Goal: Information Seeking & Learning: Learn about a topic

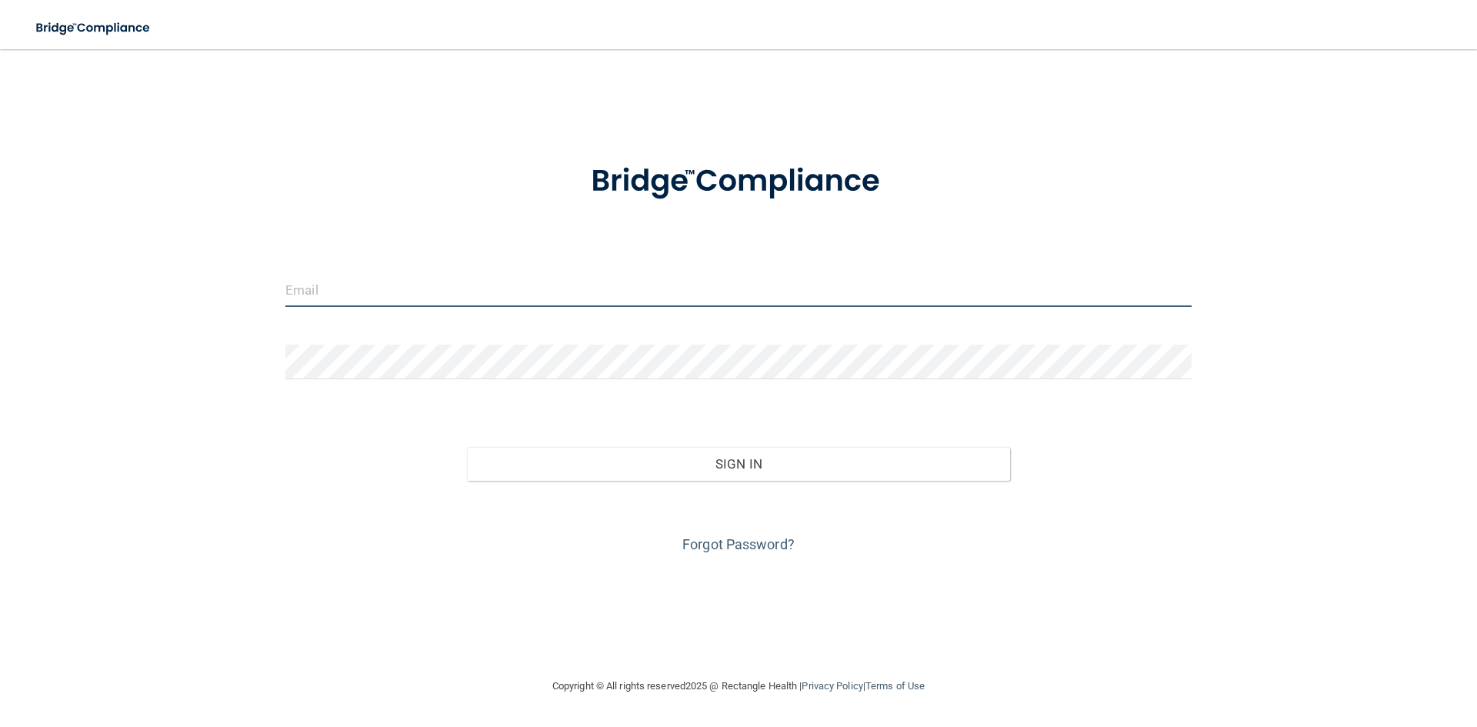
click at [377, 295] on input "email" at bounding box center [738, 289] width 906 height 35
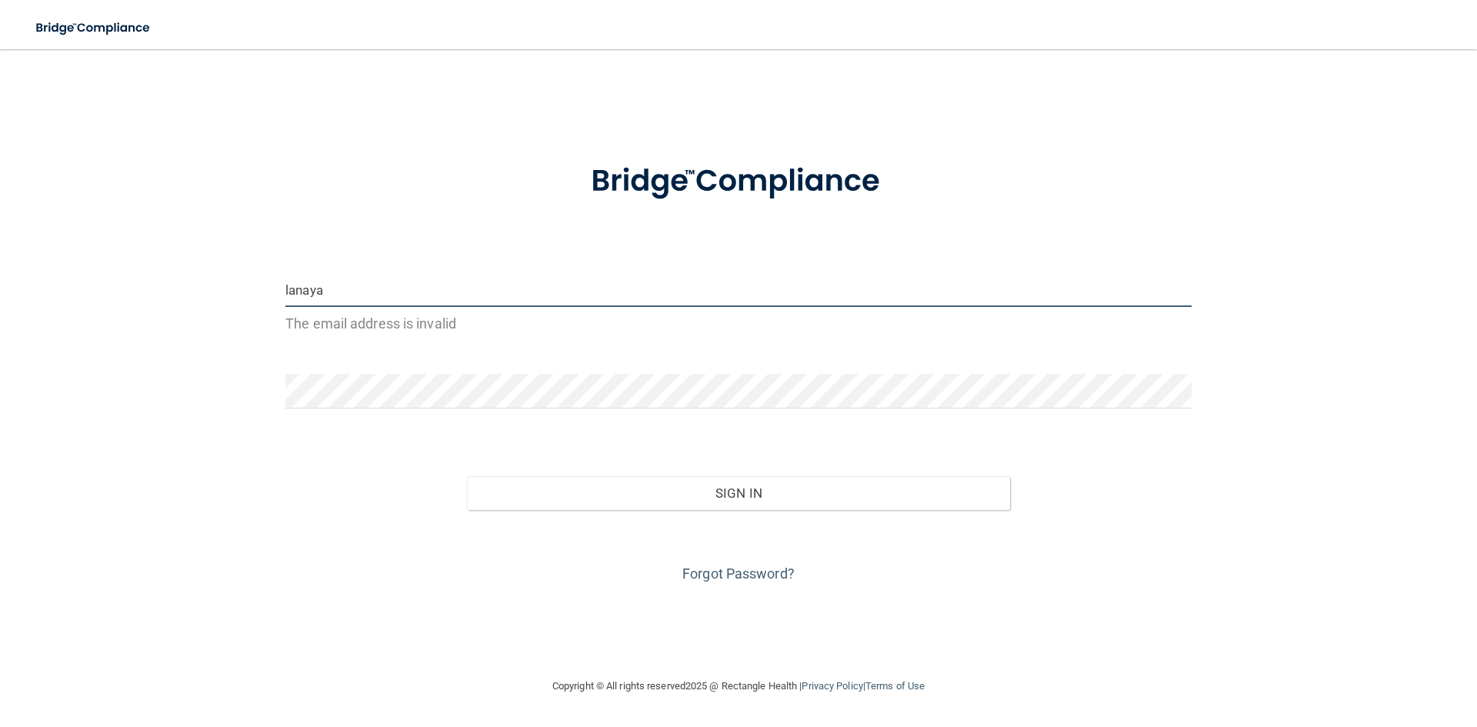
type input "[EMAIL_ADDRESS][DOMAIN_NAME]"
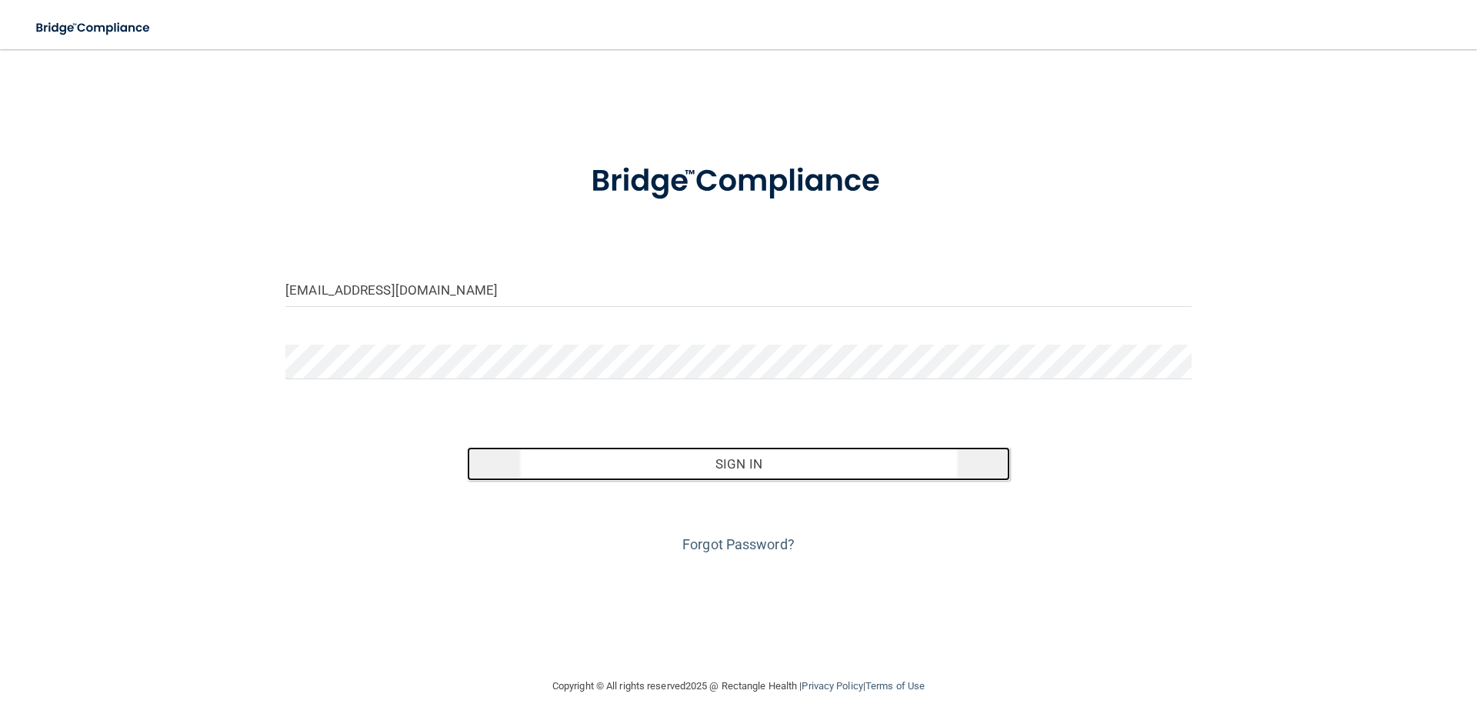
click at [780, 459] on button "Sign In" at bounding box center [739, 464] width 544 height 34
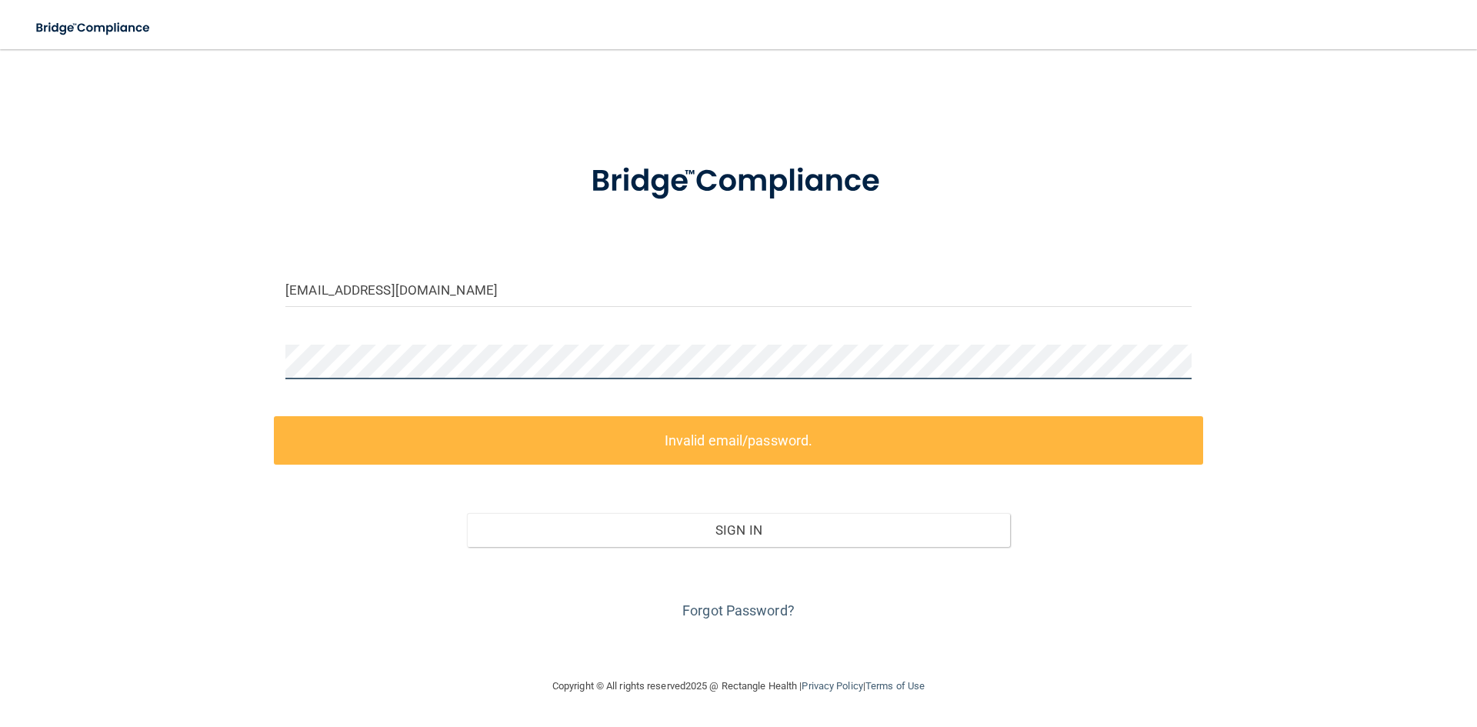
click at [245, 367] on div "[EMAIL_ADDRESS][DOMAIN_NAME] Invalid email/password. You don't have permission …" at bounding box center [739, 363] width 1416 height 597
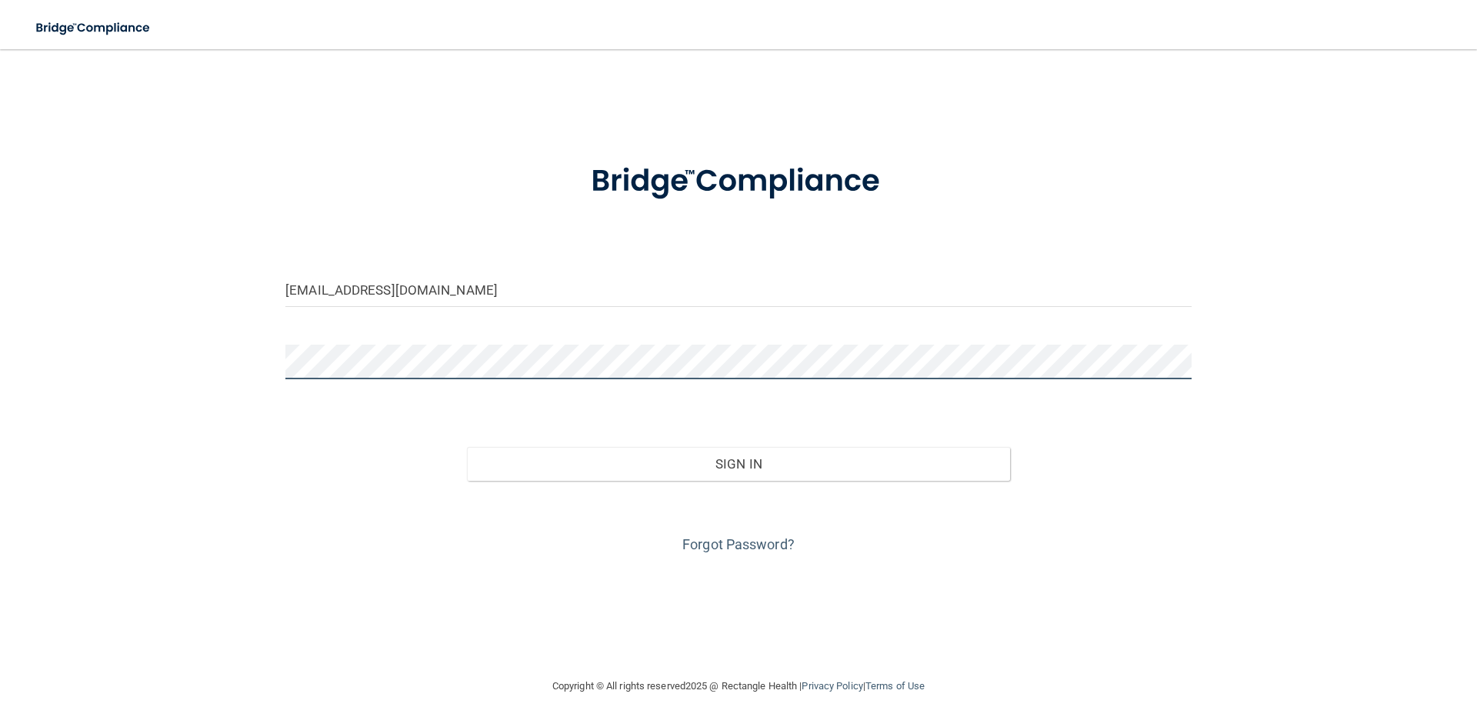
click at [467, 447] on button "Sign In" at bounding box center [739, 464] width 544 height 34
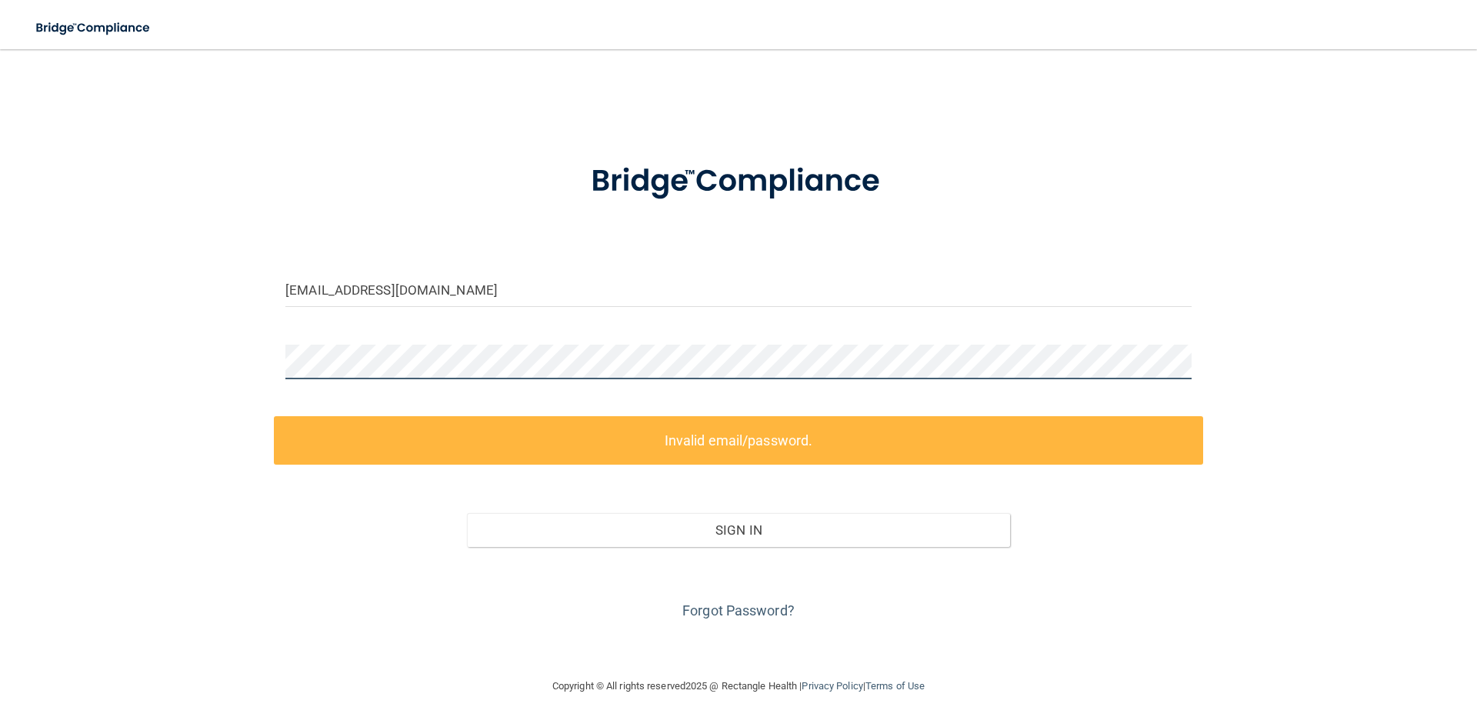
click at [163, 383] on div "[EMAIL_ADDRESS][DOMAIN_NAME] Invalid email/password. You don't have permission …" at bounding box center [739, 363] width 1416 height 597
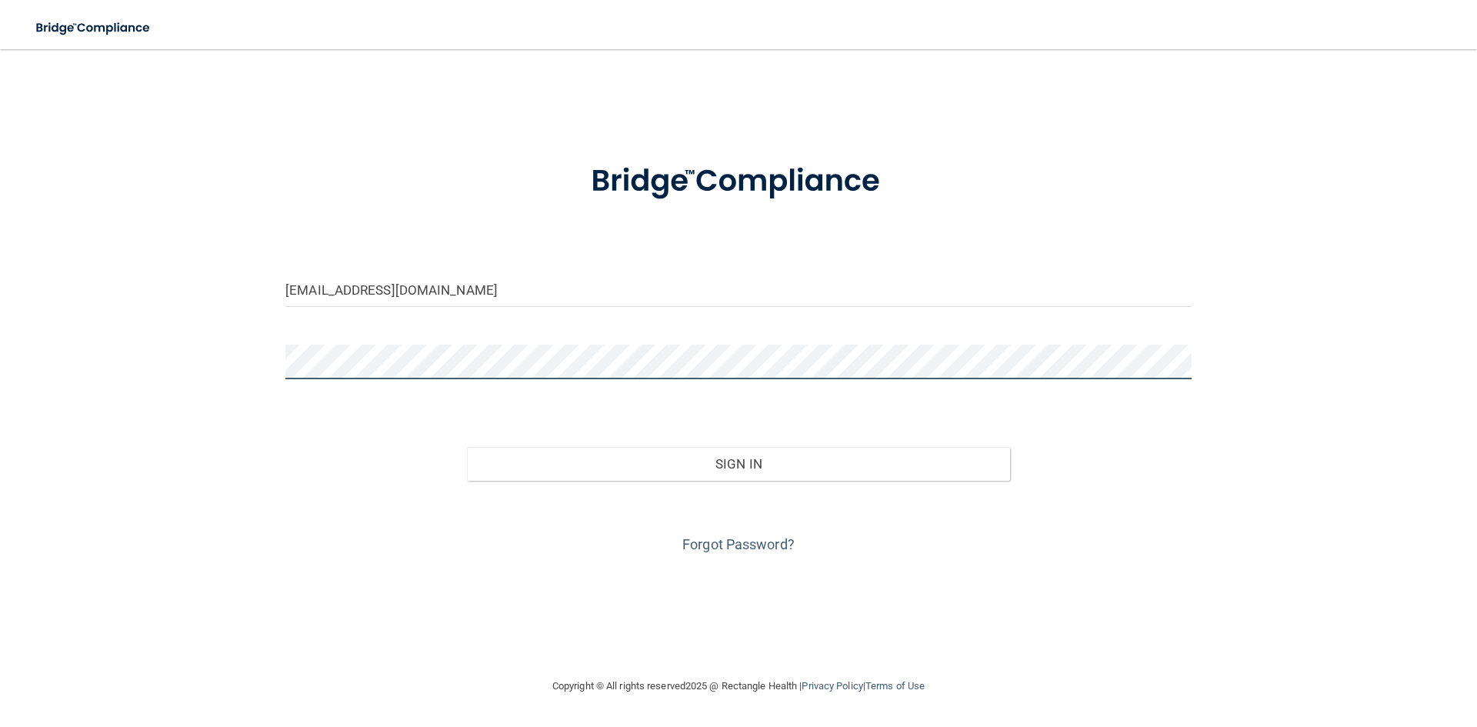
click at [467, 447] on button "Sign In" at bounding box center [739, 464] width 544 height 34
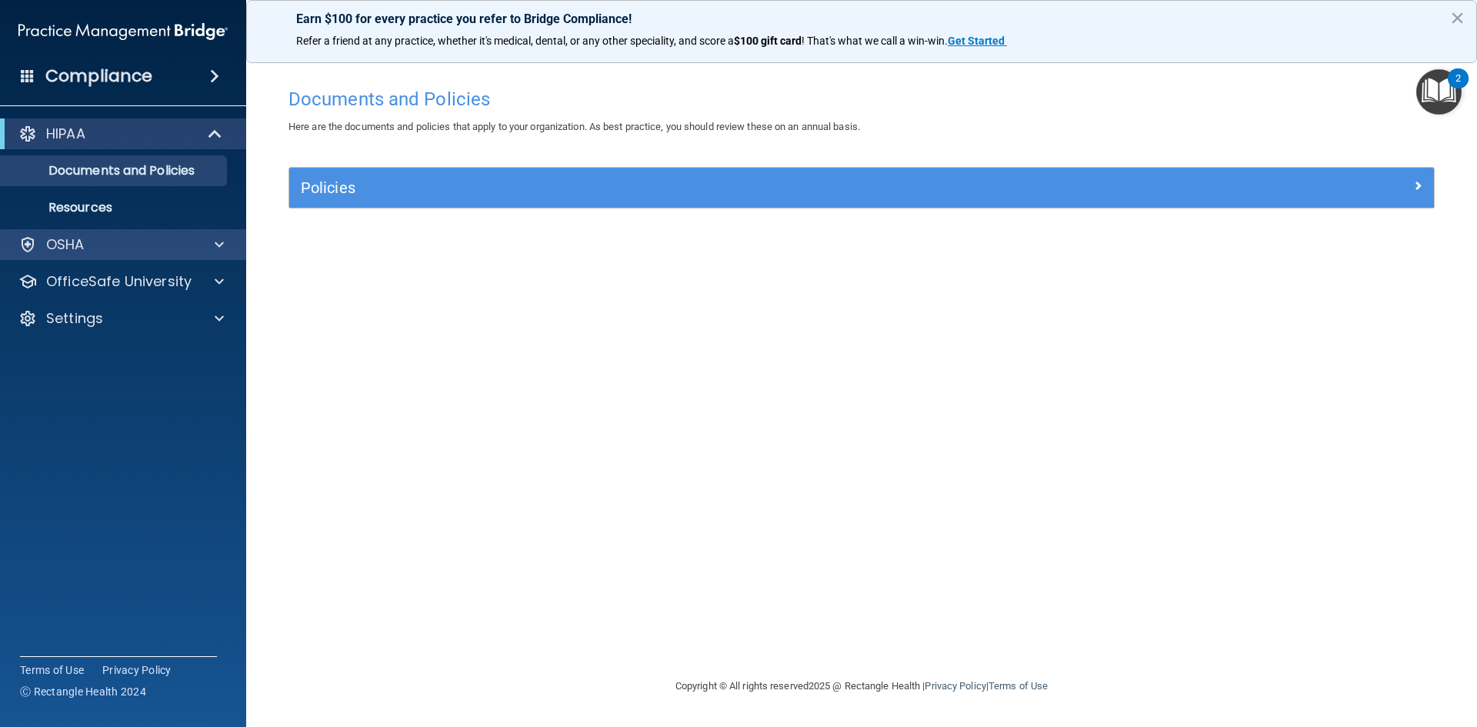
click at [82, 230] on div "OSHA" at bounding box center [123, 244] width 247 height 31
click at [219, 234] on div "OSHA" at bounding box center [123, 244] width 247 height 31
click at [215, 252] on span at bounding box center [219, 244] width 9 height 18
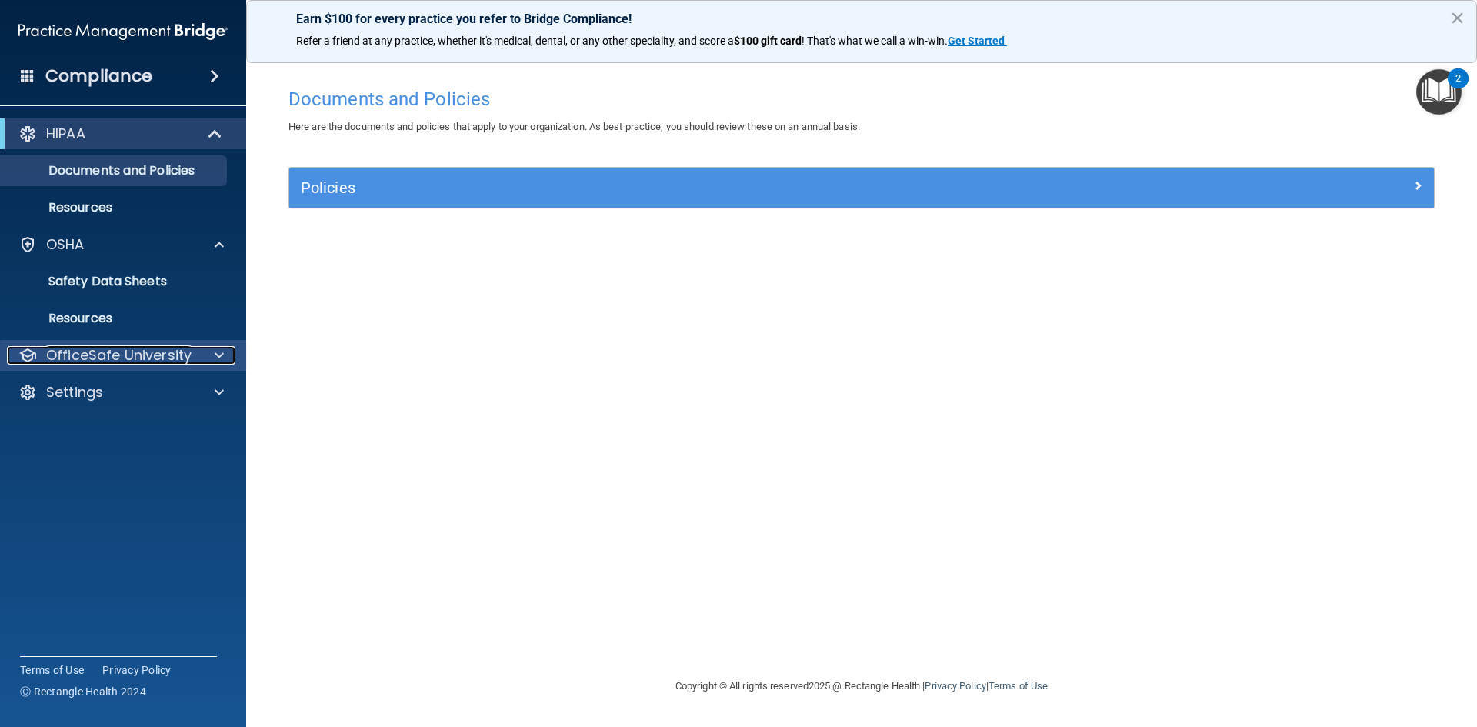
click at [129, 362] on p "OfficeSafe University" at bounding box center [118, 355] width 145 height 18
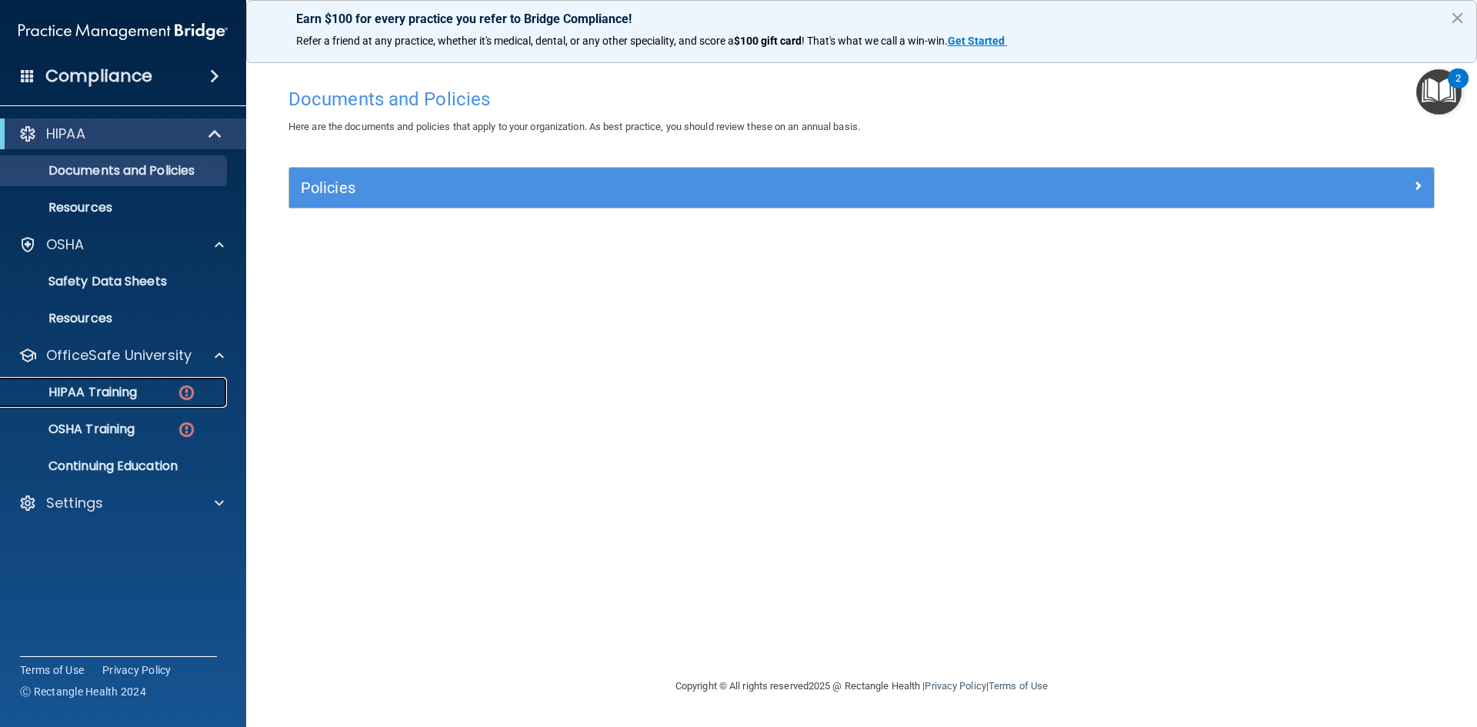
click at [110, 386] on p "HIPAA Training" at bounding box center [73, 392] width 127 height 15
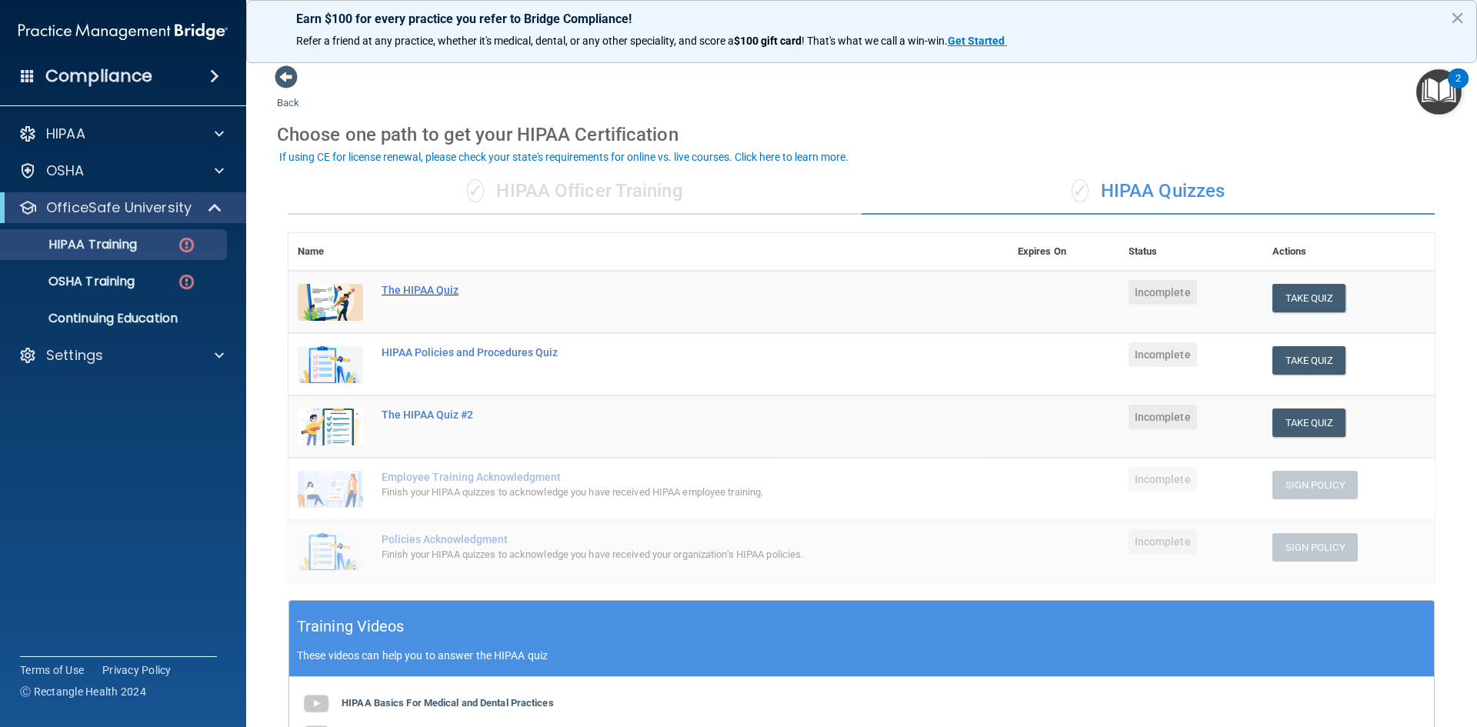
click at [437, 295] on div "The HIPAA Quiz" at bounding box center [657, 290] width 550 height 12
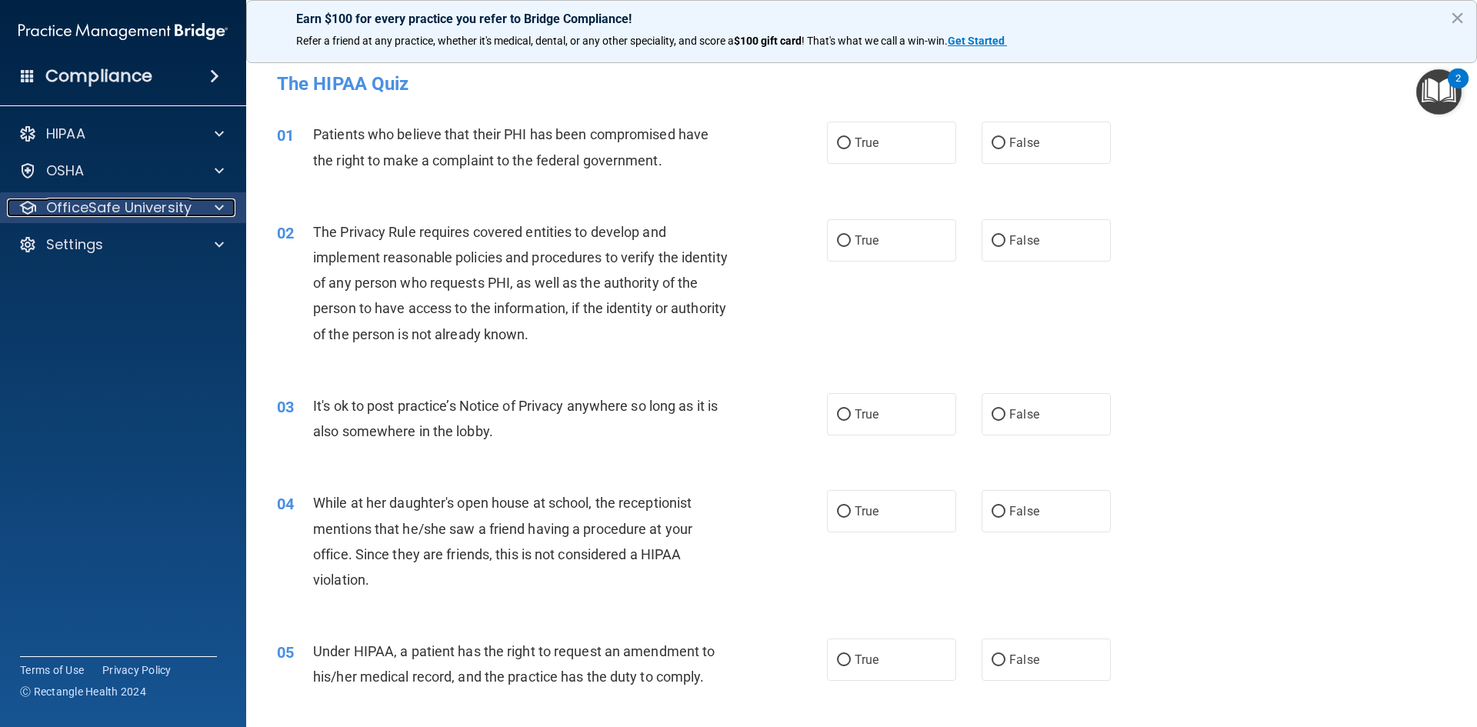
click at [180, 207] on p "OfficeSafe University" at bounding box center [118, 207] width 145 height 18
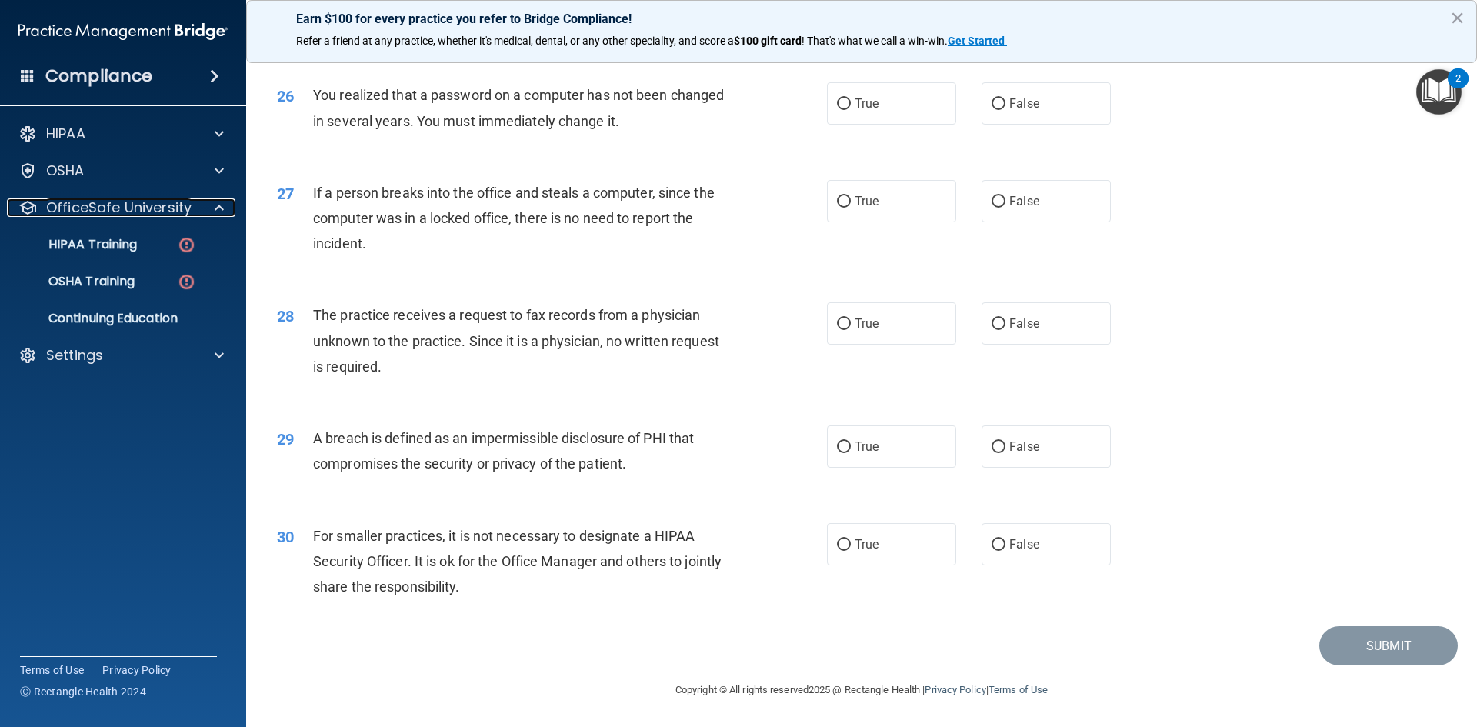
scroll to position [2914, 0]
click at [95, 251] on p "HIPAA Training" at bounding box center [73, 244] width 127 height 15
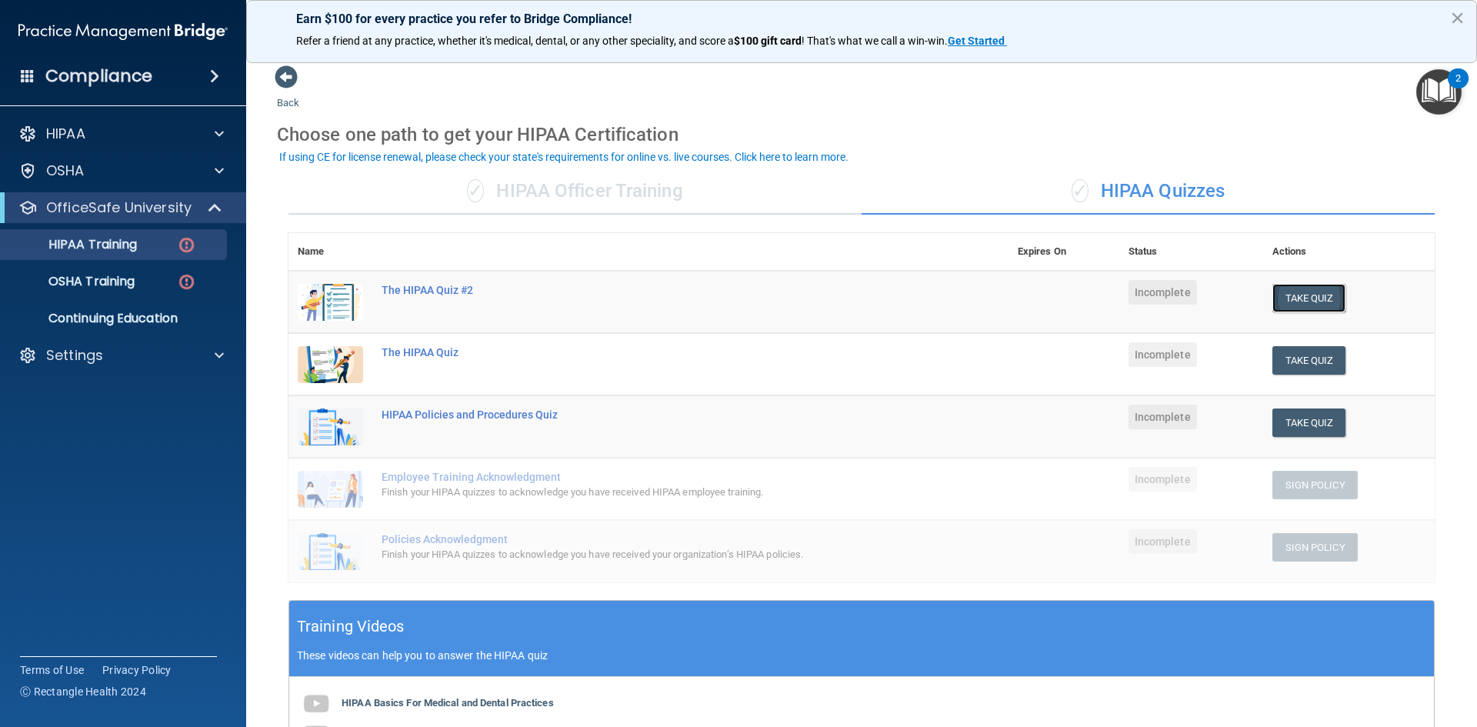
click at [1301, 302] on button "Take Quiz" at bounding box center [1310, 298] width 74 height 28
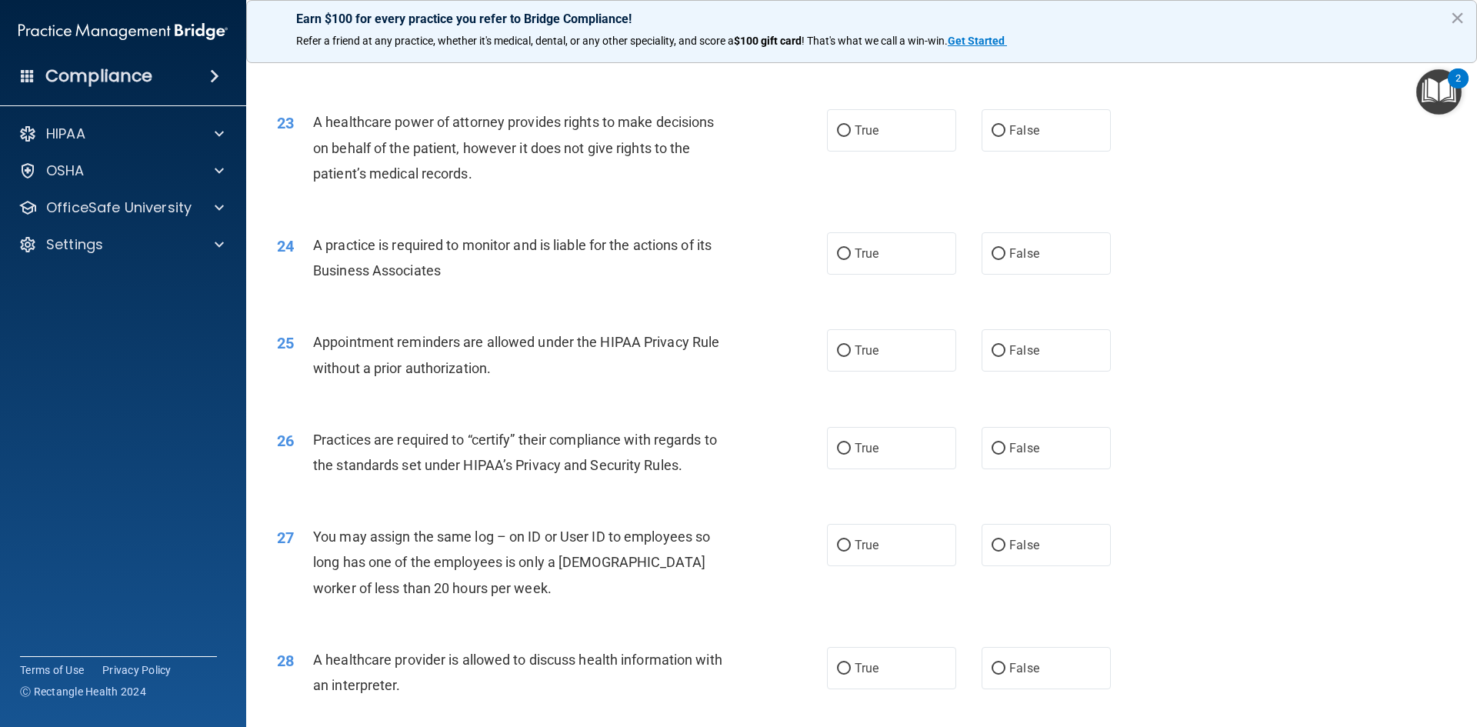
scroll to position [2854, 0]
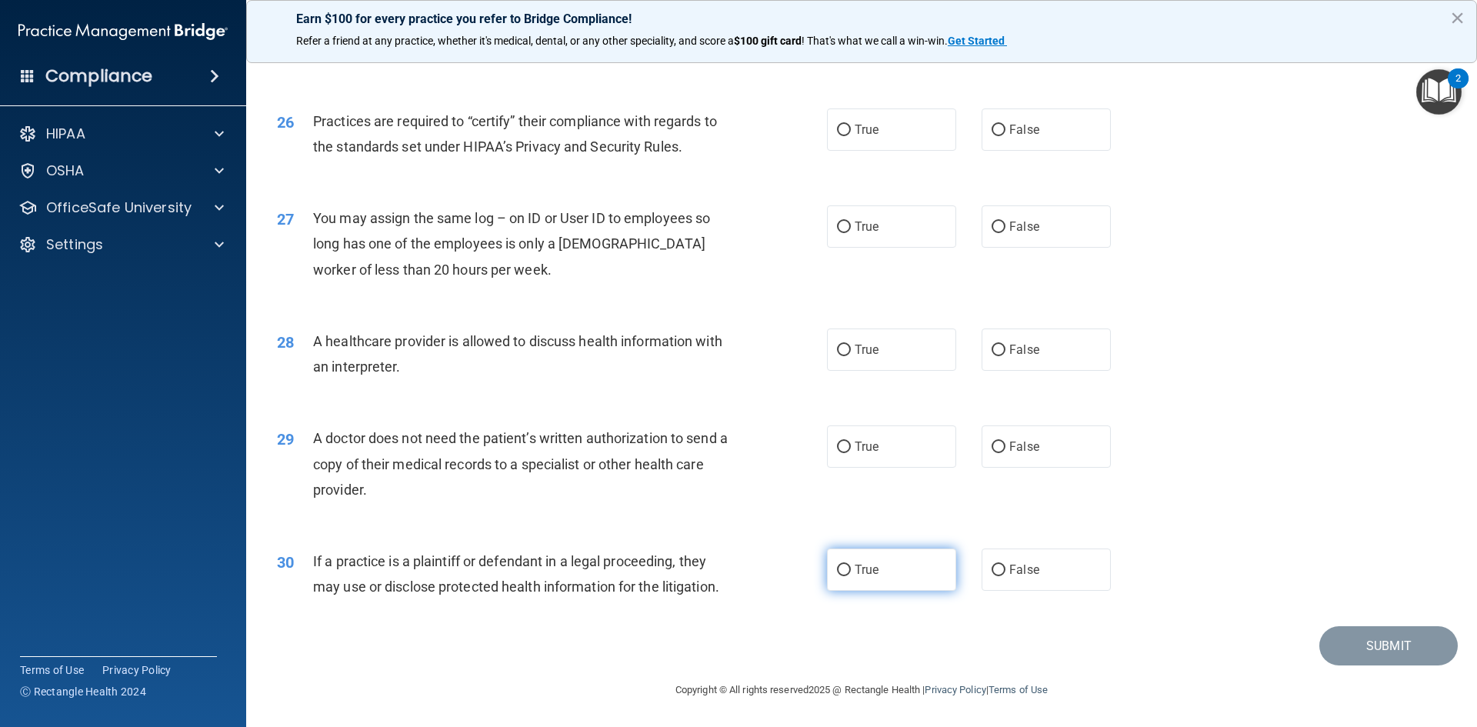
click at [876, 554] on label "True" at bounding box center [891, 570] width 129 height 42
click at [851, 565] on input "True" at bounding box center [844, 571] width 14 height 12
radio input "true"
click at [992, 452] on input "False" at bounding box center [999, 448] width 14 height 12
radio input "true"
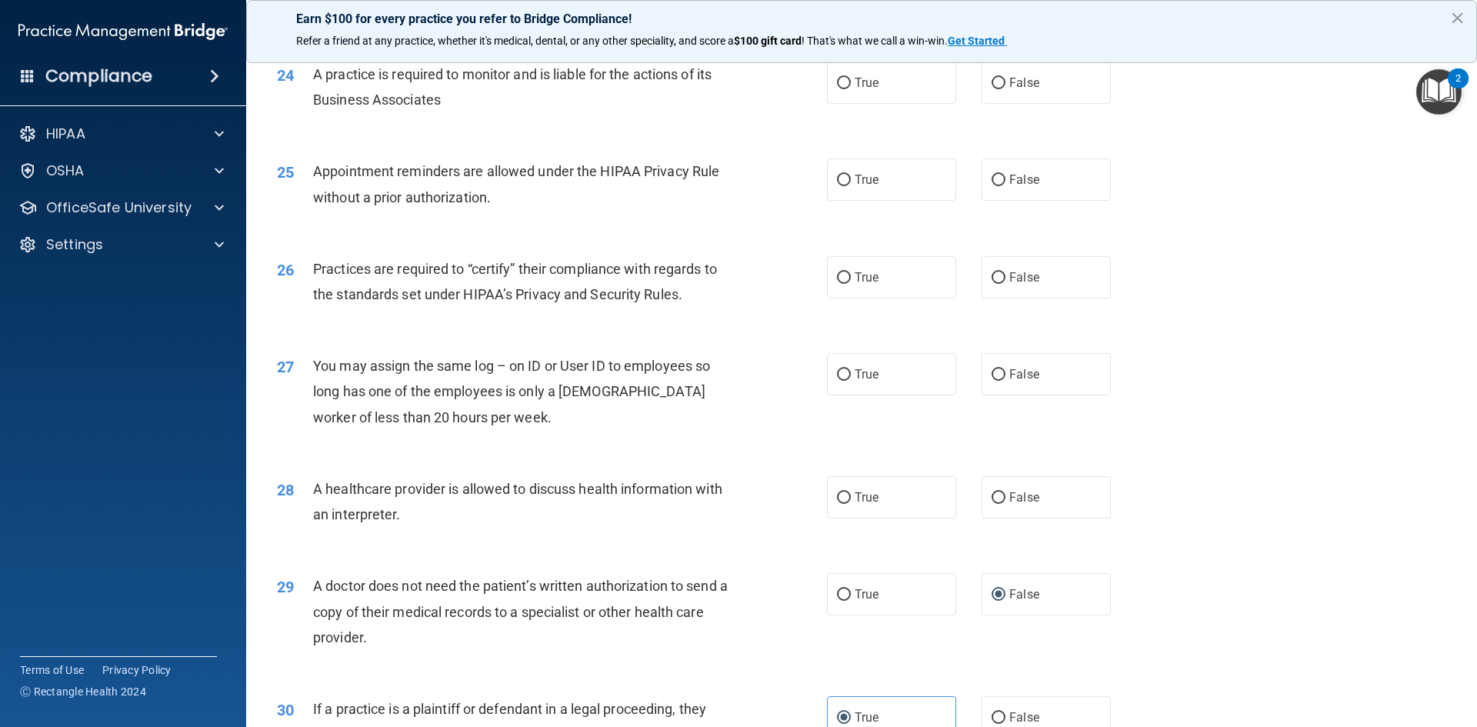
scroll to position [2700, 0]
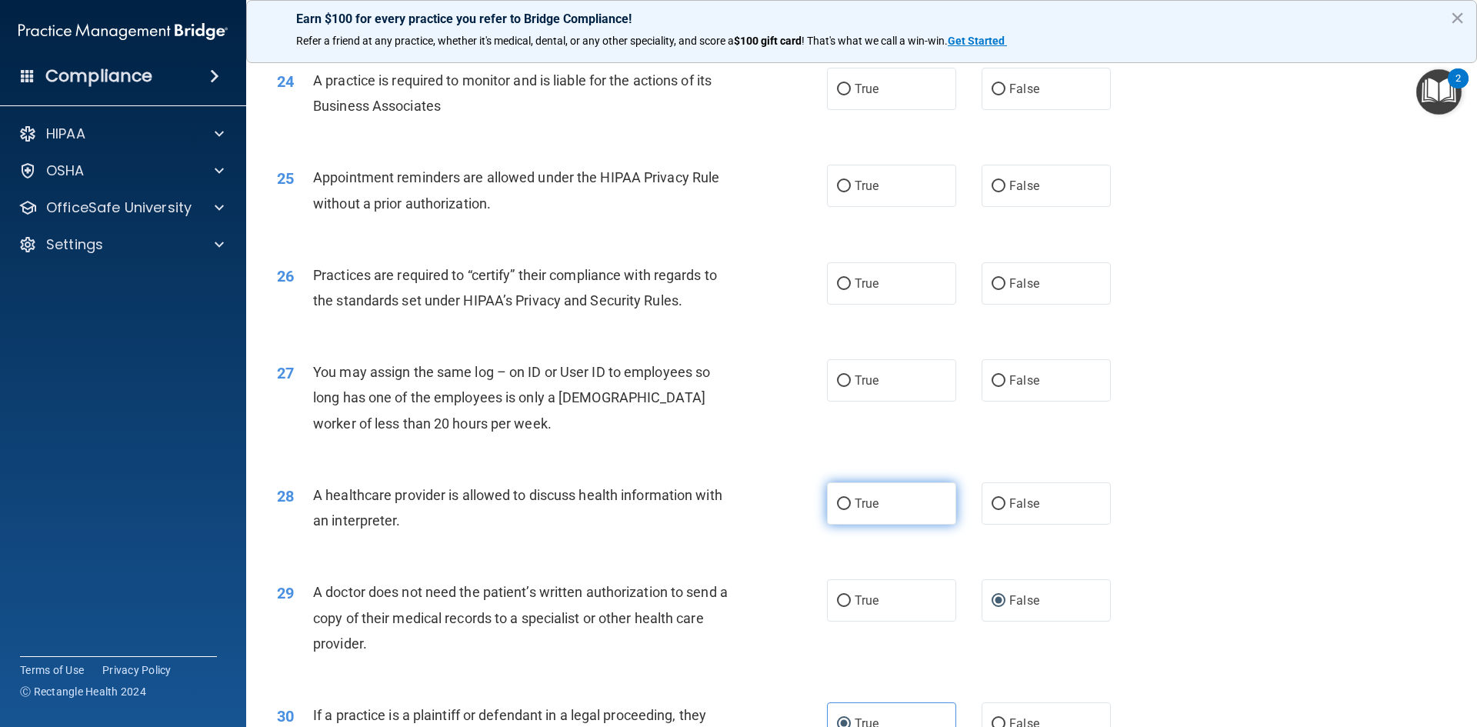
click at [832, 515] on label "True" at bounding box center [891, 503] width 129 height 42
click at [837, 510] on input "True" at bounding box center [844, 505] width 14 height 12
radio input "true"
click at [1086, 385] on label "False" at bounding box center [1046, 380] width 129 height 42
click at [1006, 385] on input "False" at bounding box center [999, 381] width 14 height 12
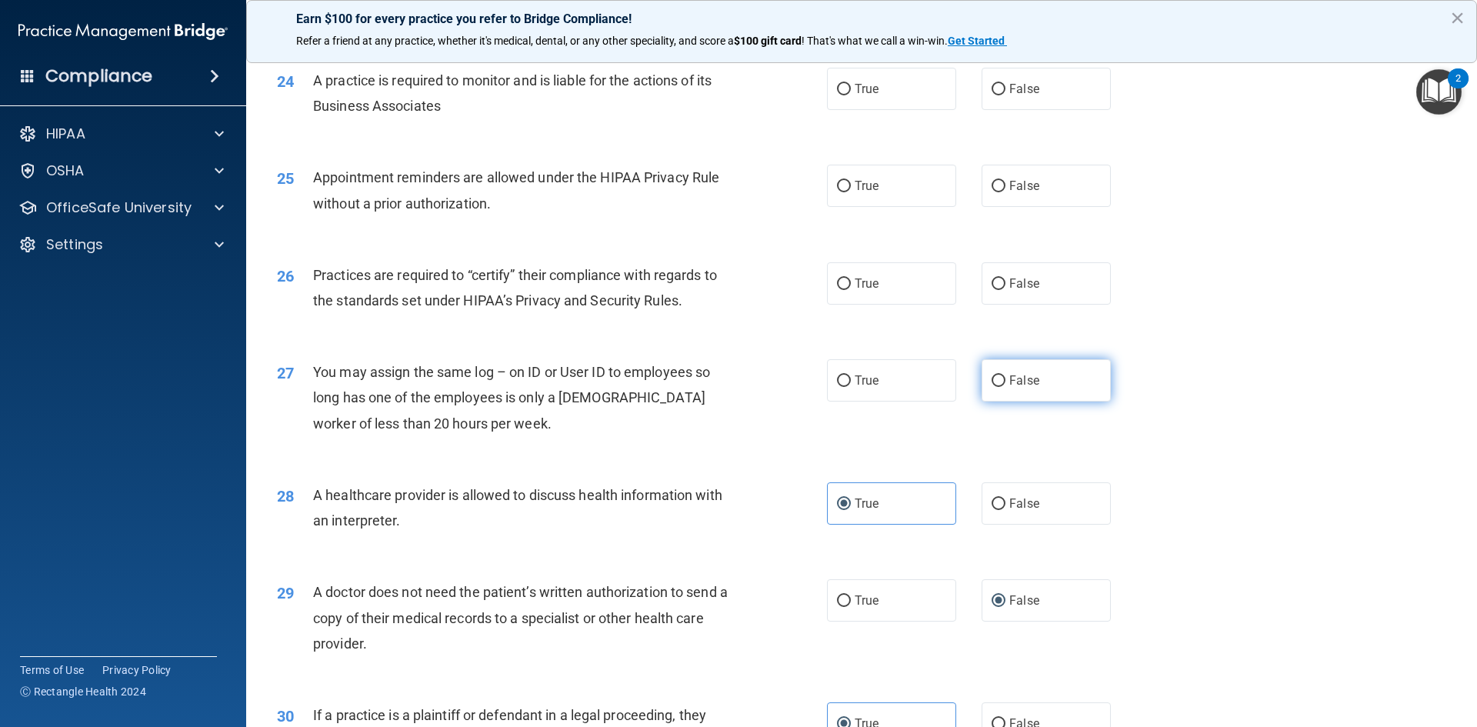
radio input "true"
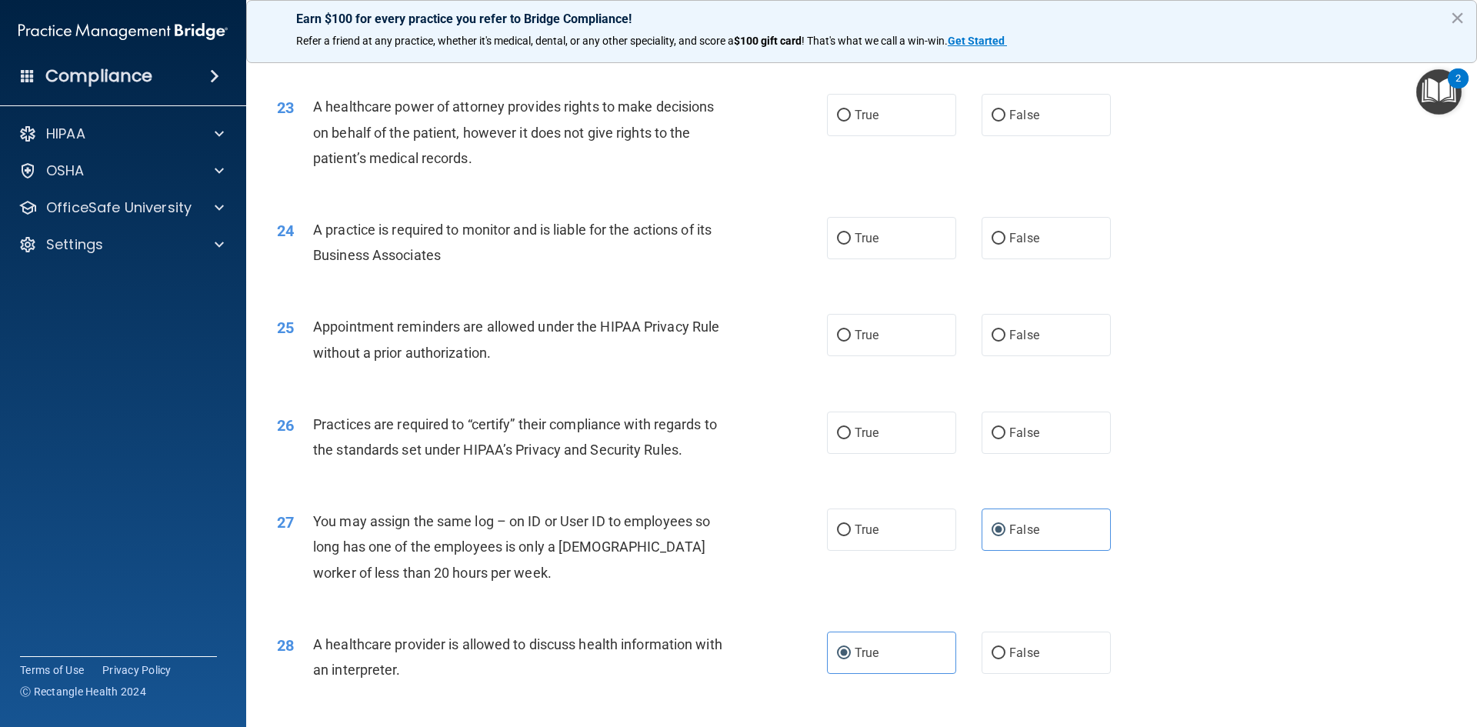
scroll to position [2547, 0]
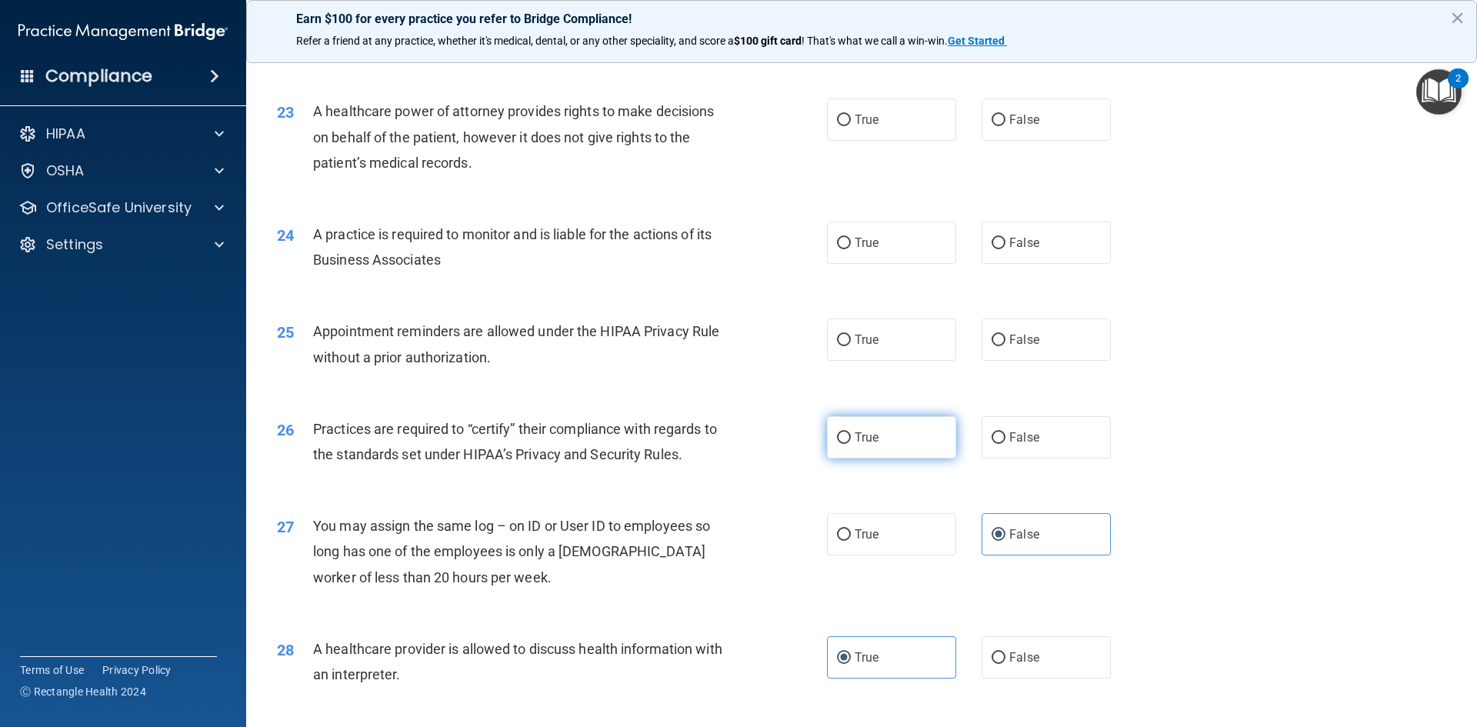
click at [925, 435] on label "True" at bounding box center [891, 437] width 129 height 42
click at [851, 435] on input "True" at bounding box center [844, 438] width 14 height 12
radio input "true"
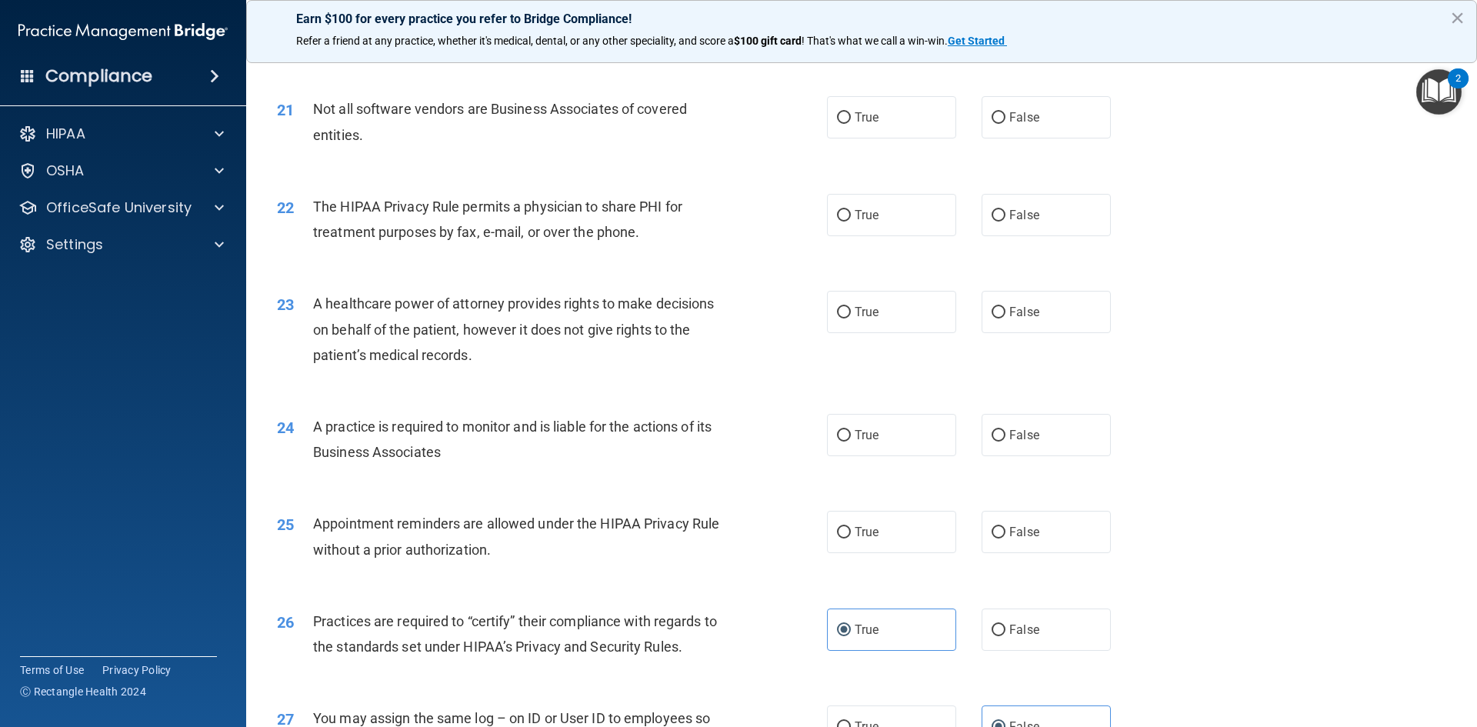
scroll to position [2316, 0]
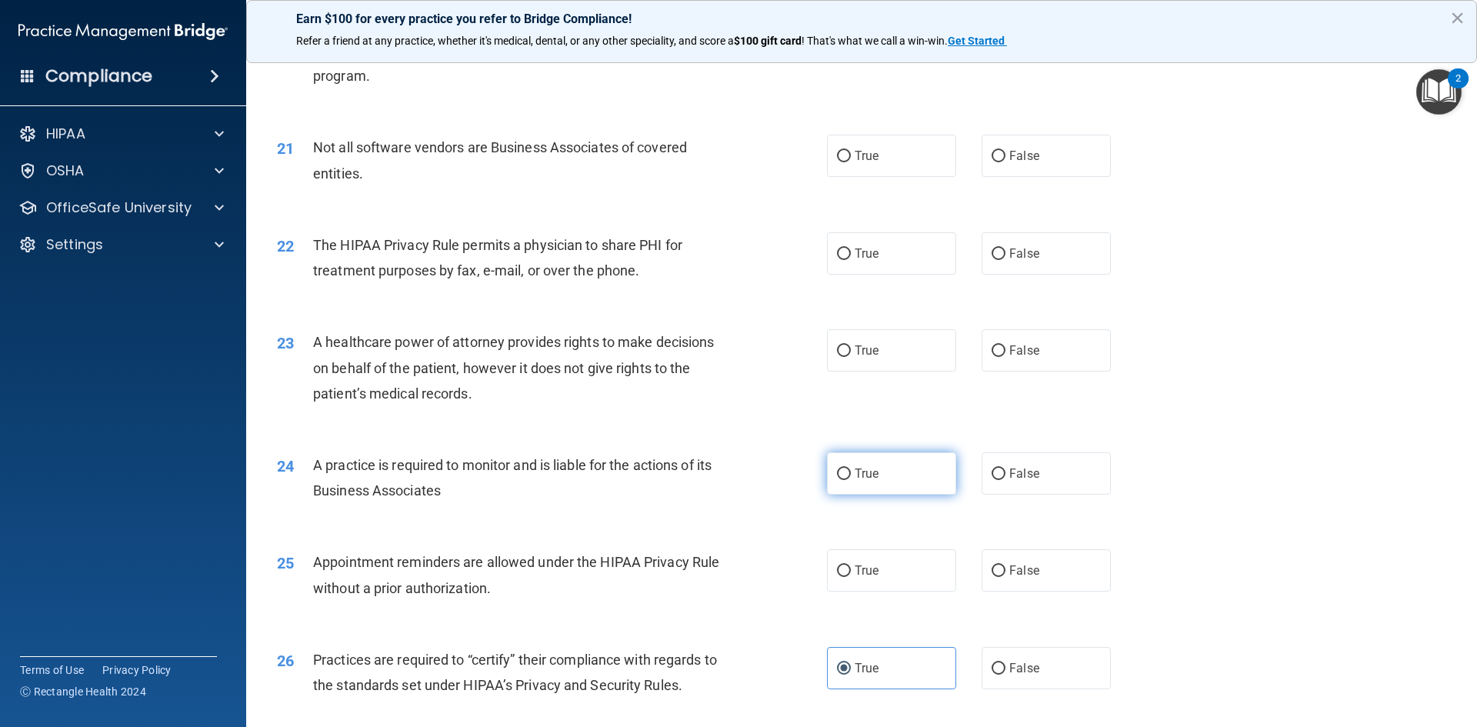
click at [855, 476] on span "True" at bounding box center [867, 473] width 24 height 15
click at [849, 476] on input "True" at bounding box center [844, 475] width 14 height 12
radio input "true"
click at [1016, 579] on label "False" at bounding box center [1046, 570] width 129 height 42
click at [1006, 577] on input "False" at bounding box center [999, 571] width 14 height 12
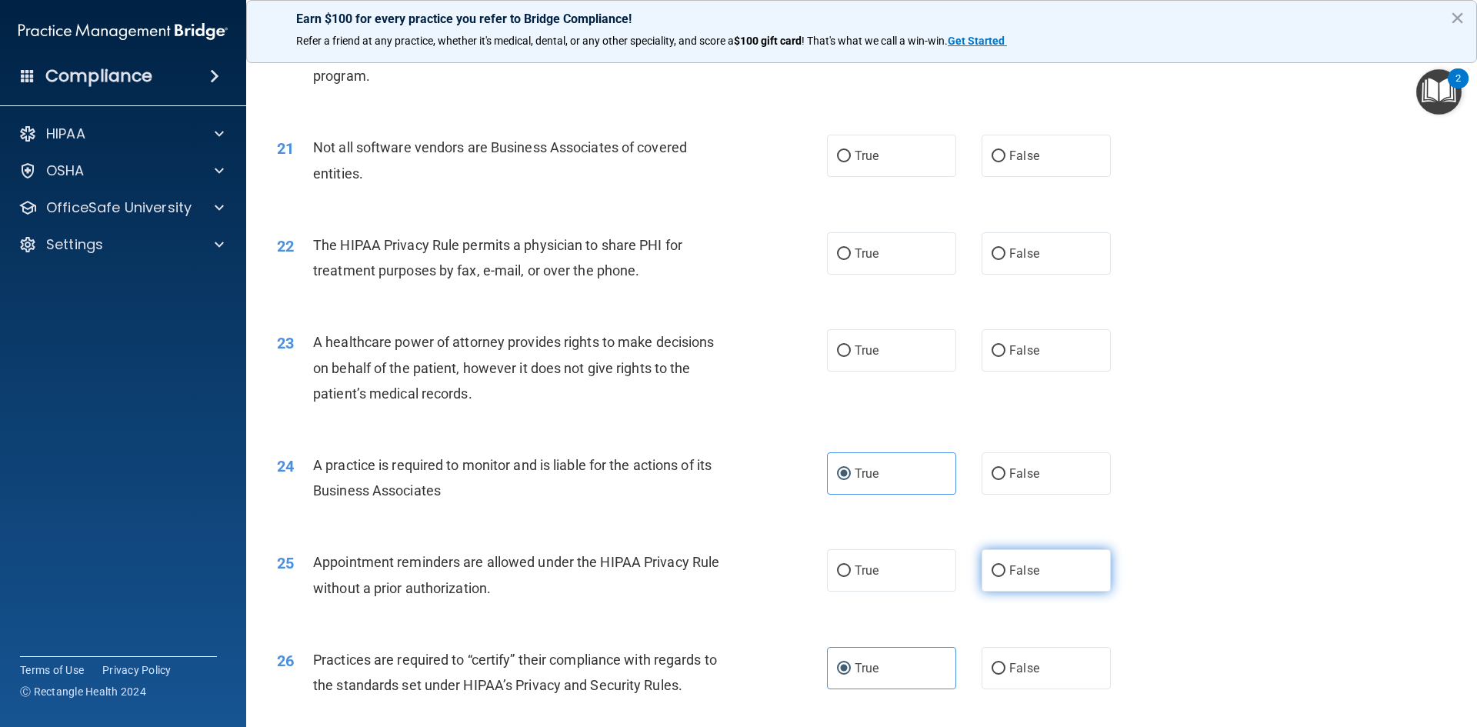
radio input "true"
click at [865, 363] on label "True" at bounding box center [891, 350] width 129 height 42
click at [851, 357] on input "True" at bounding box center [844, 351] width 14 height 12
radio input "true"
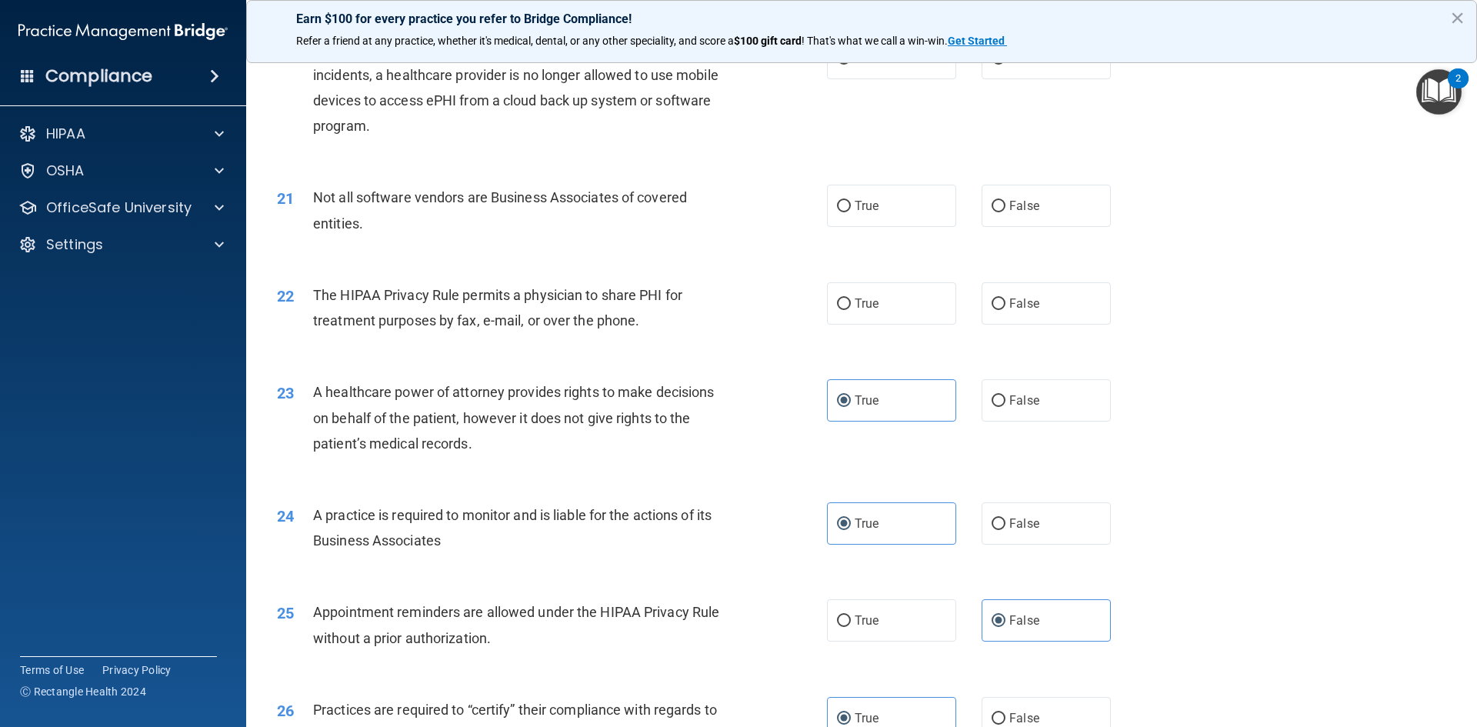
scroll to position [2239, 0]
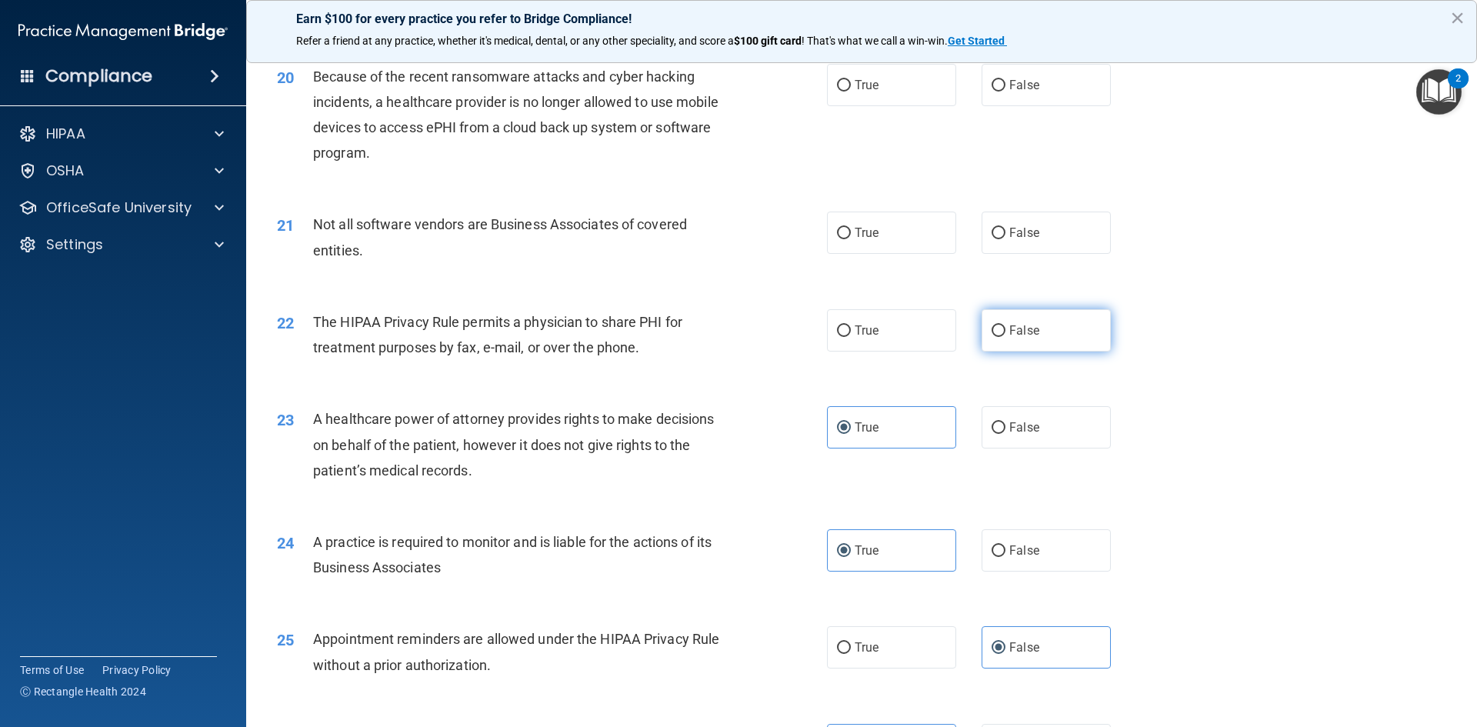
click at [1052, 343] on label "False" at bounding box center [1046, 330] width 129 height 42
click at [1006, 337] on input "False" at bounding box center [999, 331] width 14 height 12
radio input "true"
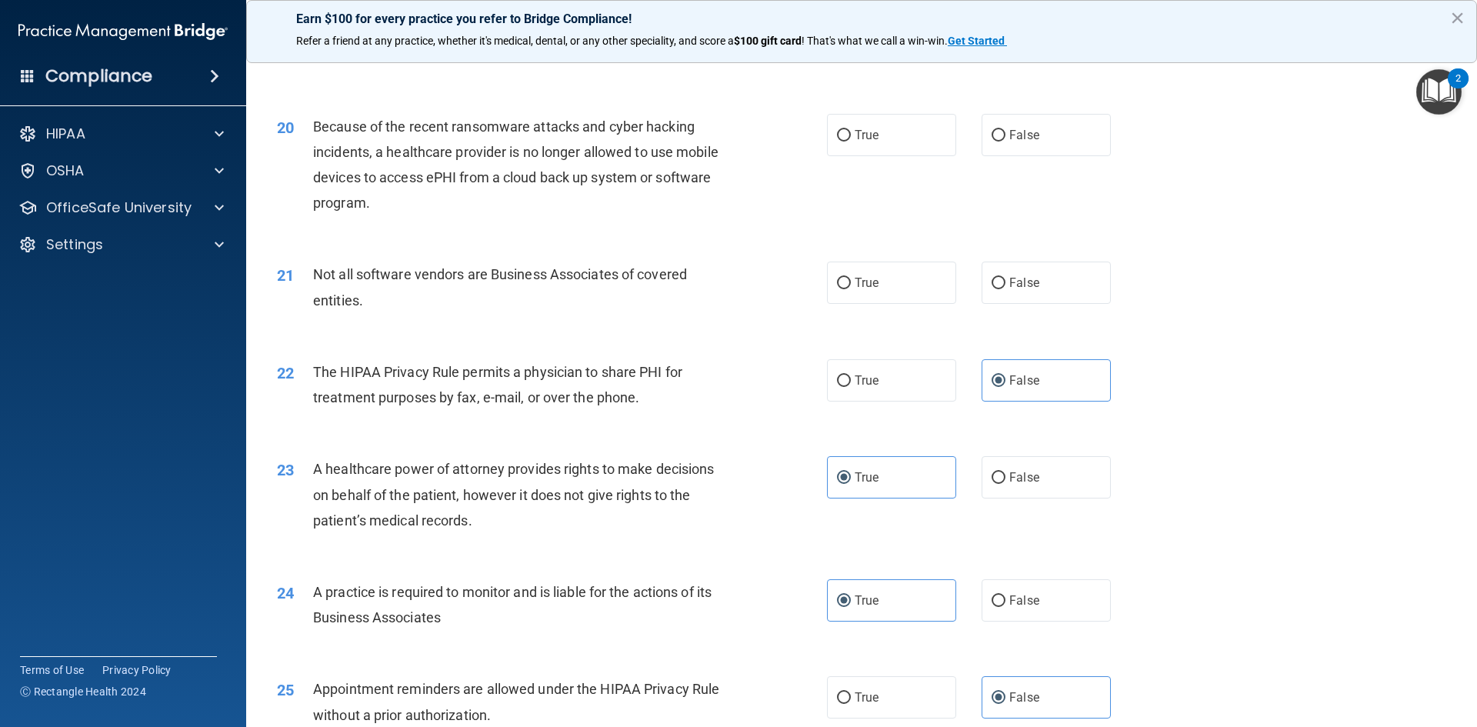
scroll to position [2162, 0]
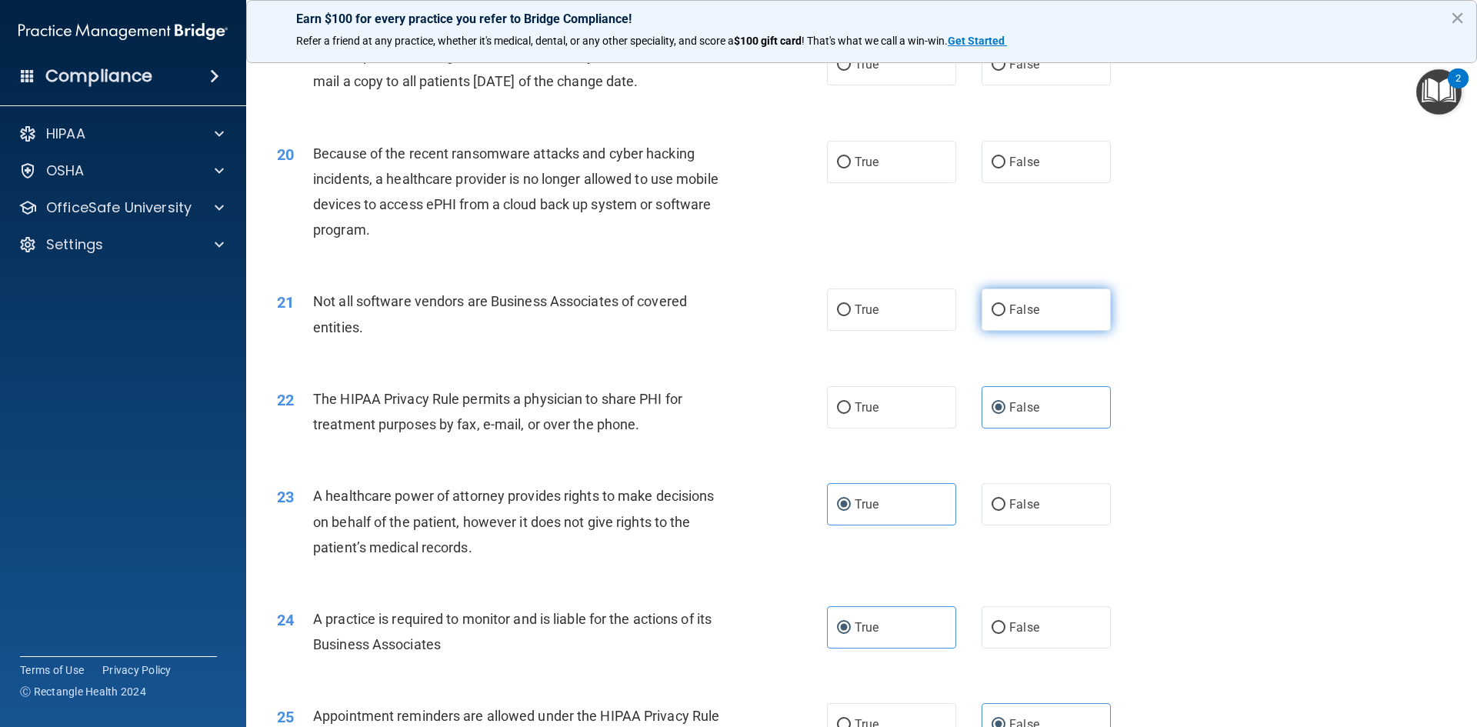
click at [992, 312] on input "False" at bounding box center [999, 311] width 14 height 12
radio input "true"
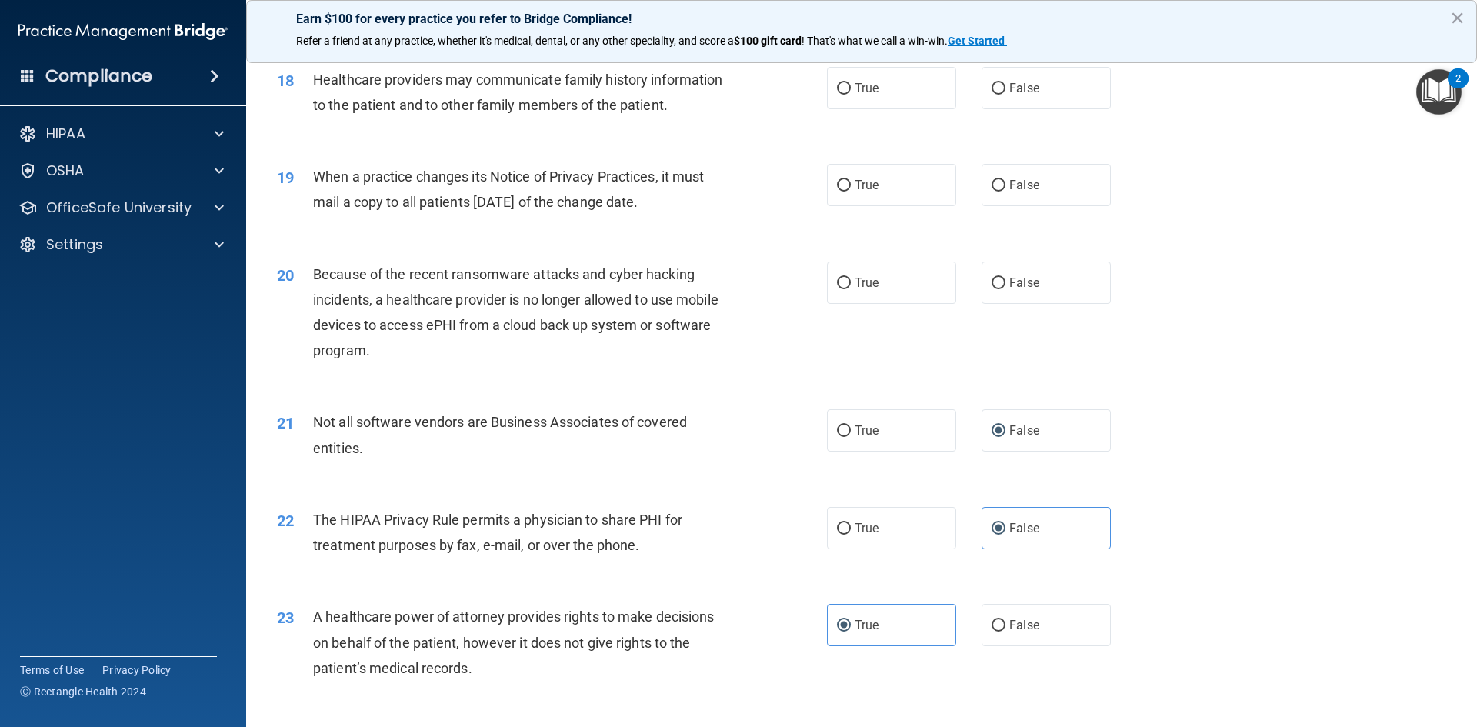
scroll to position [2008, 0]
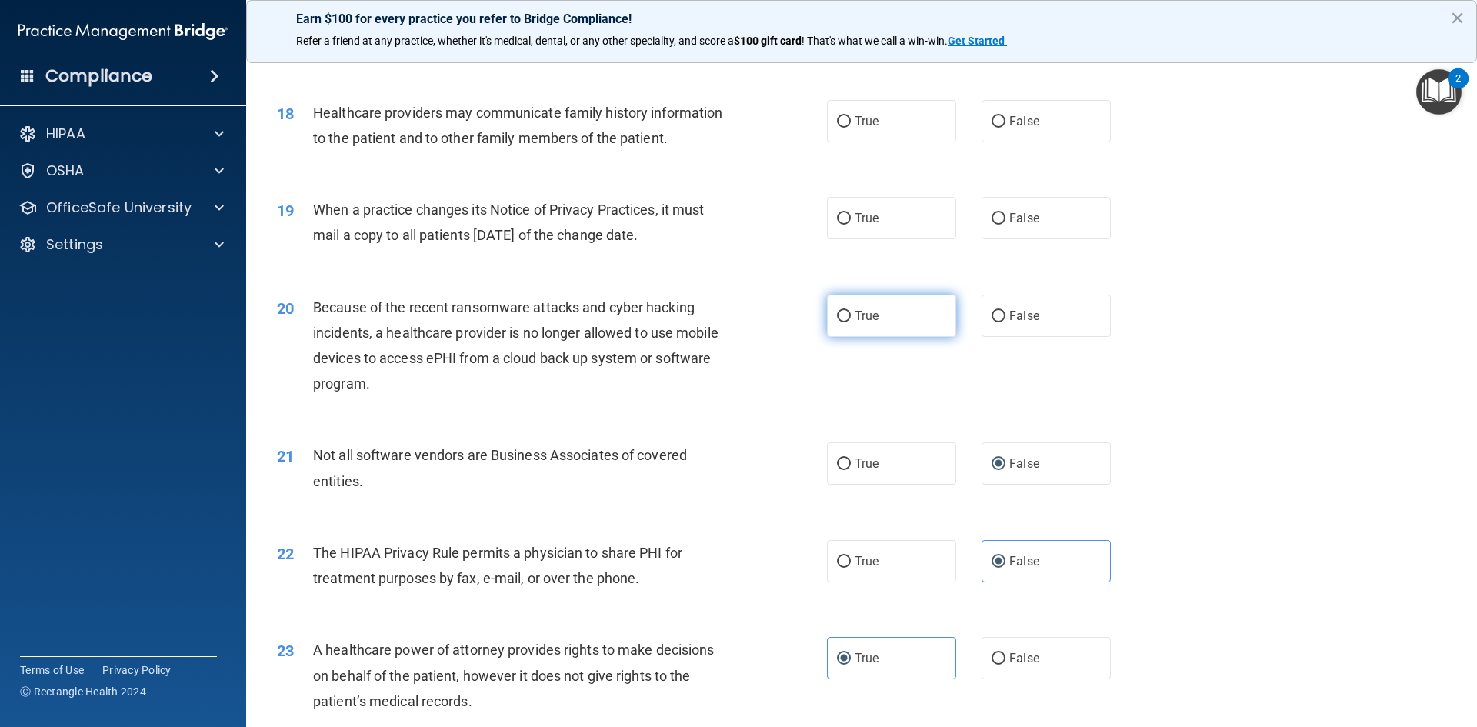
click at [888, 330] on label "True" at bounding box center [891, 316] width 129 height 42
click at [851, 322] on input "True" at bounding box center [844, 317] width 14 height 12
radio input "true"
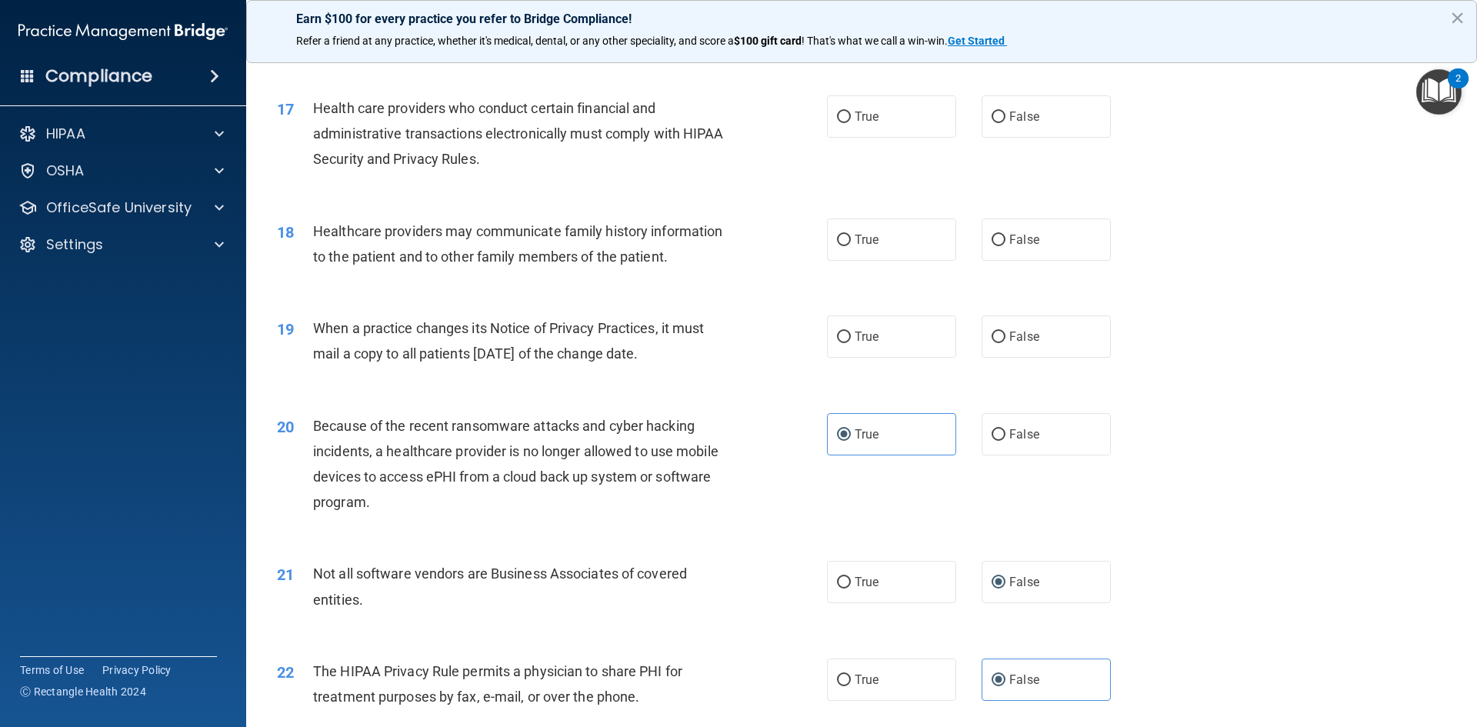
scroll to position [1854, 0]
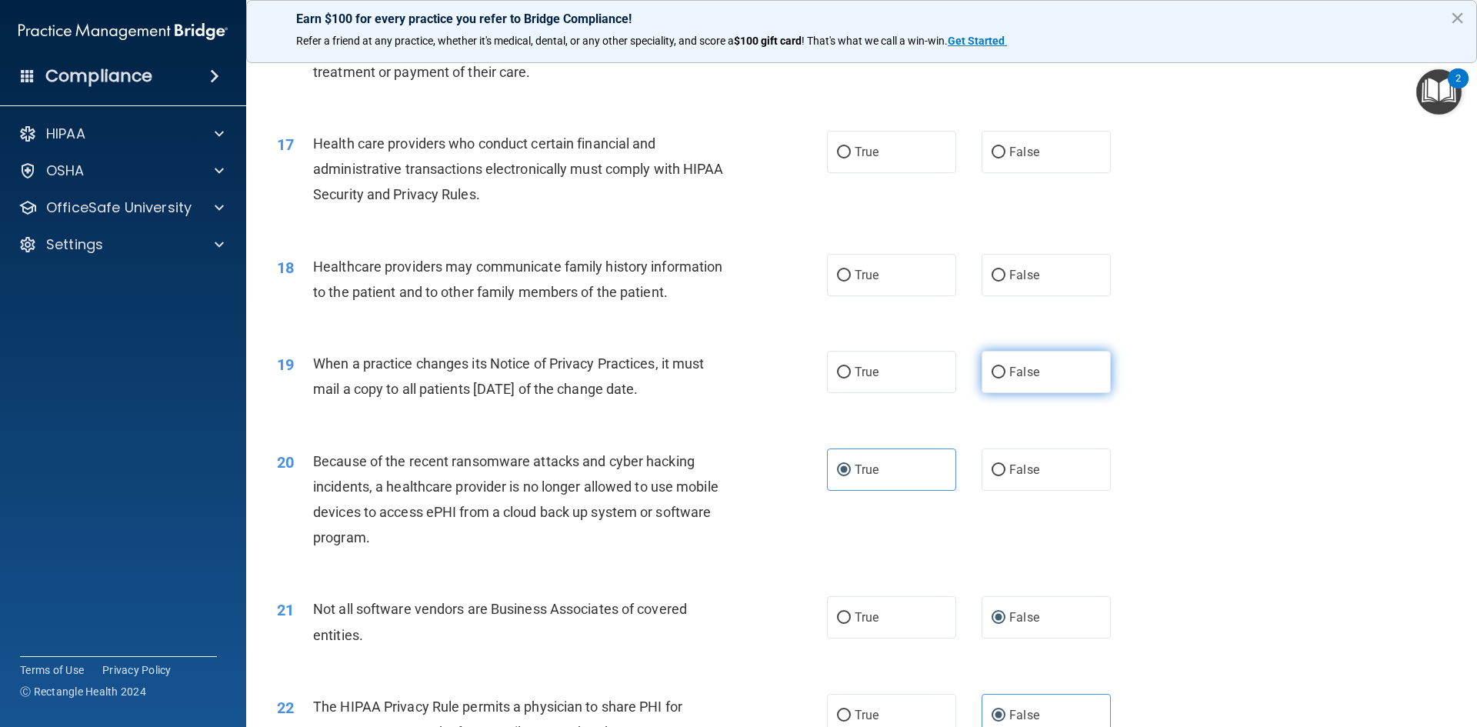
click at [1013, 382] on label "False" at bounding box center [1046, 372] width 129 height 42
click at [1006, 379] on input "False" at bounding box center [999, 373] width 14 height 12
radio input "true"
click at [1072, 267] on label "False" at bounding box center [1046, 275] width 129 height 42
click at [1006, 270] on input "False" at bounding box center [999, 276] width 14 height 12
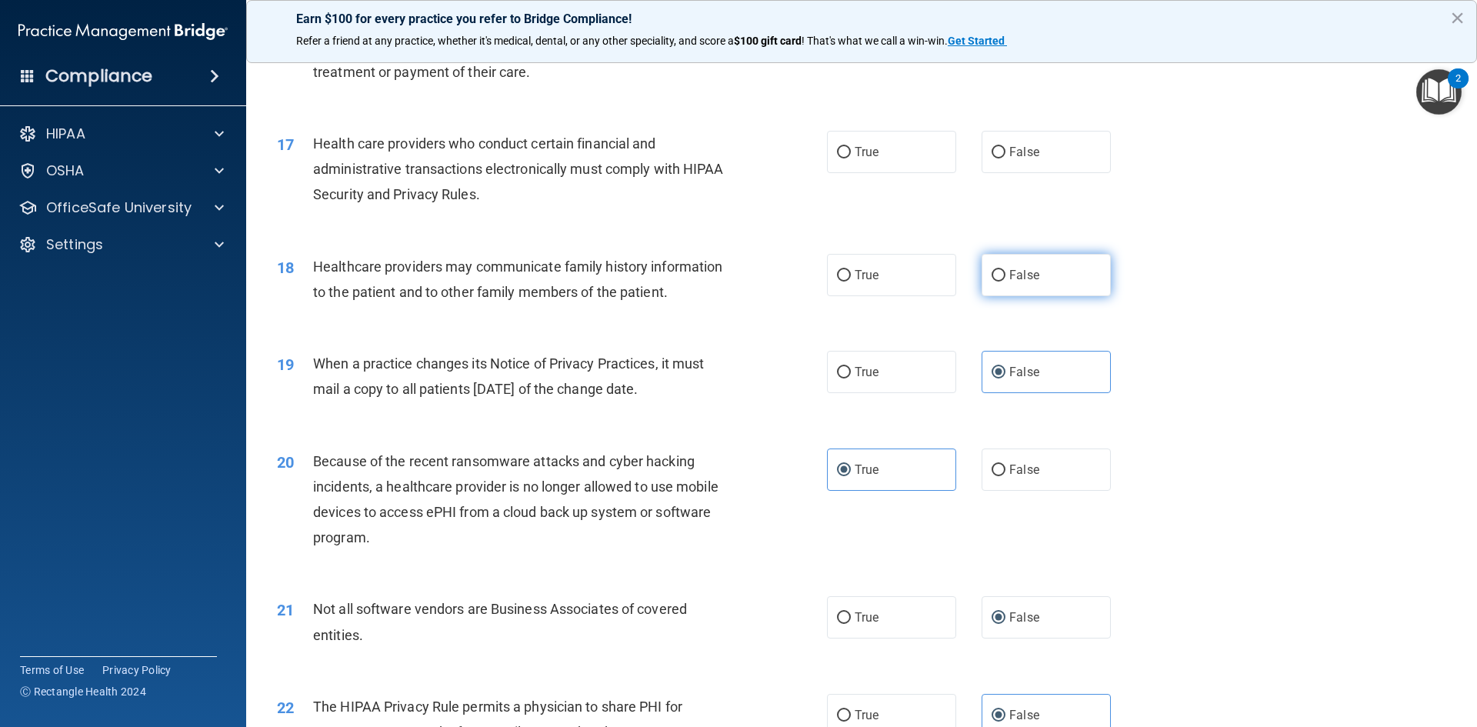
radio input "true"
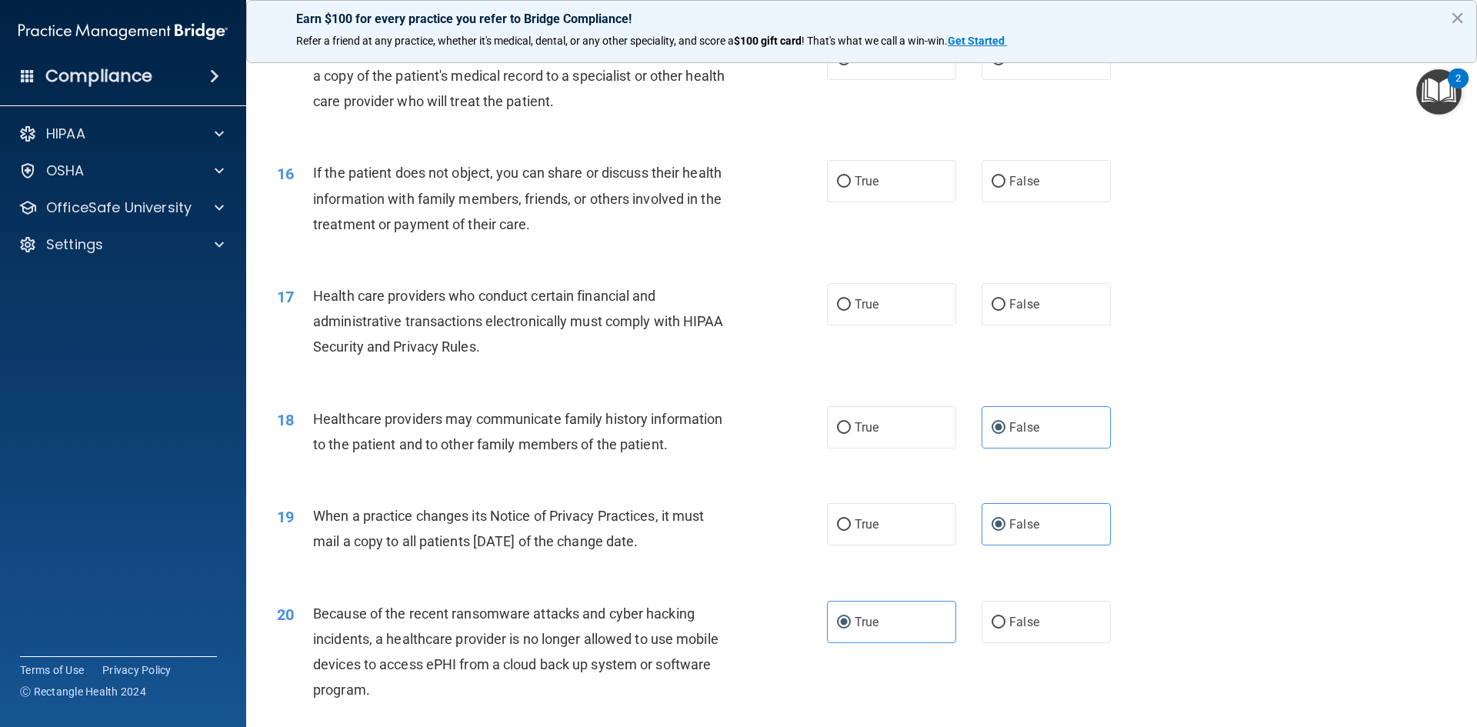
scroll to position [1700, 0]
click at [829, 321] on label "True" at bounding box center [891, 306] width 129 height 42
click at [837, 312] on input "True" at bounding box center [844, 307] width 14 height 12
radio input "true"
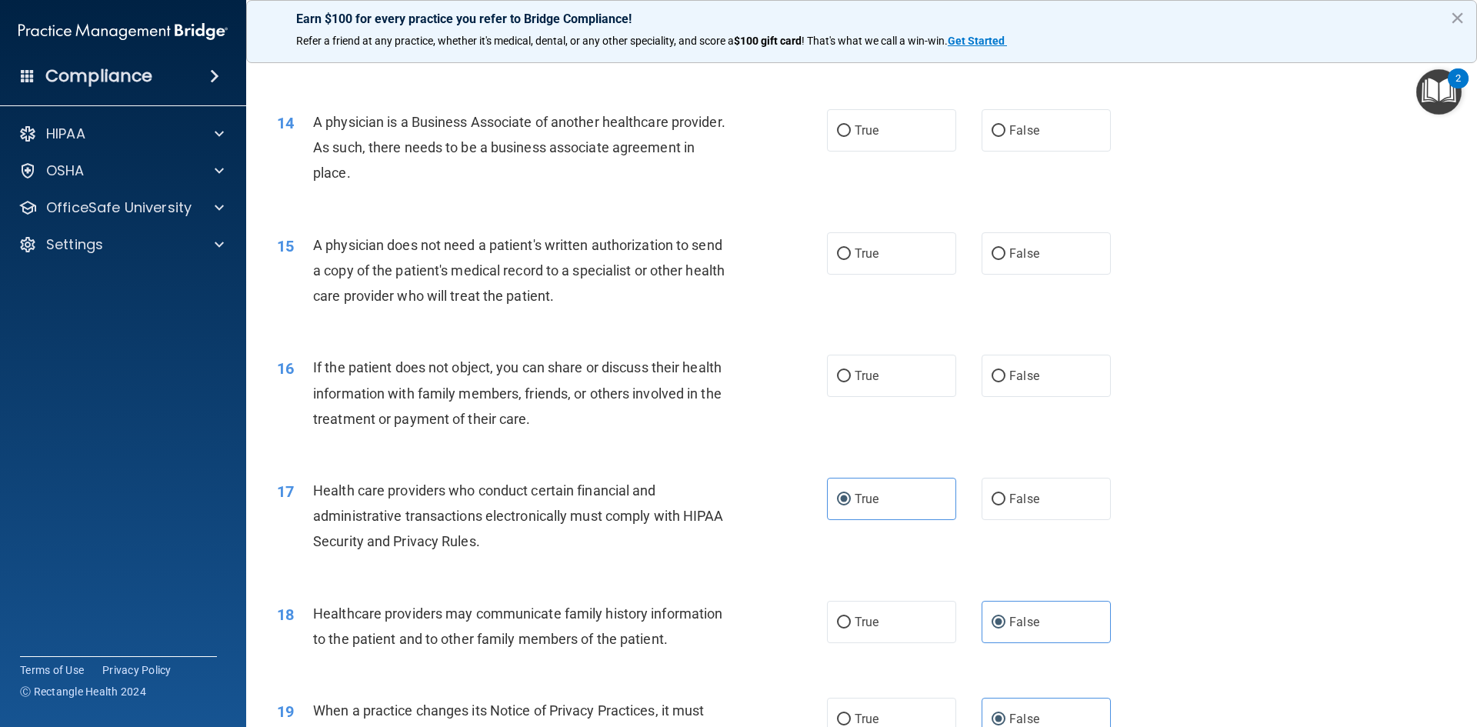
scroll to position [1469, 0]
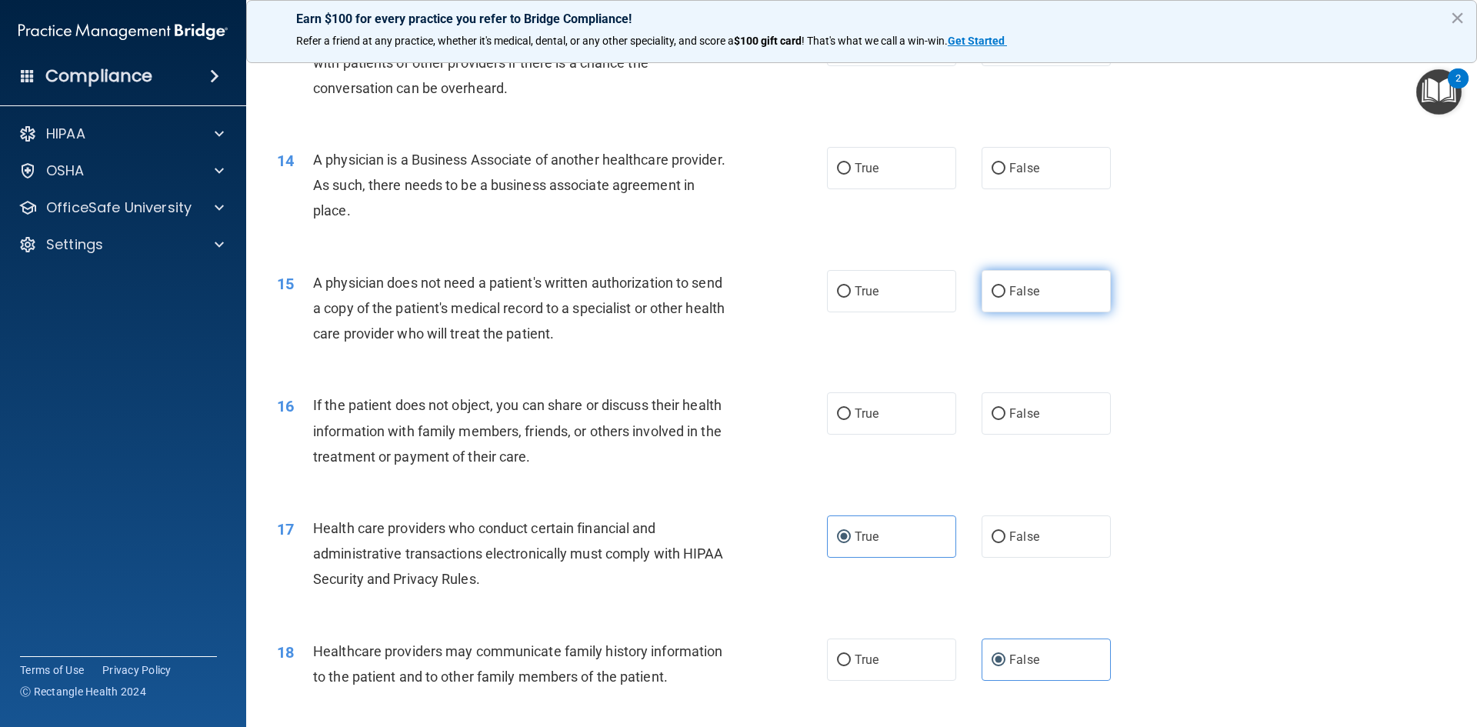
click at [1034, 283] on label "False" at bounding box center [1046, 291] width 129 height 42
click at [1006, 286] on input "False" at bounding box center [999, 292] width 14 height 12
radio input "true"
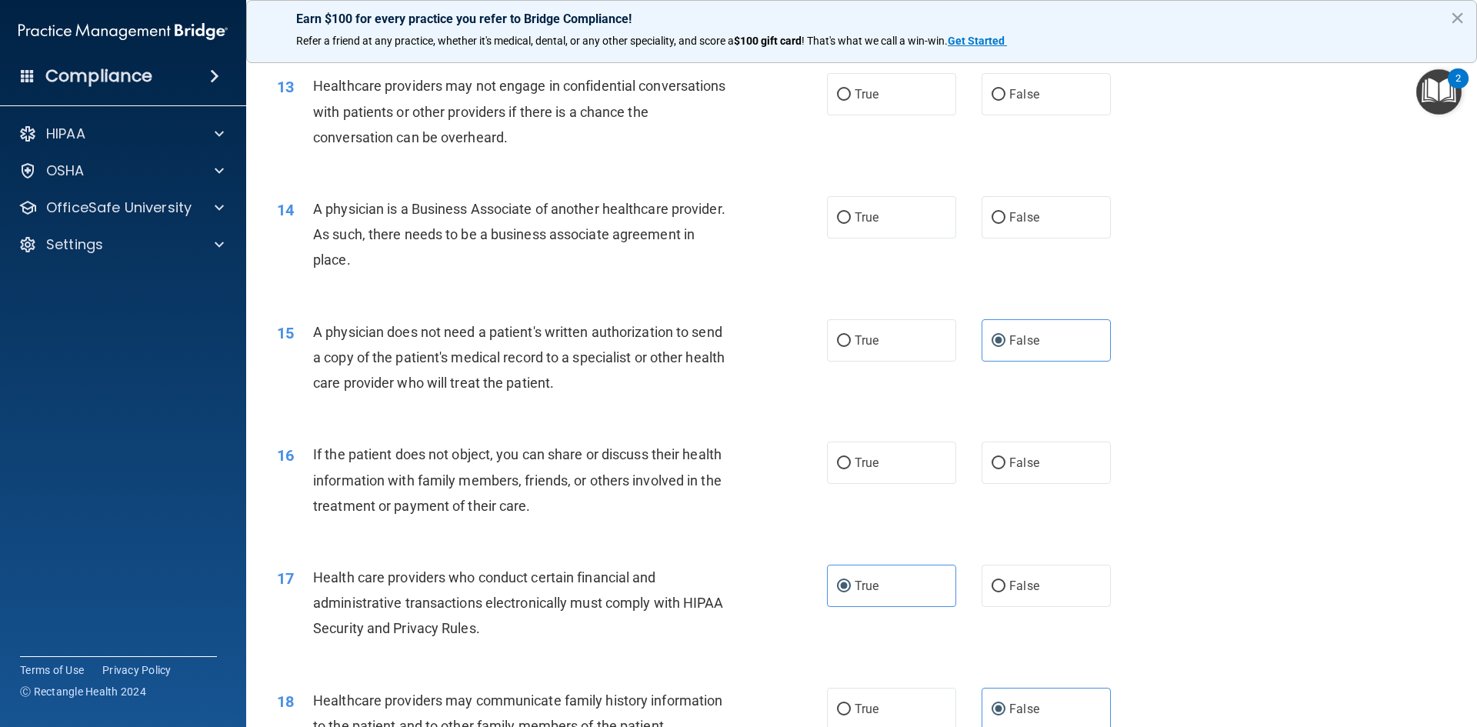
scroll to position [1393, 0]
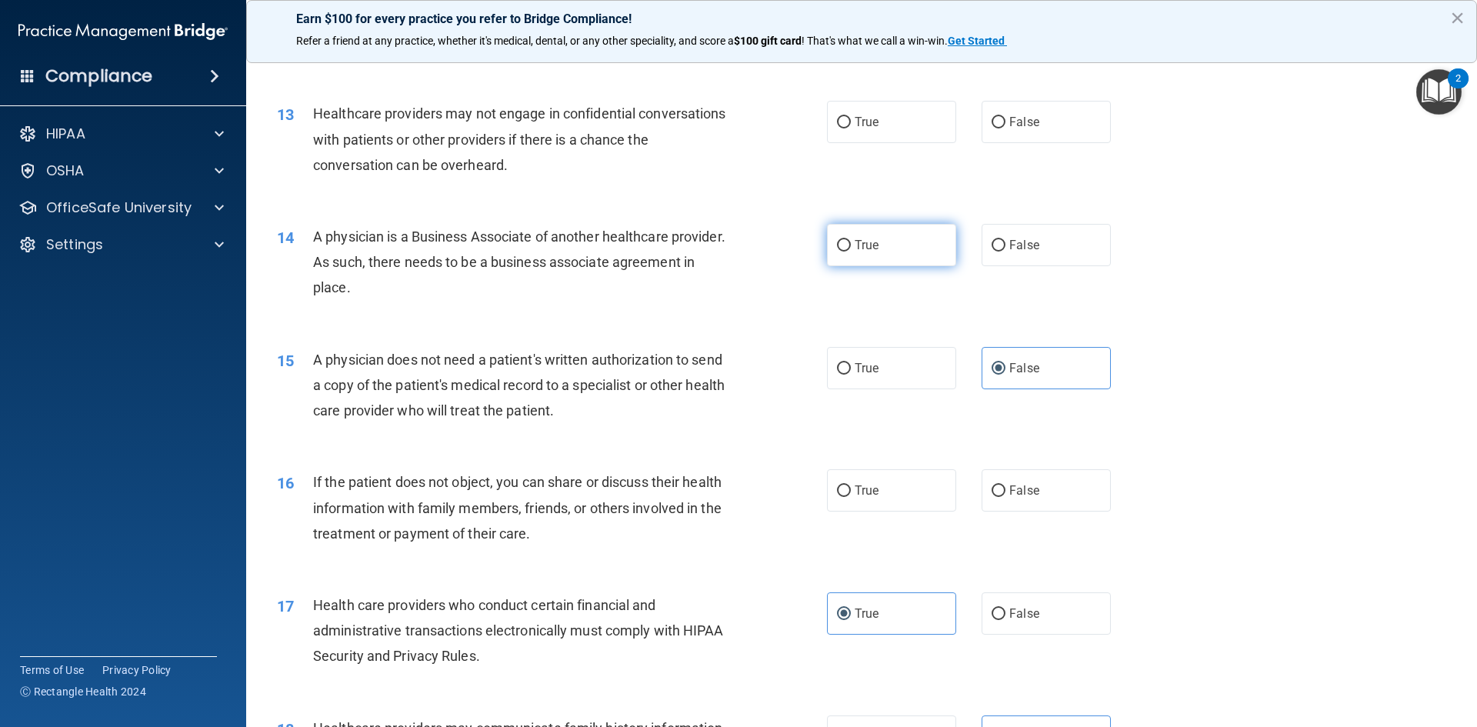
click at [913, 255] on label "True" at bounding box center [891, 245] width 129 height 42
click at [851, 252] on input "True" at bounding box center [844, 246] width 14 height 12
radio input "true"
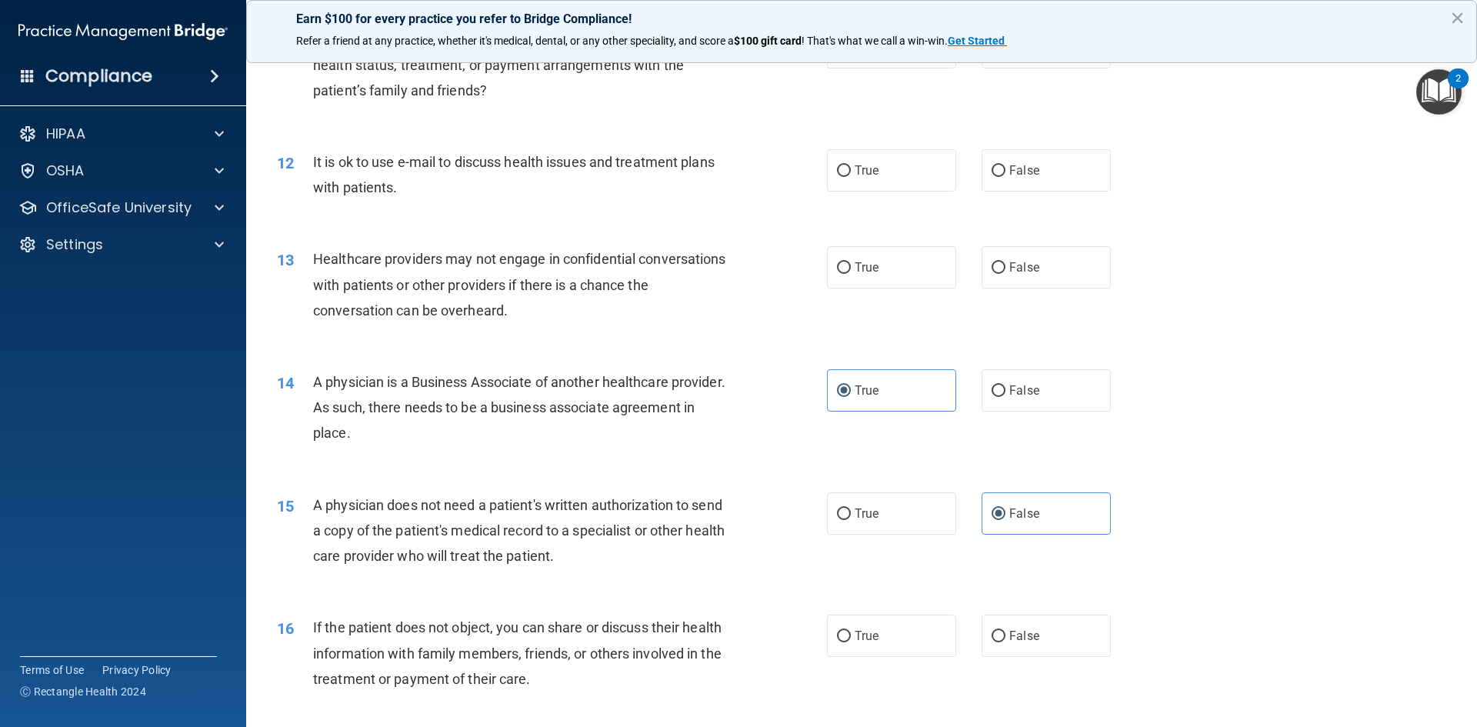
scroll to position [1239, 0]
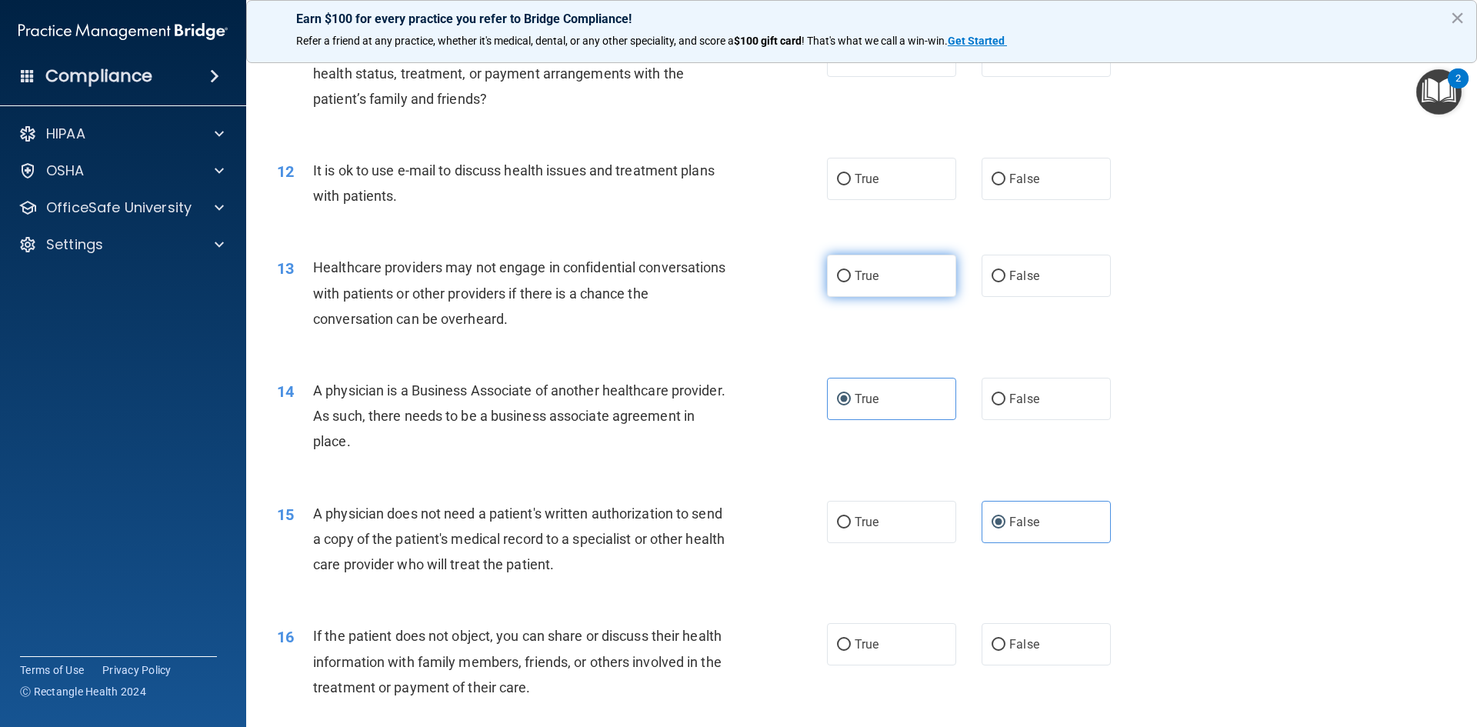
click at [850, 284] on label "True" at bounding box center [891, 276] width 129 height 42
click at [850, 282] on input "True" at bounding box center [844, 277] width 14 height 12
radio input "true"
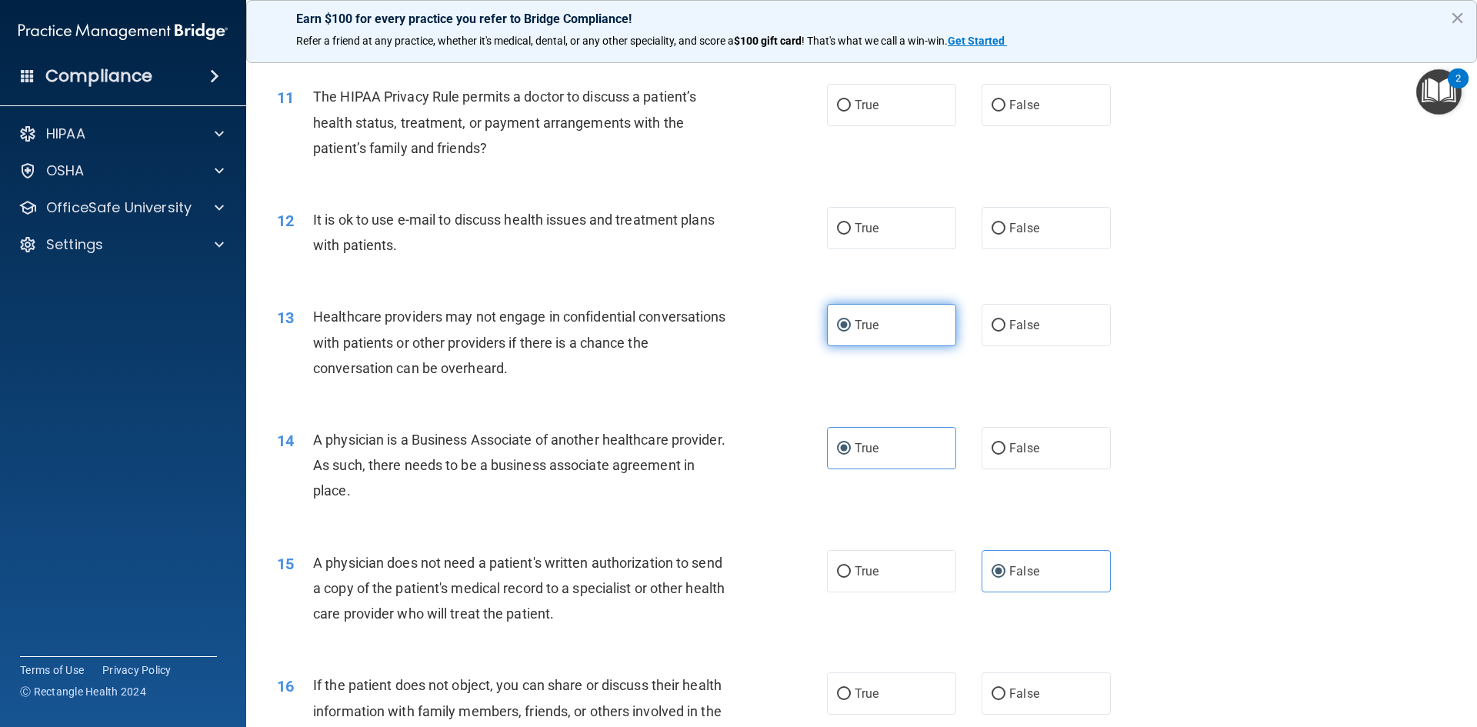
scroll to position [1162, 0]
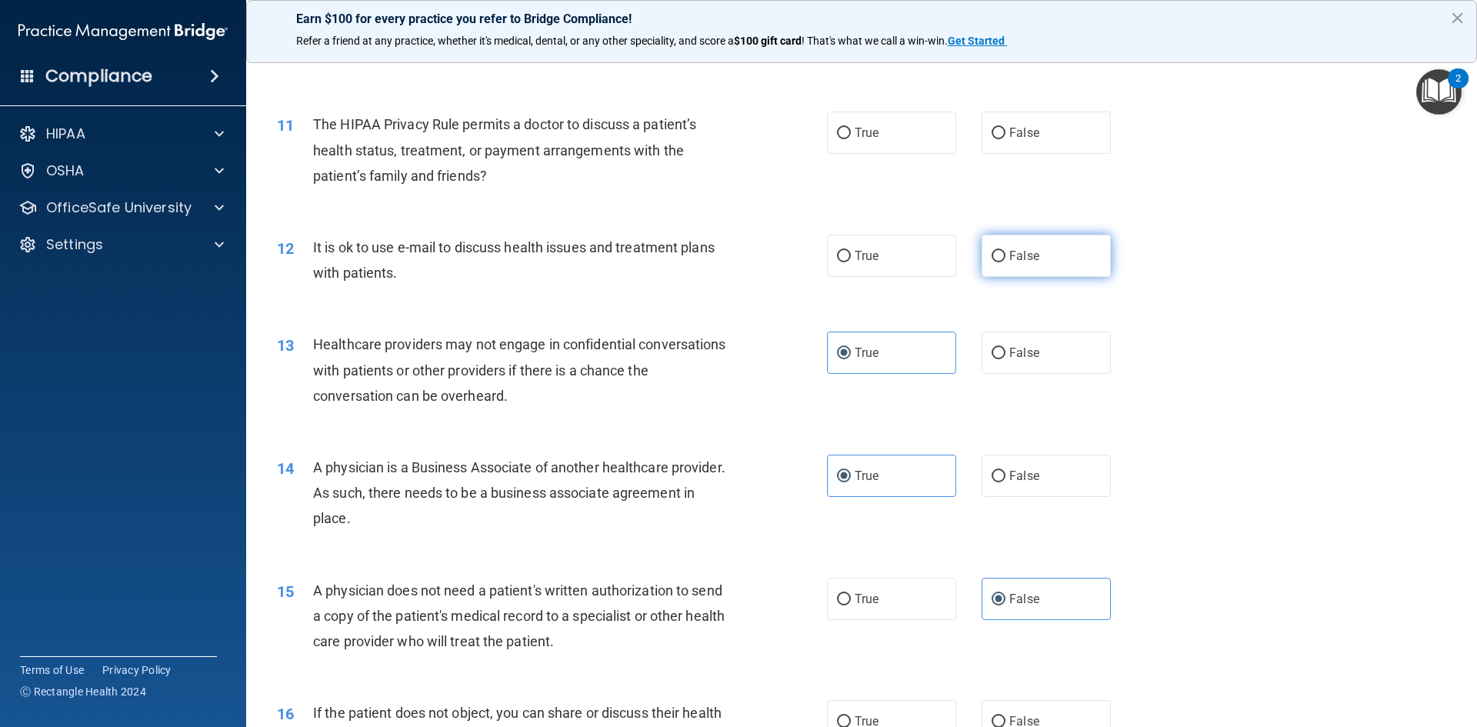
click at [1009, 272] on label "False" at bounding box center [1046, 256] width 129 height 42
click at [1006, 262] on input "False" at bounding box center [999, 257] width 14 height 12
radio input "true"
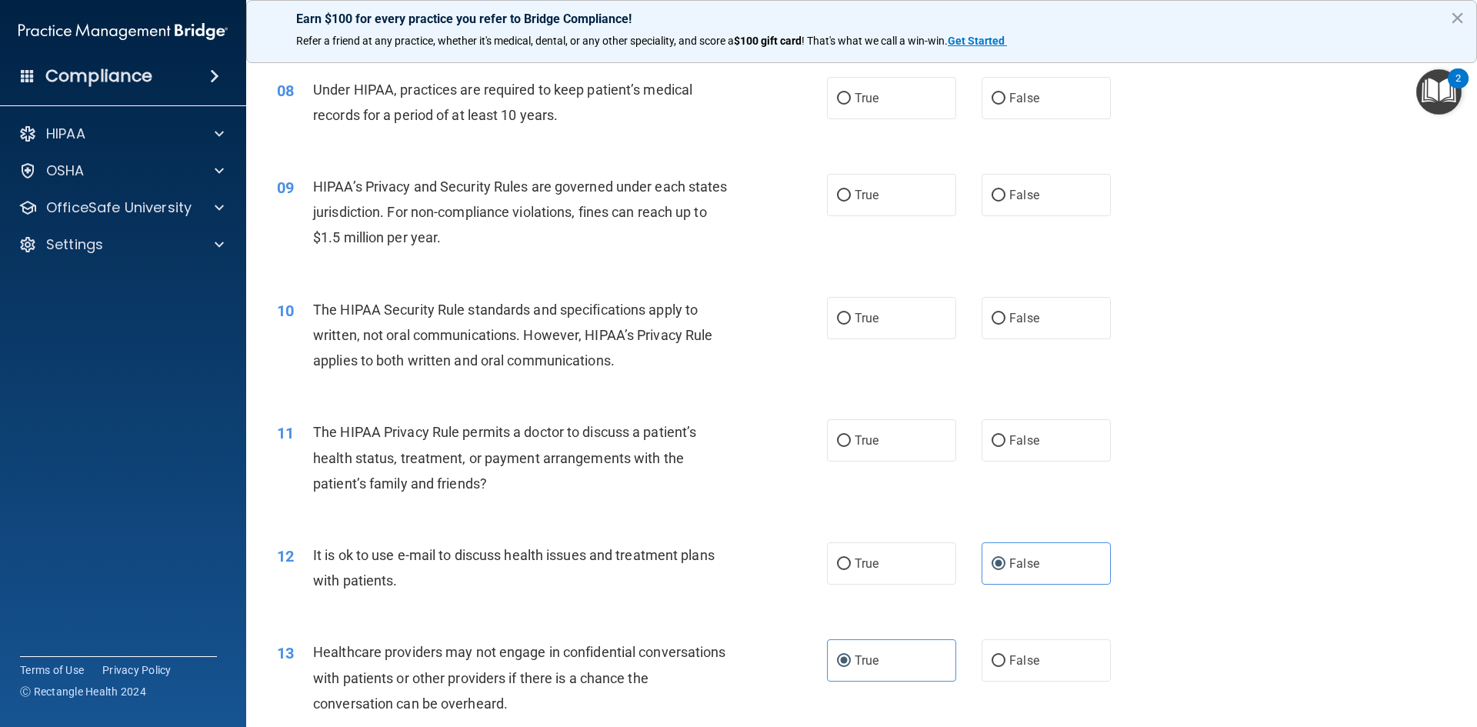
scroll to position [931, 0]
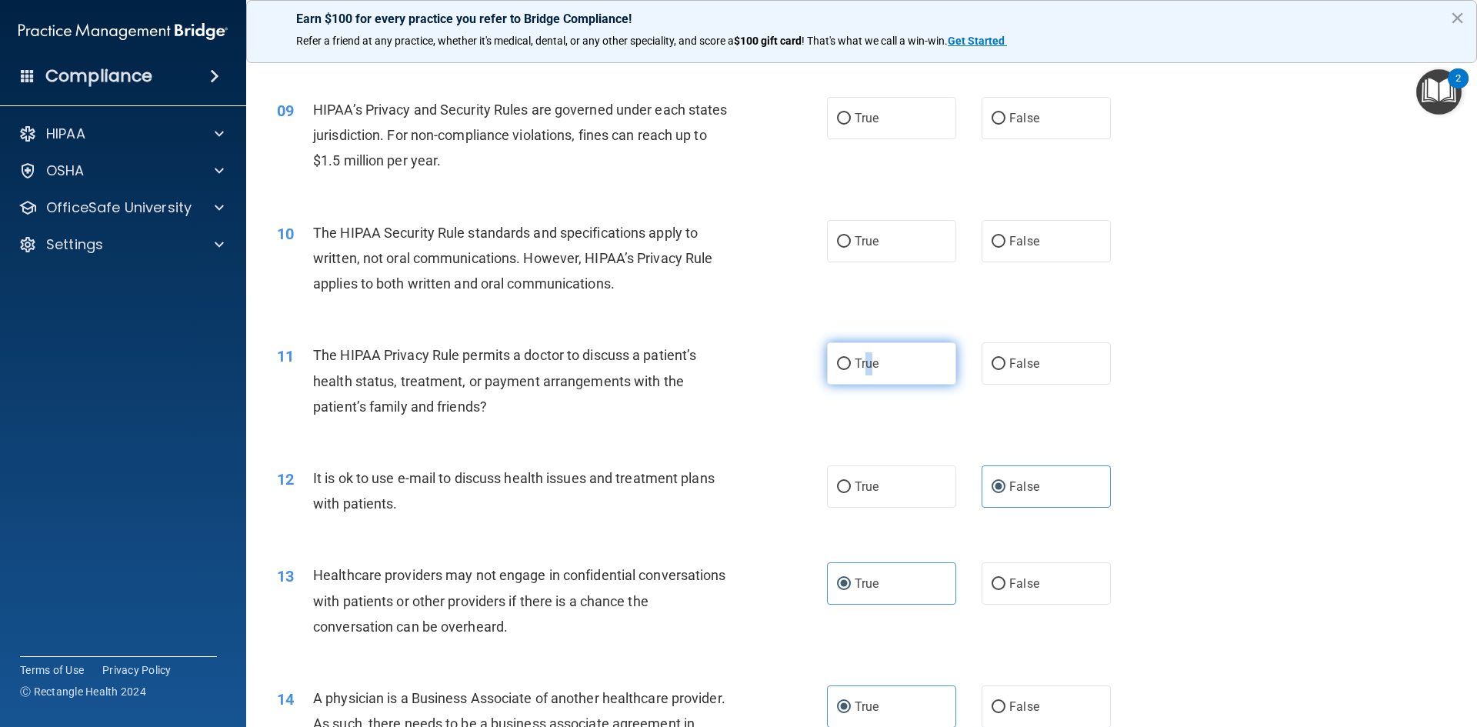
click at [863, 369] on span "True" at bounding box center [867, 363] width 24 height 15
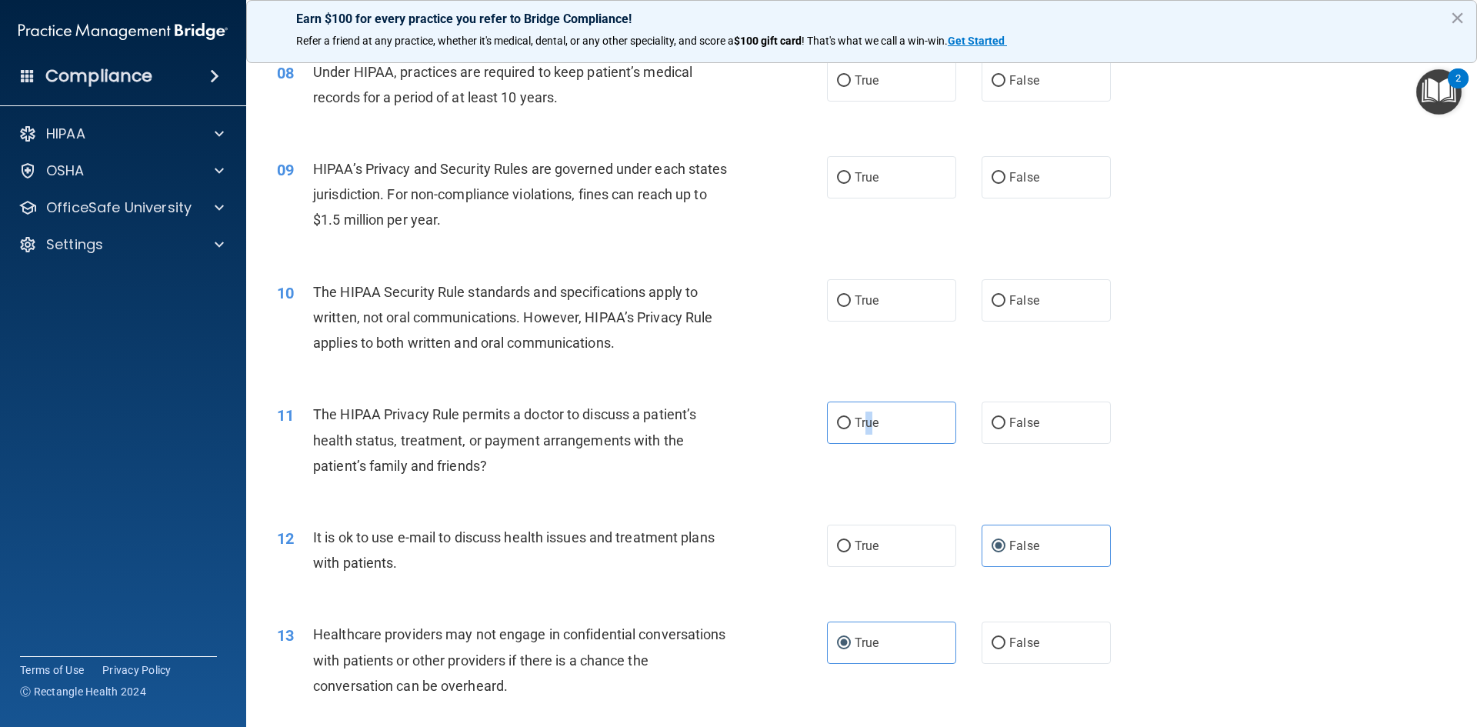
scroll to position [777, 0]
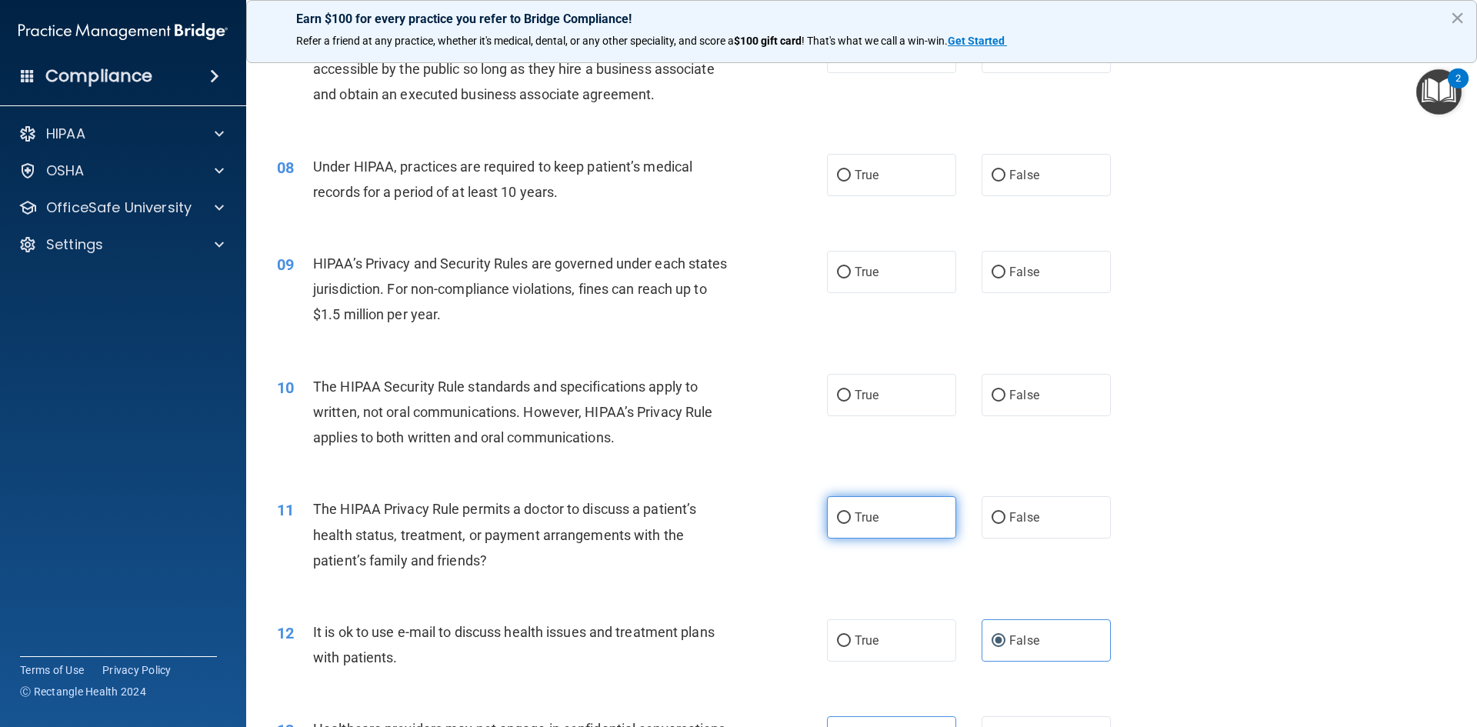
click at [849, 511] on label "True" at bounding box center [891, 517] width 129 height 42
click at [849, 512] on input "True" at bounding box center [844, 518] width 14 height 12
radio input "true"
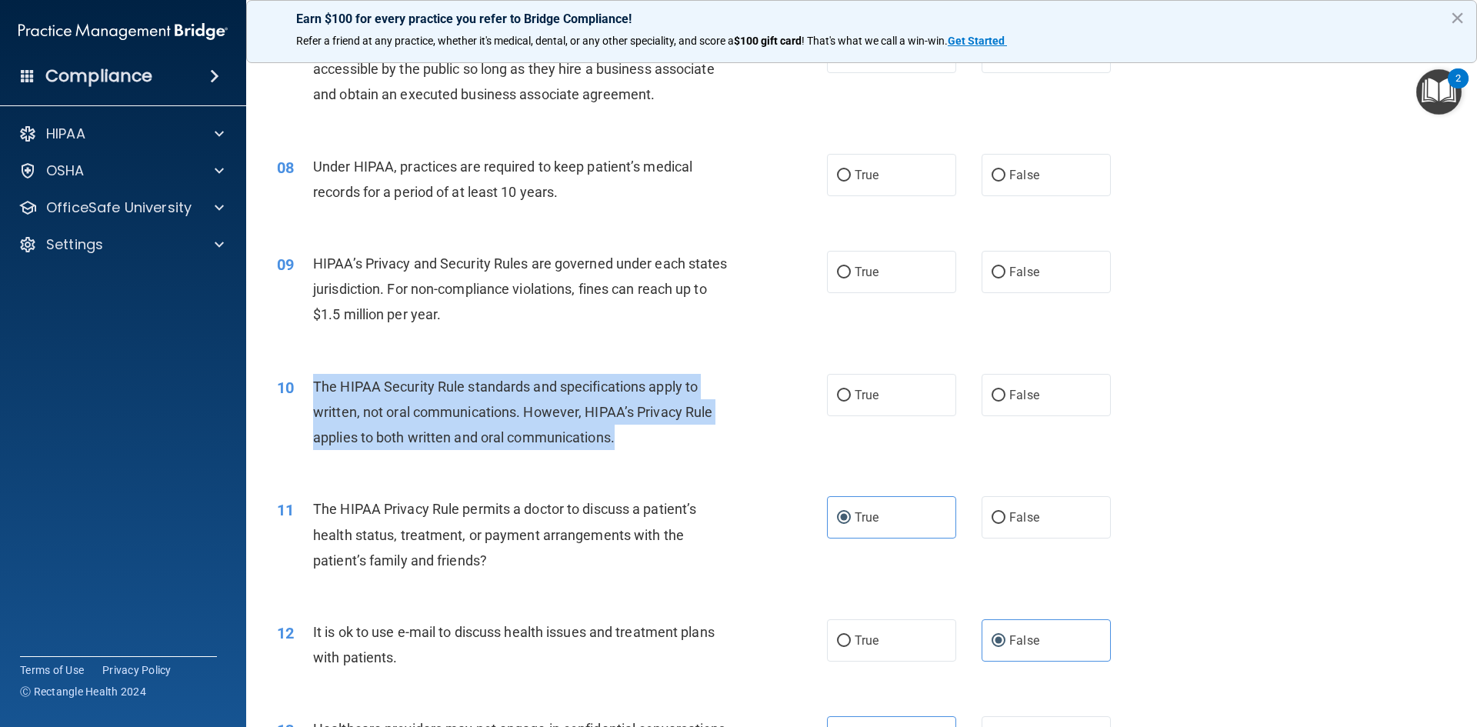
drag, startPoint x: 316, startPoint y: 392, endPoint x: 616, endPoint y: 446, distance: 305.0
click at [616, 446] on div "The HIPAA Security Rule standards and specifications apply to written, not oral…" at bounding box center [528, 412] width 430 height 77
click at [595, 425] on div "The HIPAA Security Rule standards and specifications apply to written, not oral…" at bounding box center [528, 412] width 430 height 77
copy span "The HIPAA Security Rule standards and specifications apply to written, not oral…"
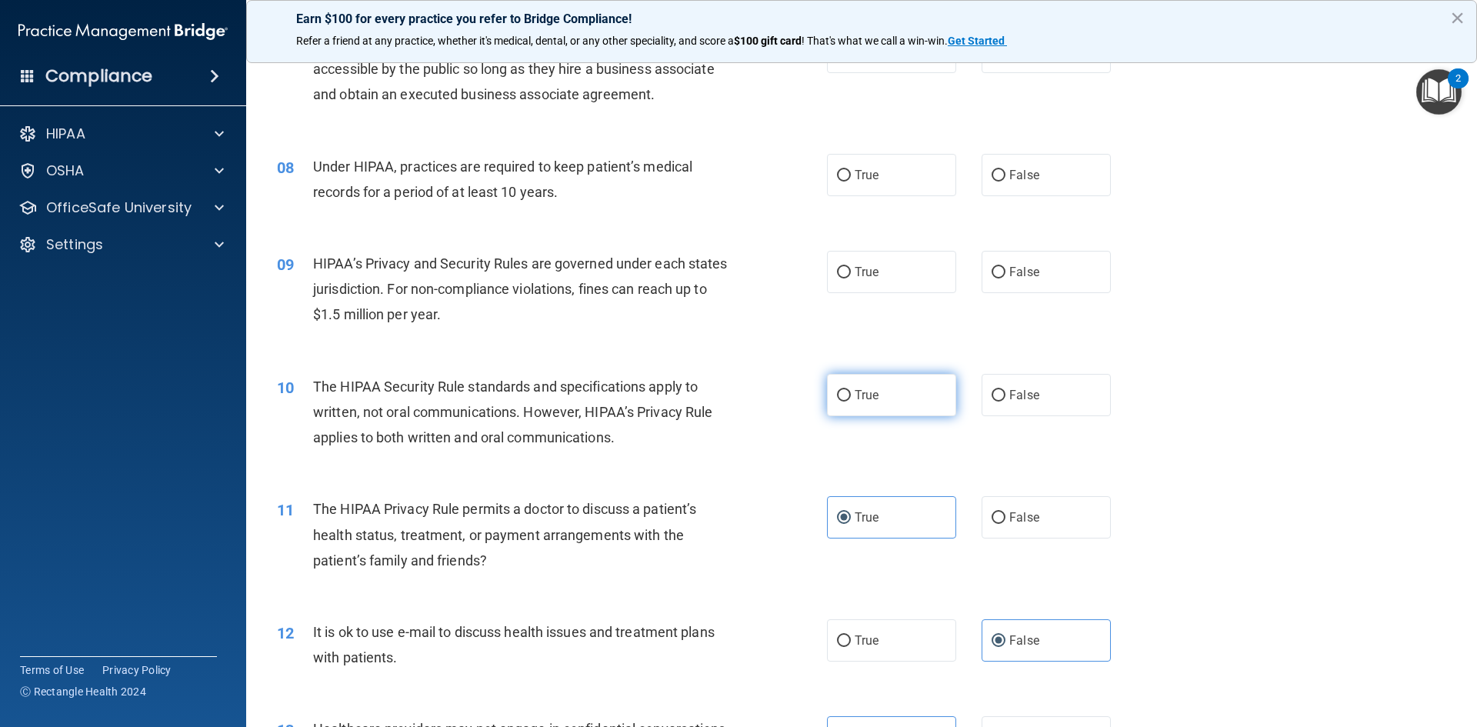
click at [885, 399] on label "True" at bounding box center [891, 395] width 129 height 42
click at [851, 399] on input "True" at bounding box center [844, 396] width 14 height 12
radio input "true"
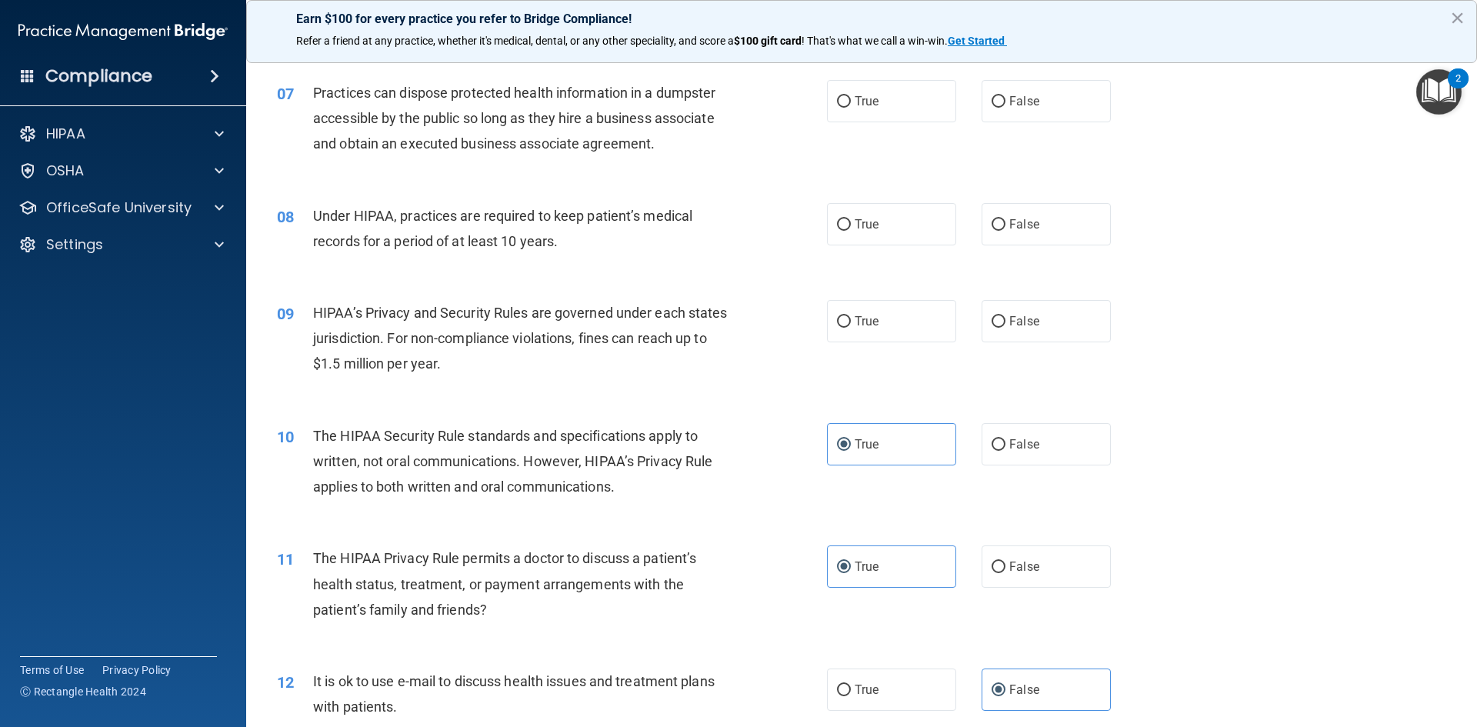
scroll to position [700, 0]
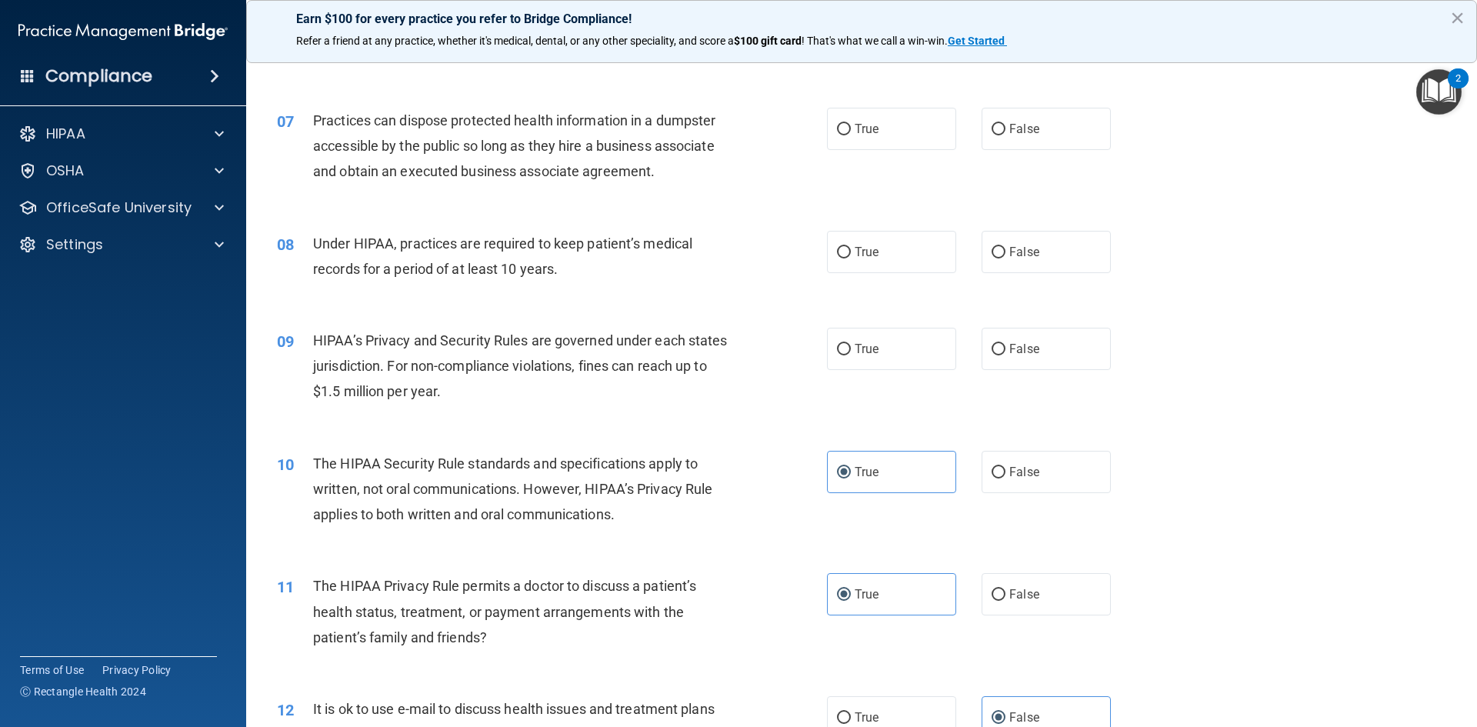
click at [313, 334] on span "HIPAA’s Privacy and Security Rules are governed under each states jurisdiction.…" at bounding box center [520, 365] width 415 height 67
click at [870, 361] on label "True" at bounding box center [891, 349] width 129 height 42
click at [851, 355] on input "True" at bounding box center [844, 350] width 14 height 12
radio input "true"
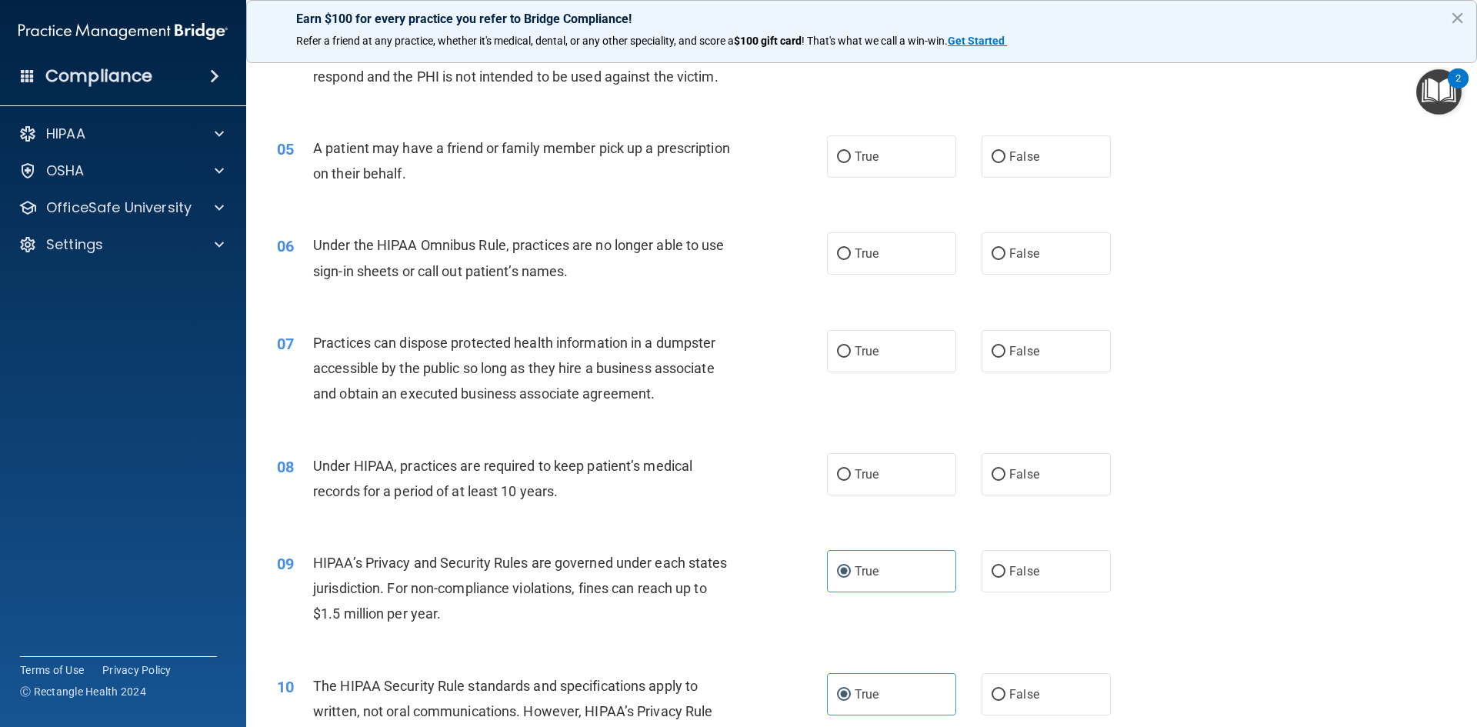
scroll to position [469, 0]
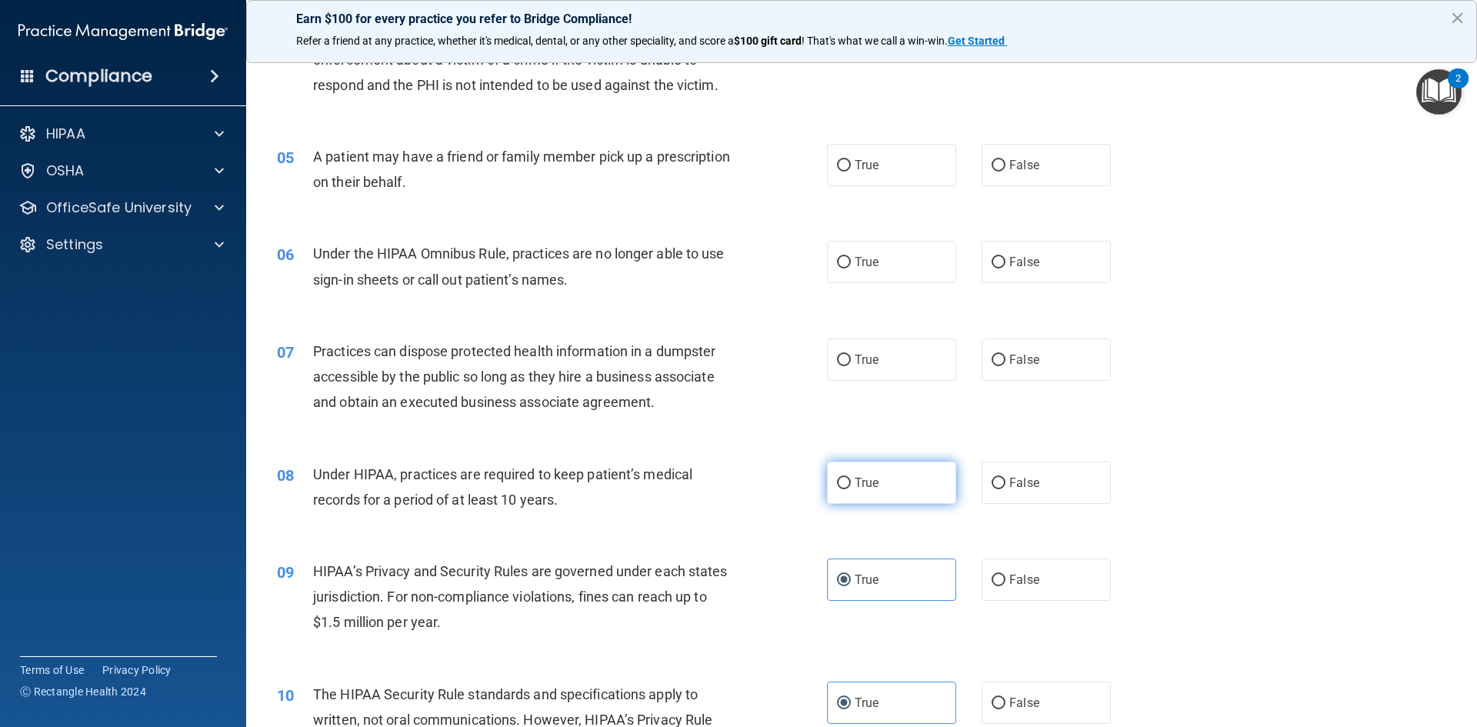
click at [876, 479] on label "True" at bounding box center [891, 483] width 129 height 42
click at [851, 479] on input "True" at bounding box center [844, 484] width 14 height 12
radio input "true"
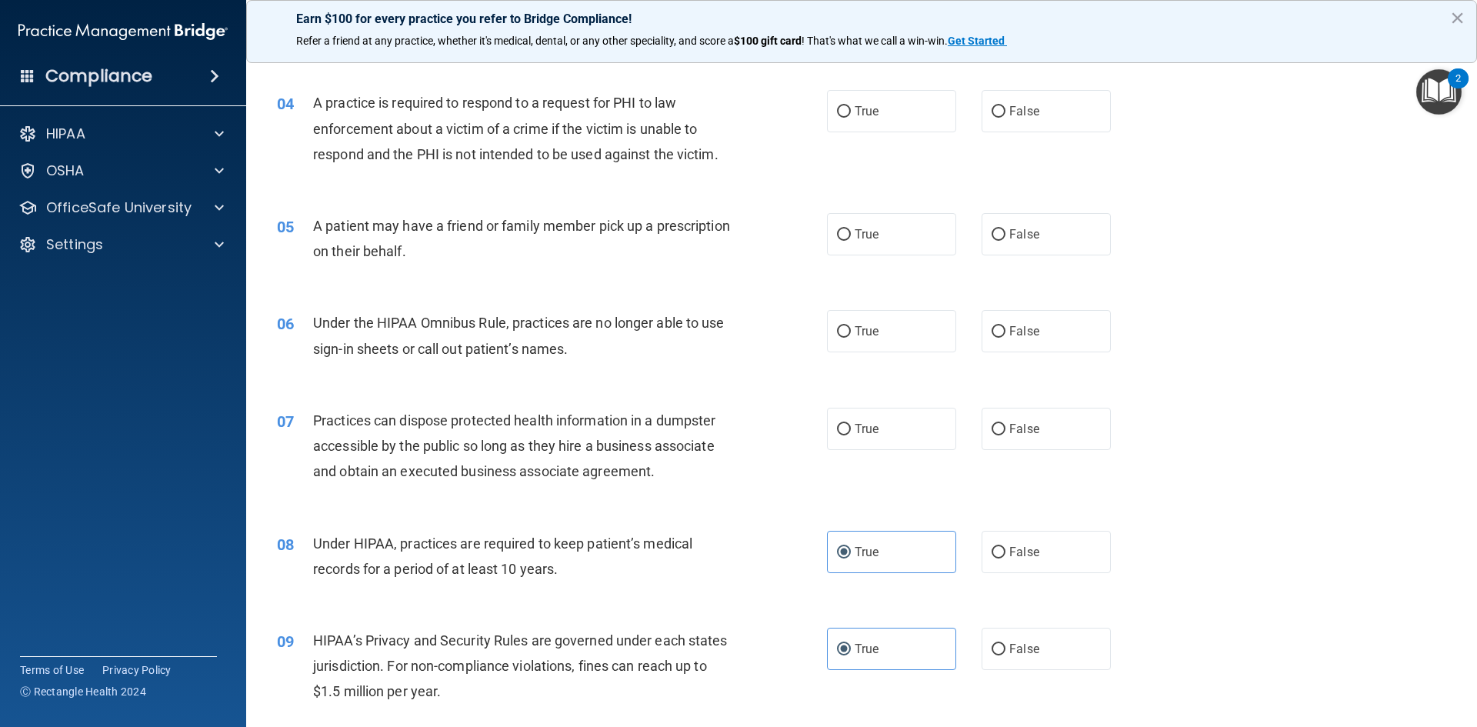
scroll to position [315, 0]
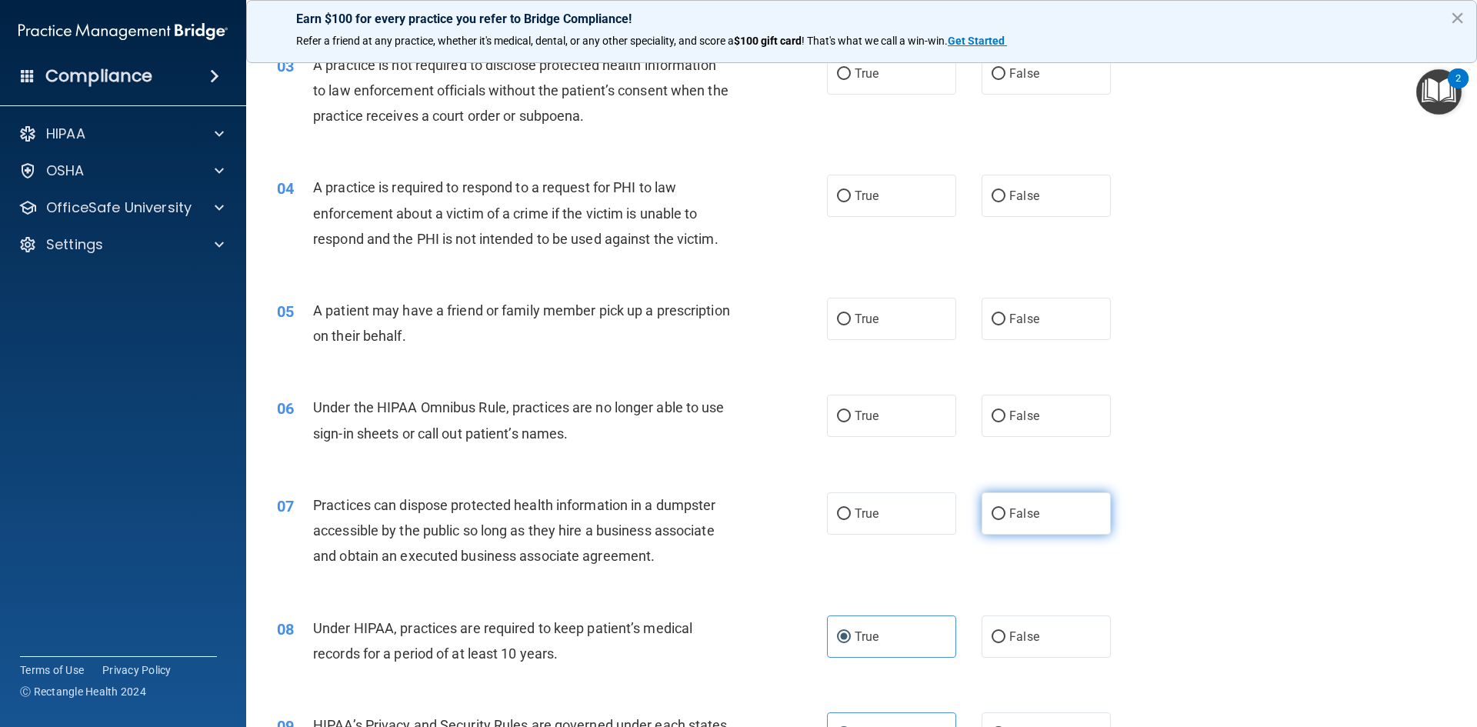
click at [1008, 505] on label "False" at bounding box center [1046, 513] width 129 height 42
click at [1006, 509] on input "False" at bounding box center [999, 515] width 14 height 12
radio input "true"
click at [1006, 396] on label "False" at bounding box center [1046, 416] width 129 height 42
click at [1006, 411] on input "False" at bounding box center [999, 417] width 14 height 12
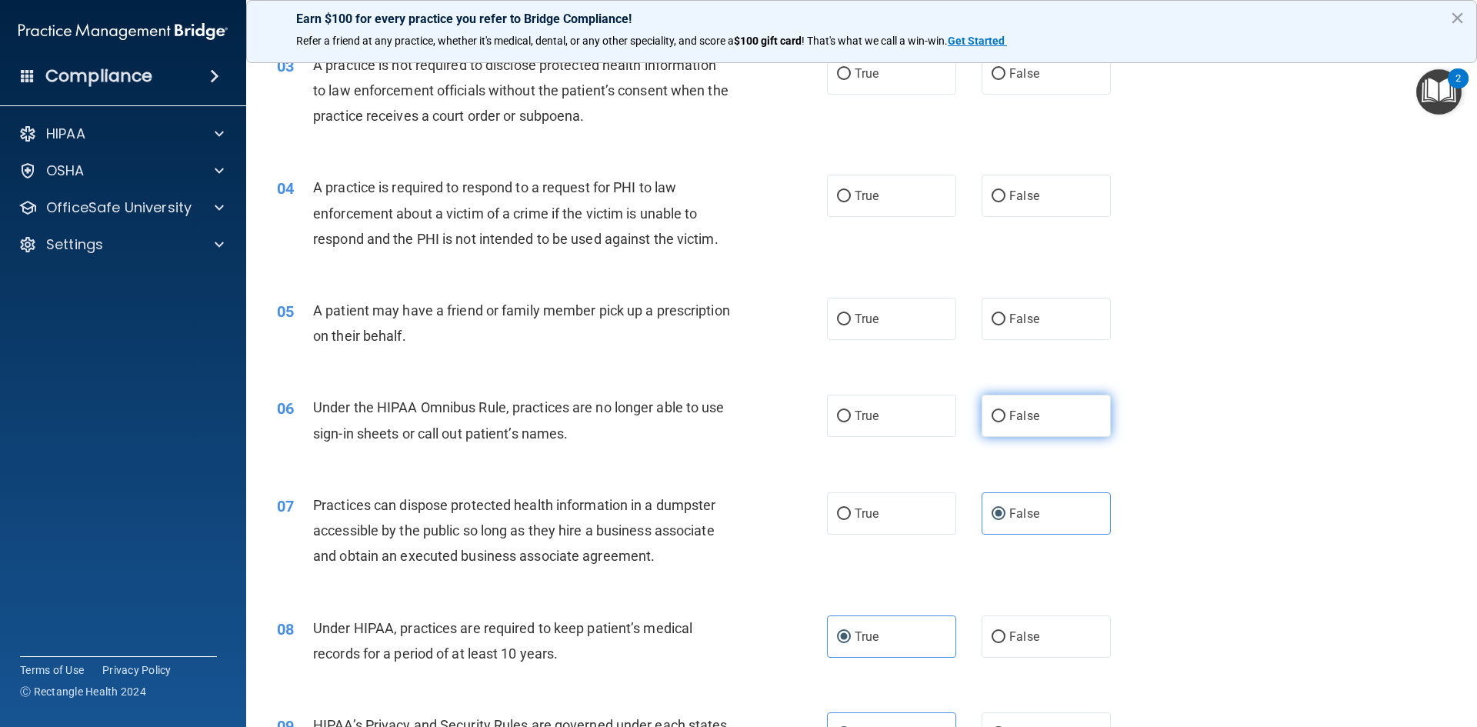
radio input "true"
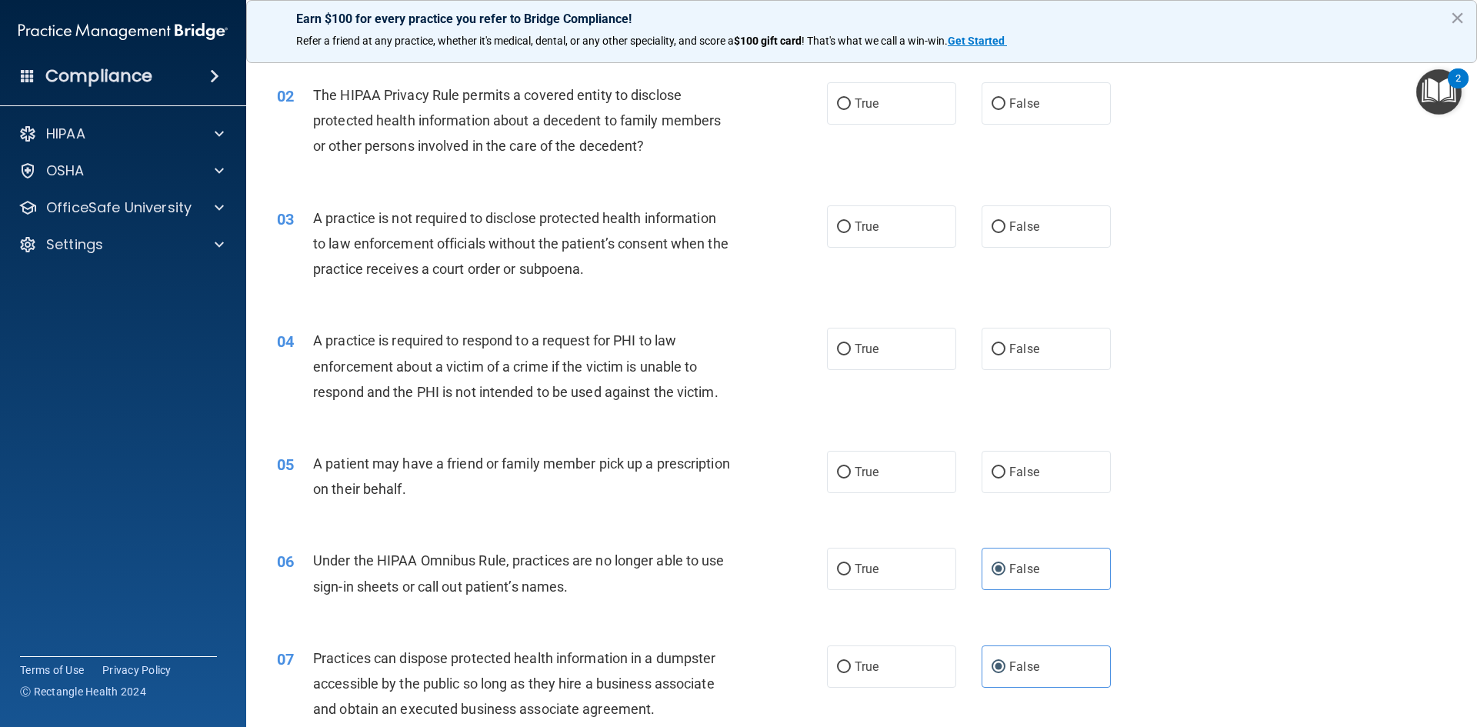
scroll to position [162, 0]
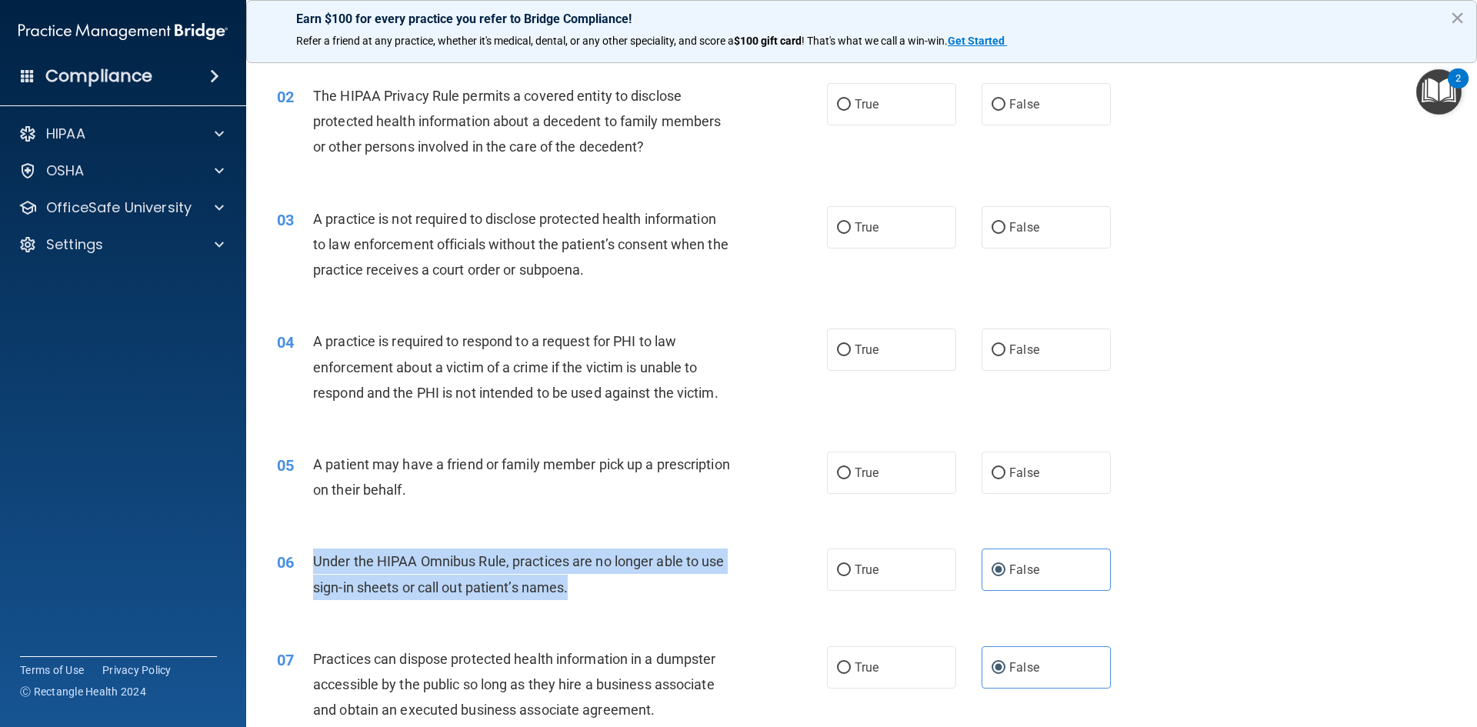
drag, startPoint x: 311, startPoint y: 560, endPoint x: 578, endPoint y: 589, distance: 268.6
click at [578, 589] on div "06 Under the HIPAA Omnibus Rule, practices are no longer able to use sign-in sh…" at bounding box center [552, 578] width 596 height 58
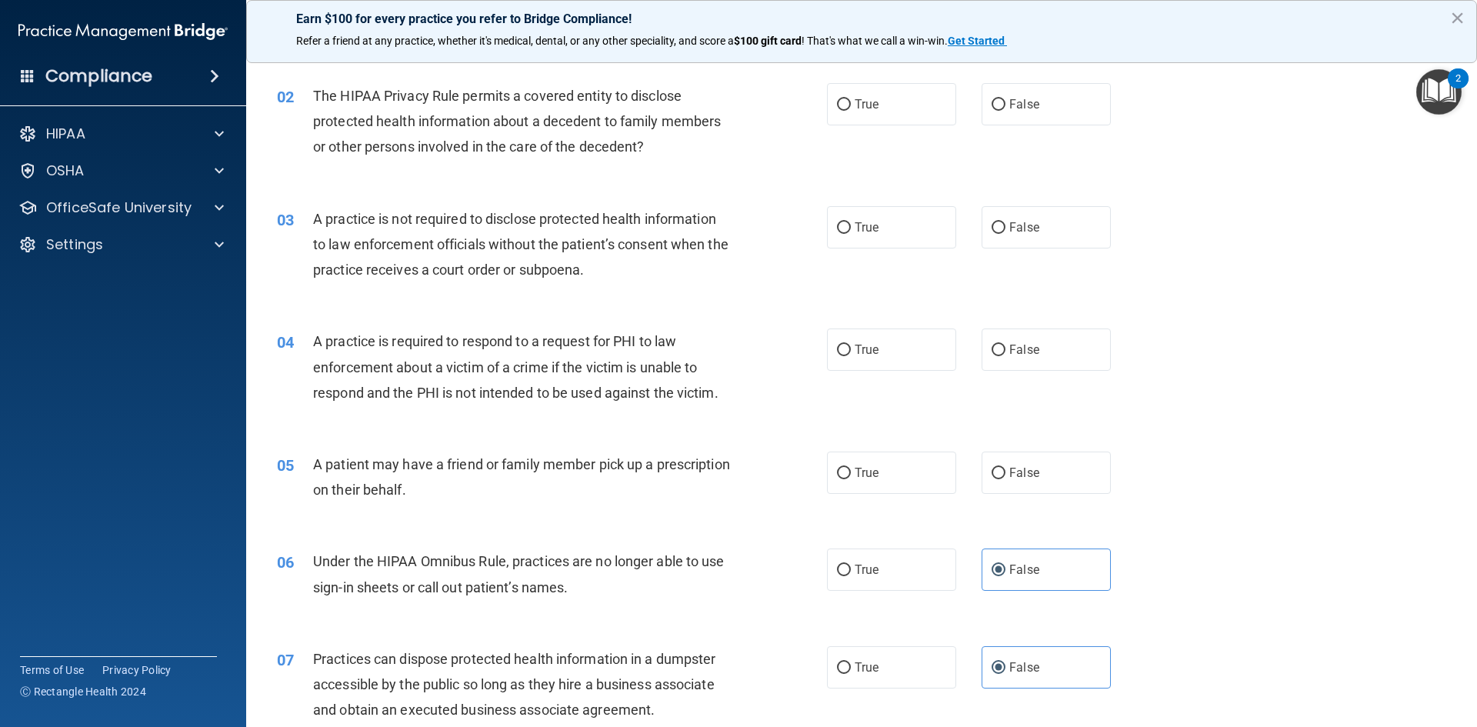
click at [396, 537] on div "06 Under the HIPAA Omnibus Rule, practices are no longer able to use sign-in sh…" at bounding box center [861, 577] width 1192 height 97
click at [1039, 462] on label "False" at bounding box center [1046, 473] width 129 height 42
click at [1006, 468] on input "False" at bounding box center [999, 474] width 14 height 12
radio input "true"
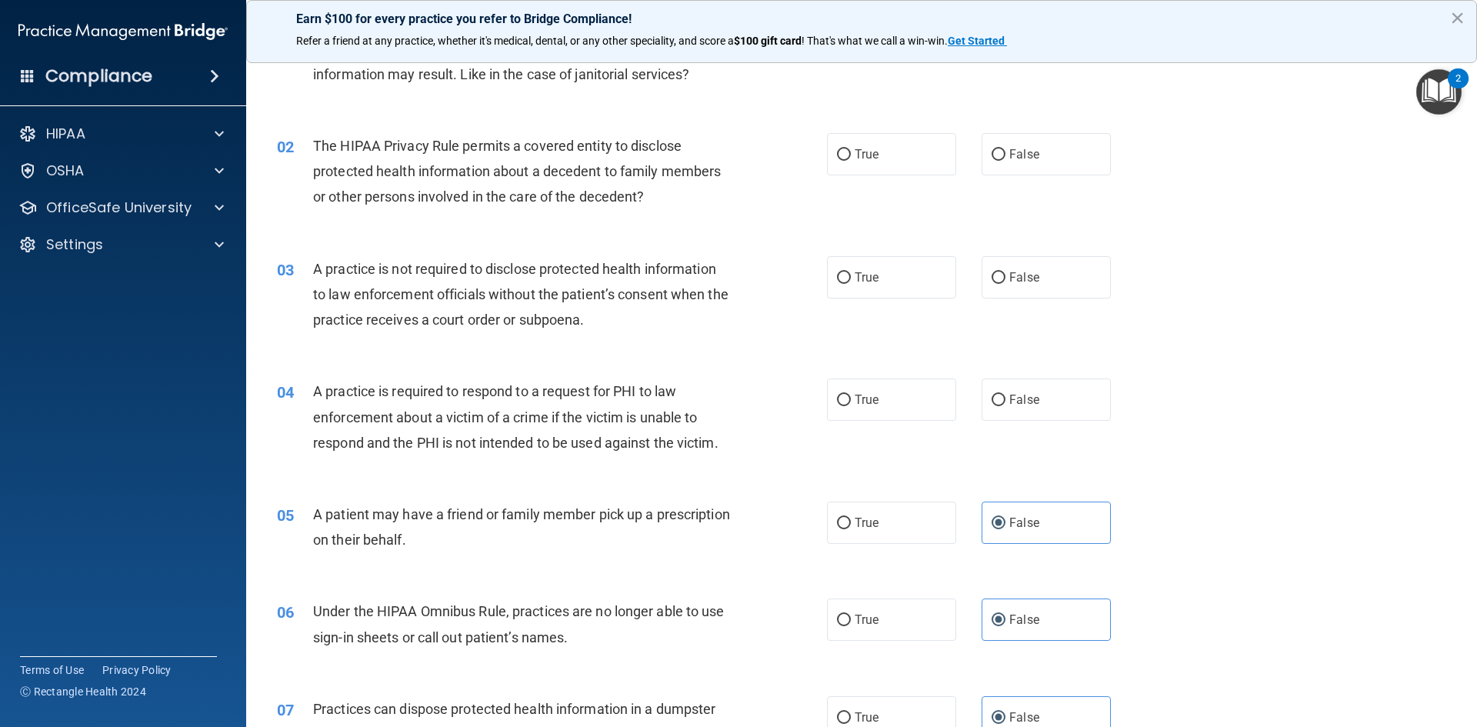
scroll to position [85, 0]
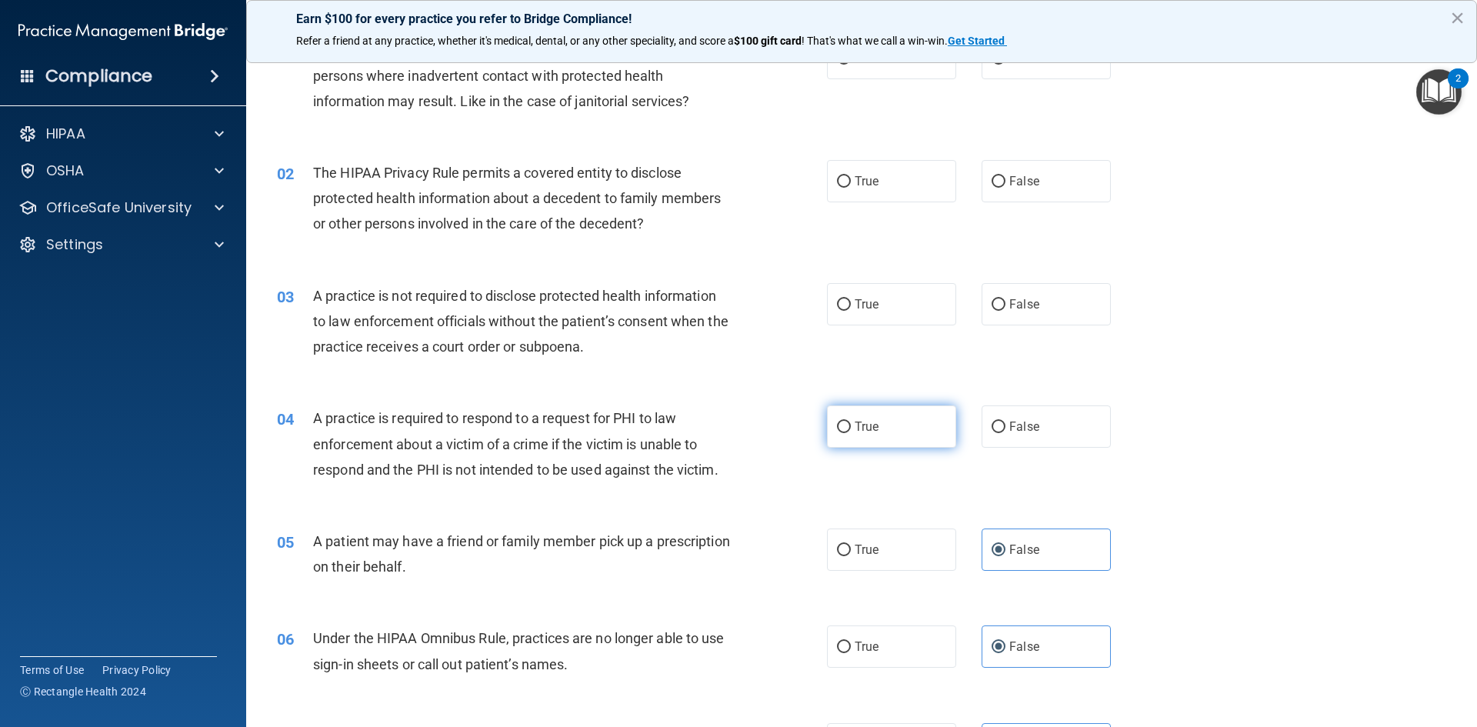
click at [840, 430] on input "True" at bounding box center [844, 428] width 14 height 12
radio input "true"
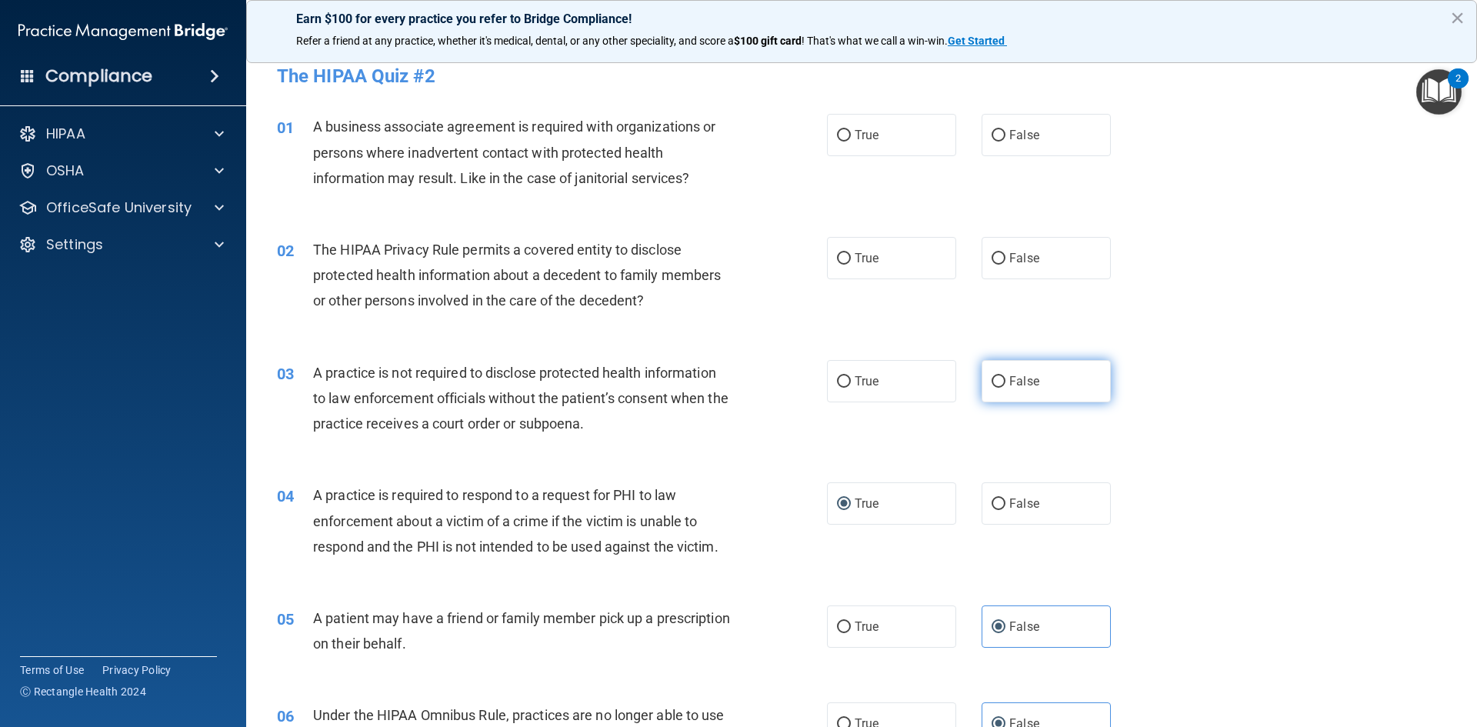
click at [1086, 384] on label "False" at bounding box center [1046, 381] width 129 height 42
click at [1006, 384] on input "False" at bounding box center [999, 382] width 14 height 12
radio input "true"
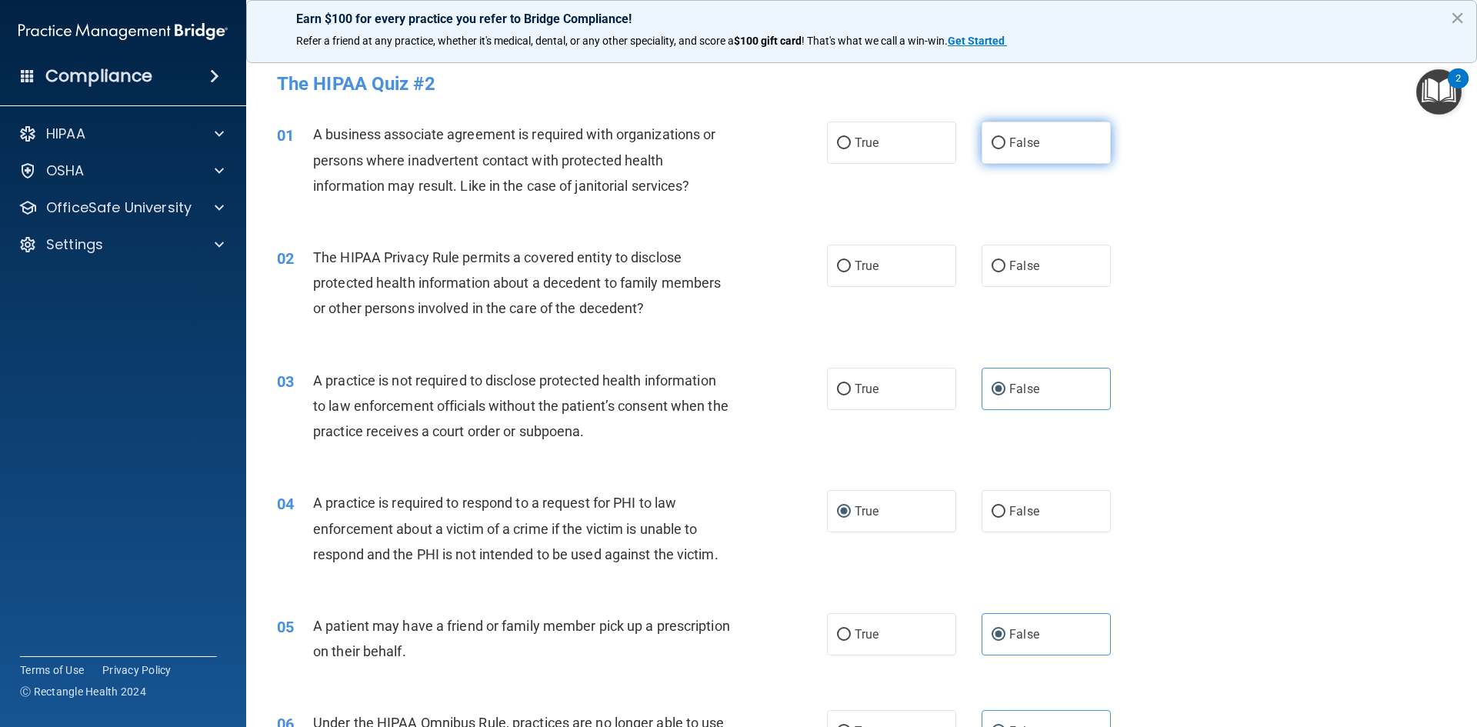
click at [1000, 148] on label "False" at bounding box center [1046, 143] width 129 height 42
click at [1000, 148] on input "False" at bounding box center [999, 144] width 14 height 12
radio input "true"
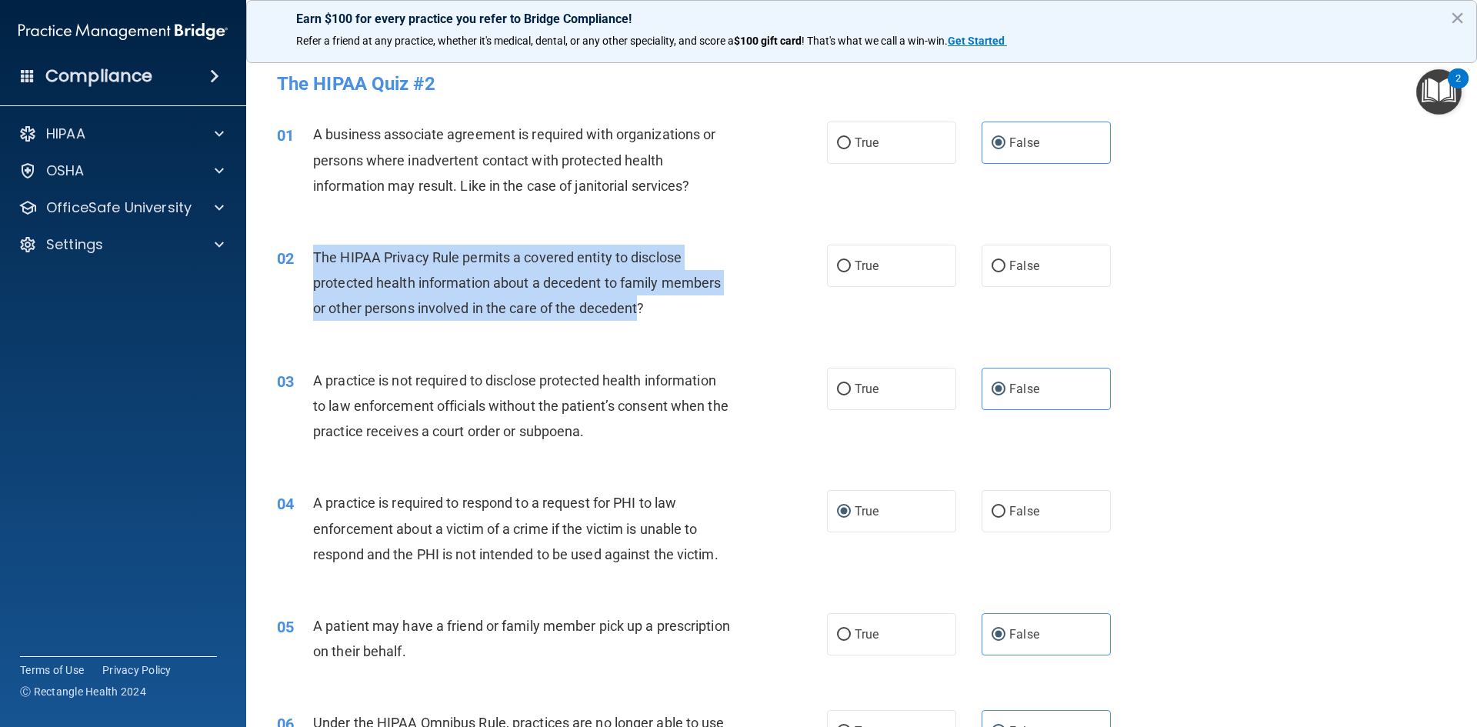
drag, startPoint x: 317, startPoint y: 254, endPoint x: 640, endPoint y: 312, distance: 328.4
click at [640, 312] on span "The HIPAA Privacy Rule permits a covered entity to disclose protected health in…" at bounding box center [517, 282] width 408 height 67
copy span "The HIPAA Privacy Rule permits a covered entity to disclose protected health in…"
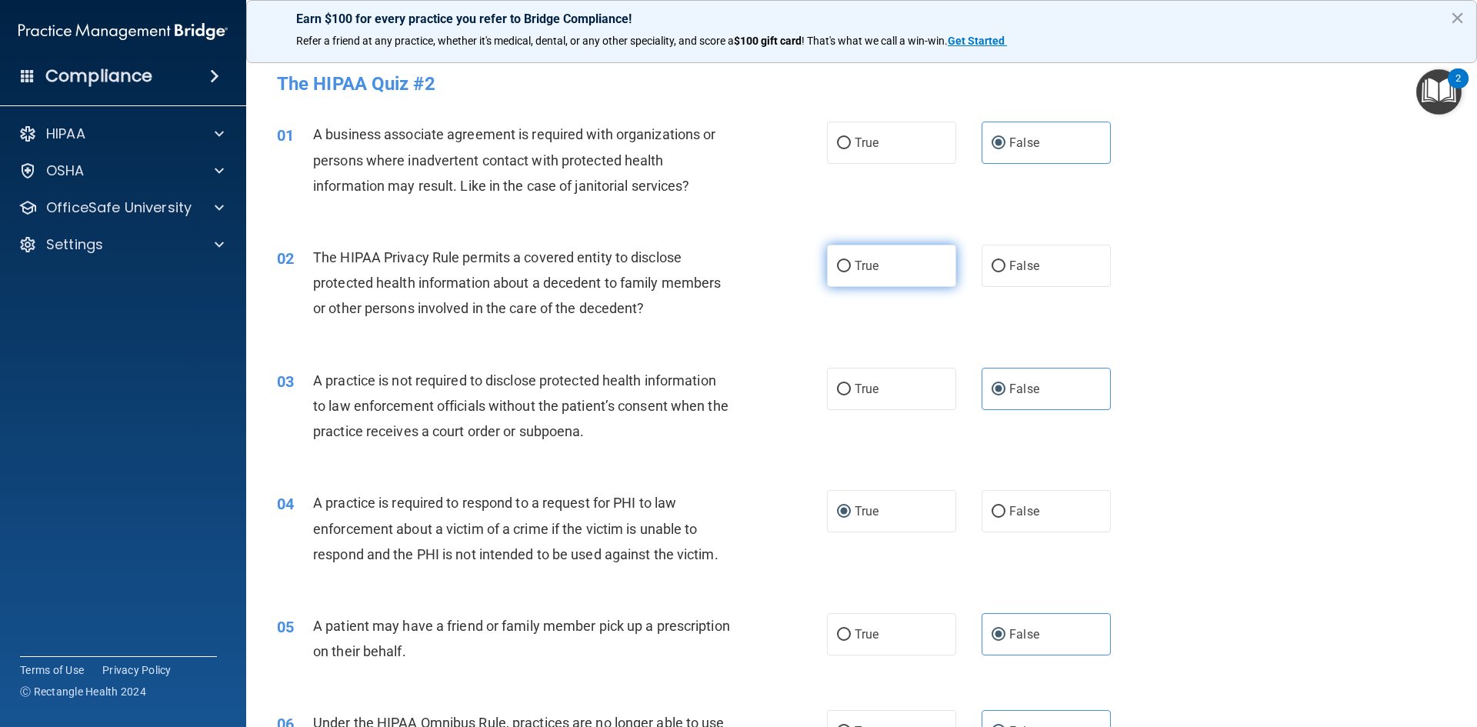
click at [888, 245] on label "True" at bounding box center [891, 266] width 129 height 42
click at [851, 261] on input "True" at bounding box center [844, 267] width 14 height 12
radio input "true"
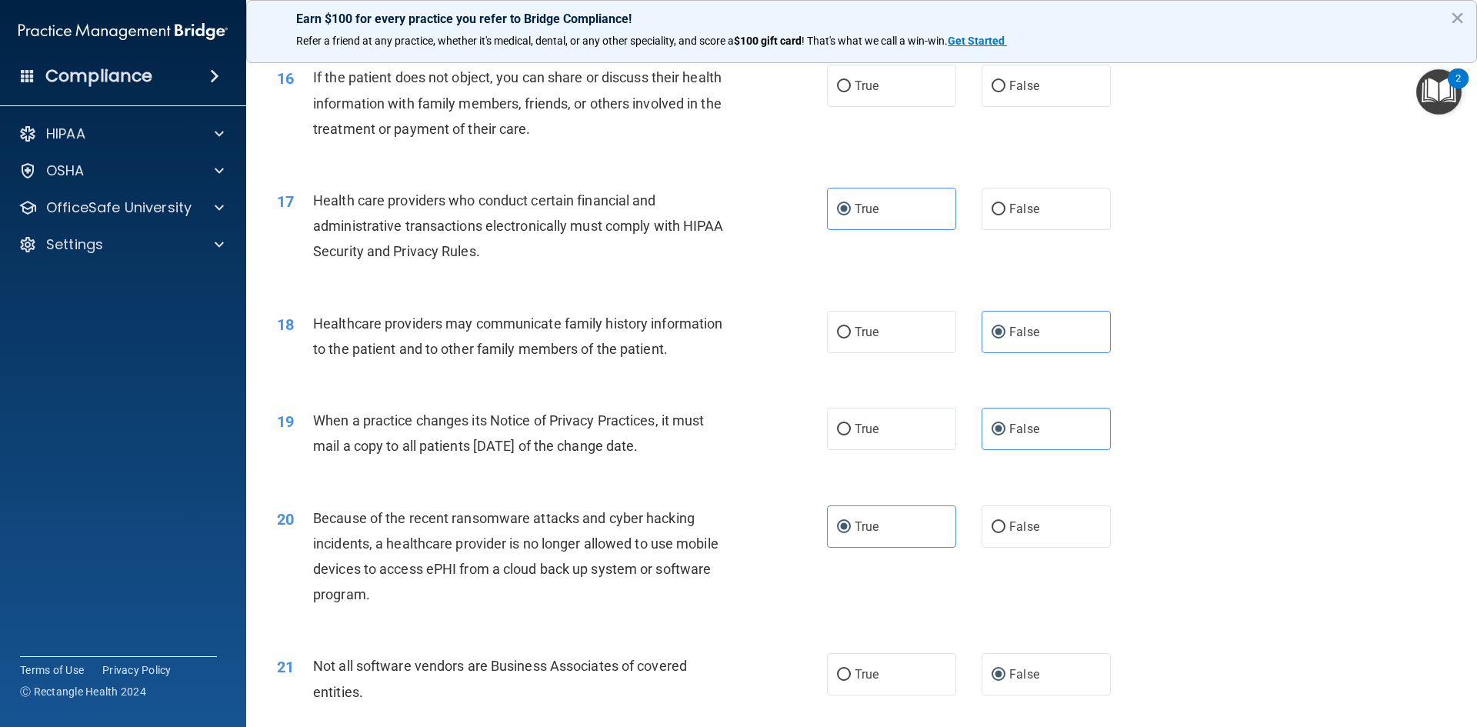
scroll to position [1770, 0]
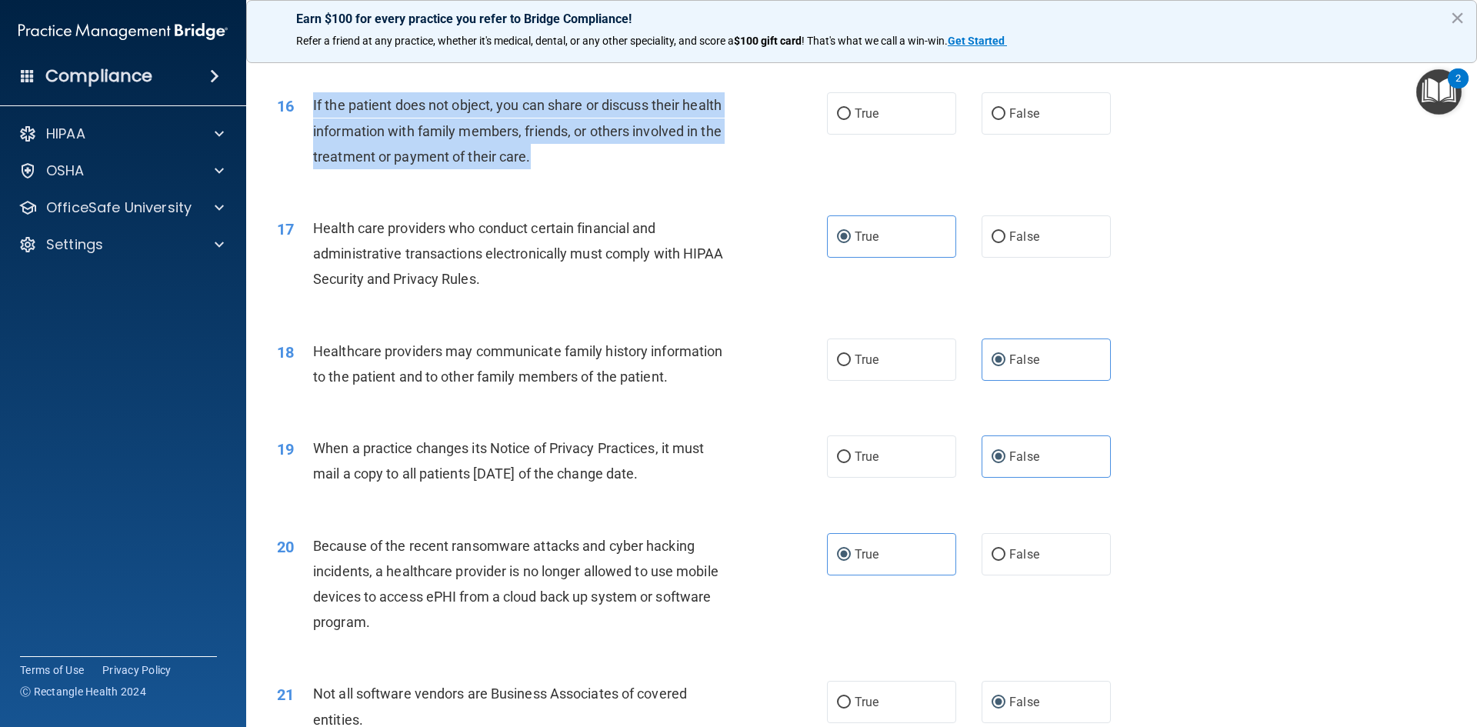
drag, startPoint x: 313, startPoint y: 111, endPoint x: 555, endPoint y: 150, distance: 245.5
click at [555, 150] on div "If the patient does not object, you can share or discuss their health informati…" at bounding box center [528, 130] width 430 height 77
copy span "If the patient does not object, you can share or discuss their health informati…"
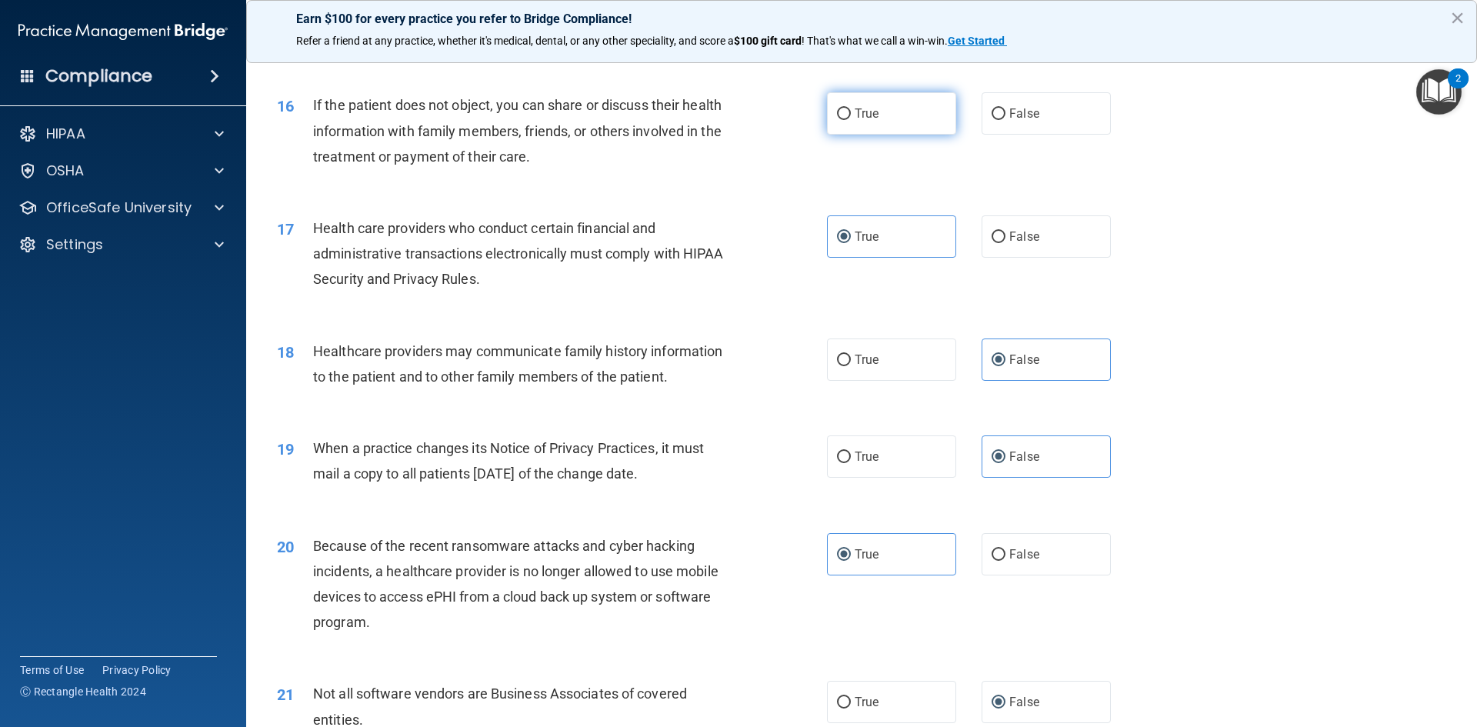
click at [869, 135] on label "True" at bounding box center [891, 113] width 129 height 42
click at [851, 120] on input "True" at bounding box center [844, 114] width 14 height 12
radio input "true"
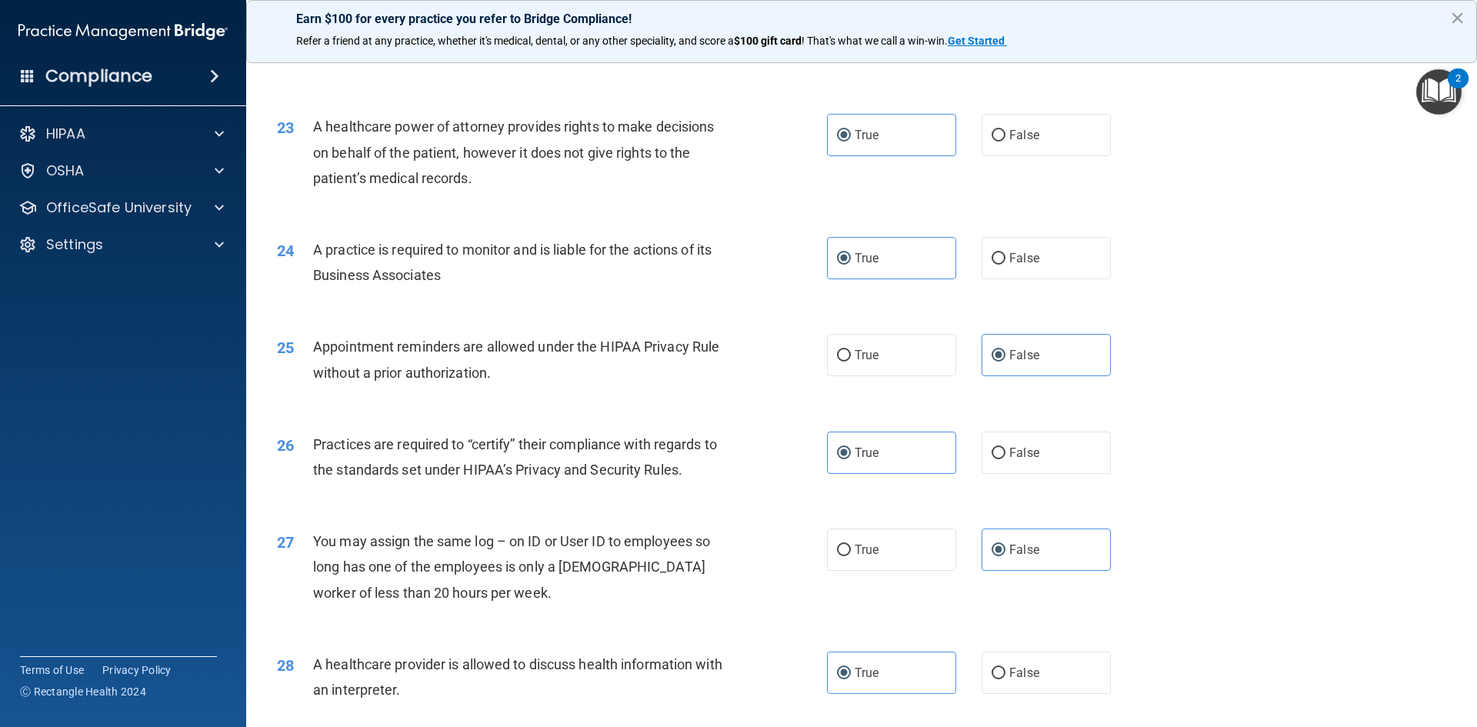
scroll to position [2854, 0]
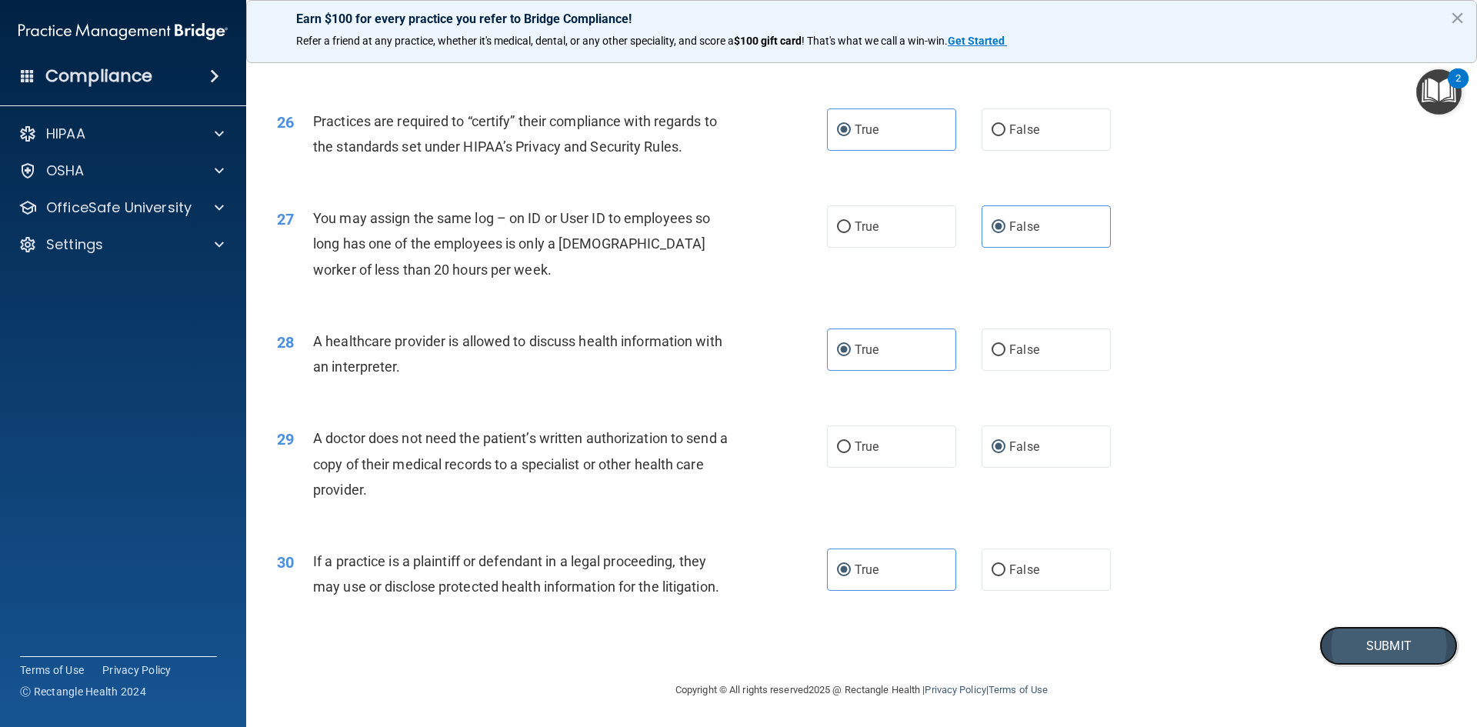
click at [1356, 651] on button "Submit" at bounding box center [1388, 645] width 138 height 39
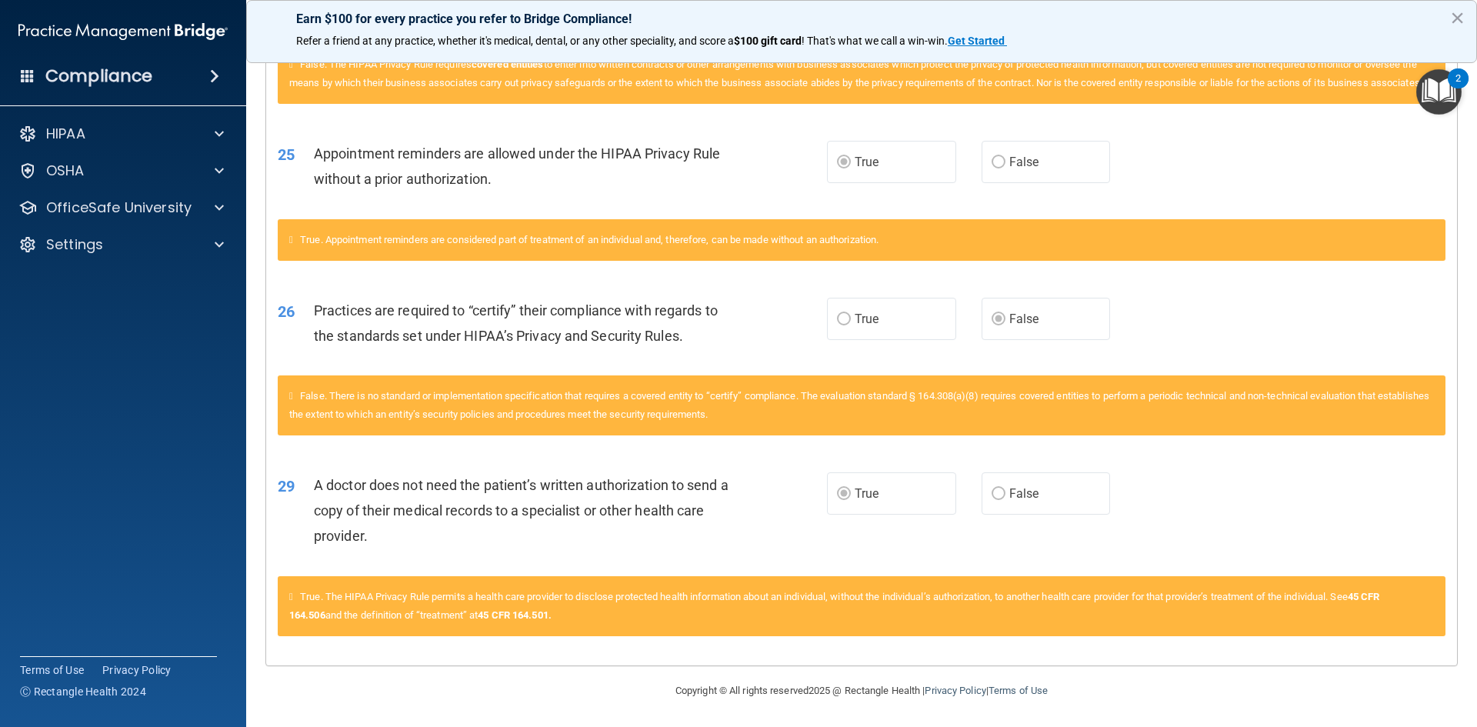
scroll to position [2515, 0]
click at [856, 492] on span "True" at bounding box center [867, 492] width 24 height 15
click at [1033, 485] on label "False" at bounding box center [1046, 493] width 129 height 42
click at [1024, 491] on span "False" at bounding box center [1024, 492] width 30 height 15
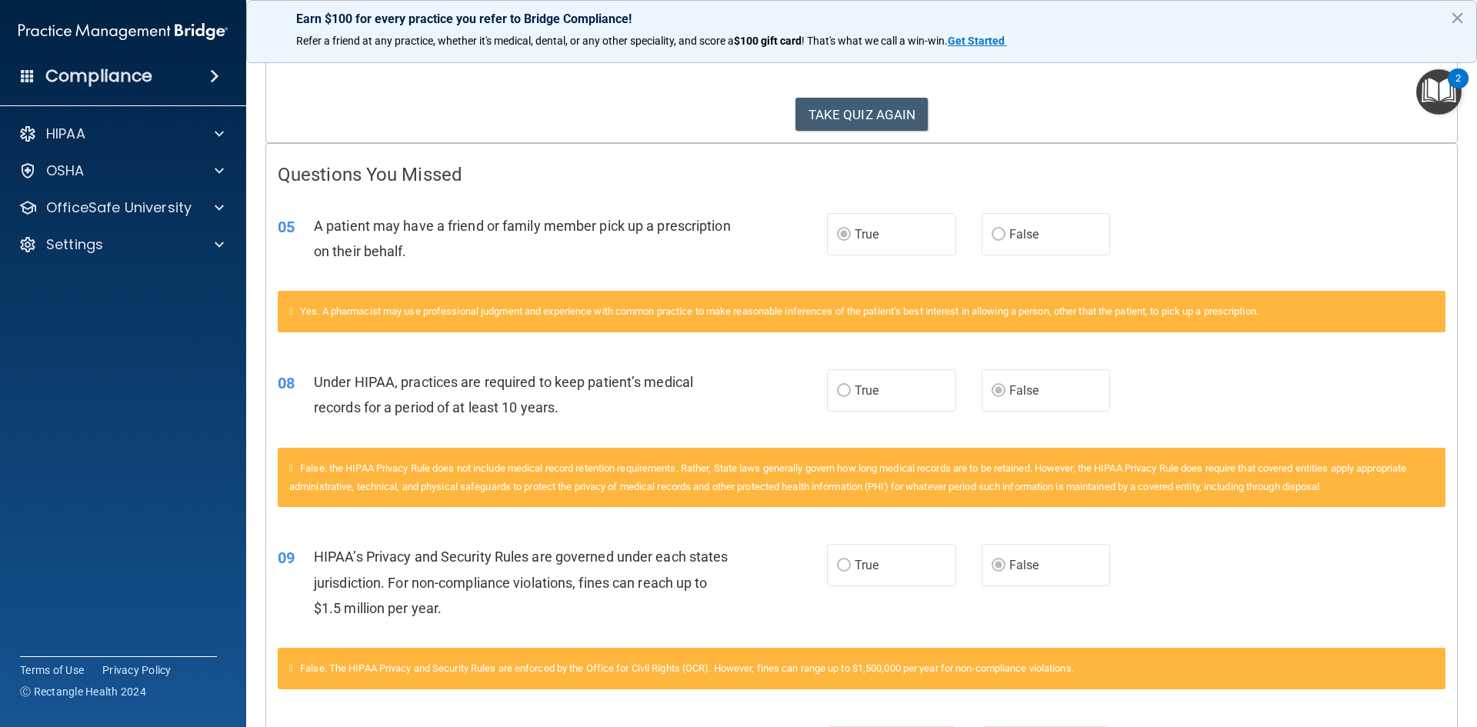
scroll to position [0, 0]
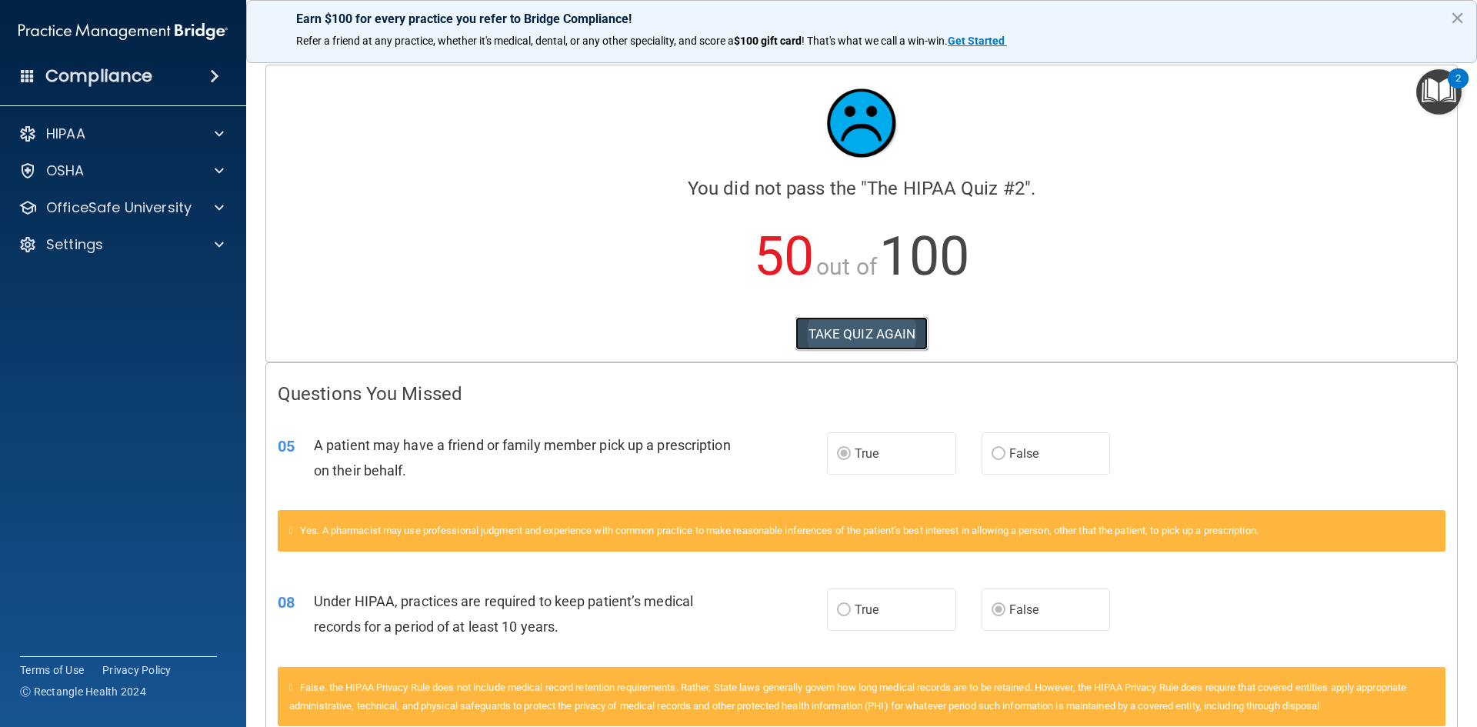
click at [876, 338] on button "TAKE QUIZ AGAIN" at bounding box center [862, 334] width 133 height 34
